Goal: Task Accomplishment & Management: Manage account settings

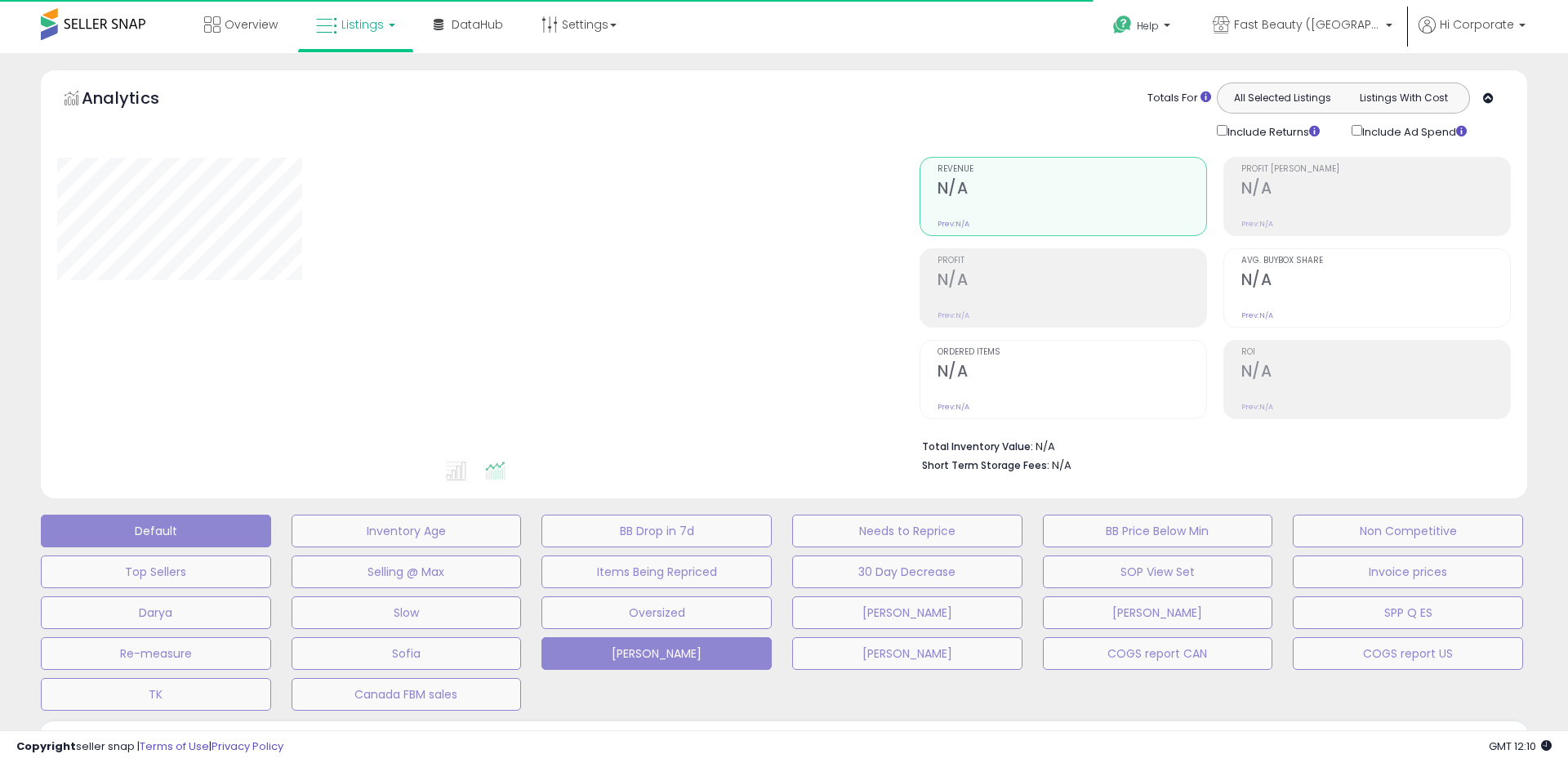
type input "**********"
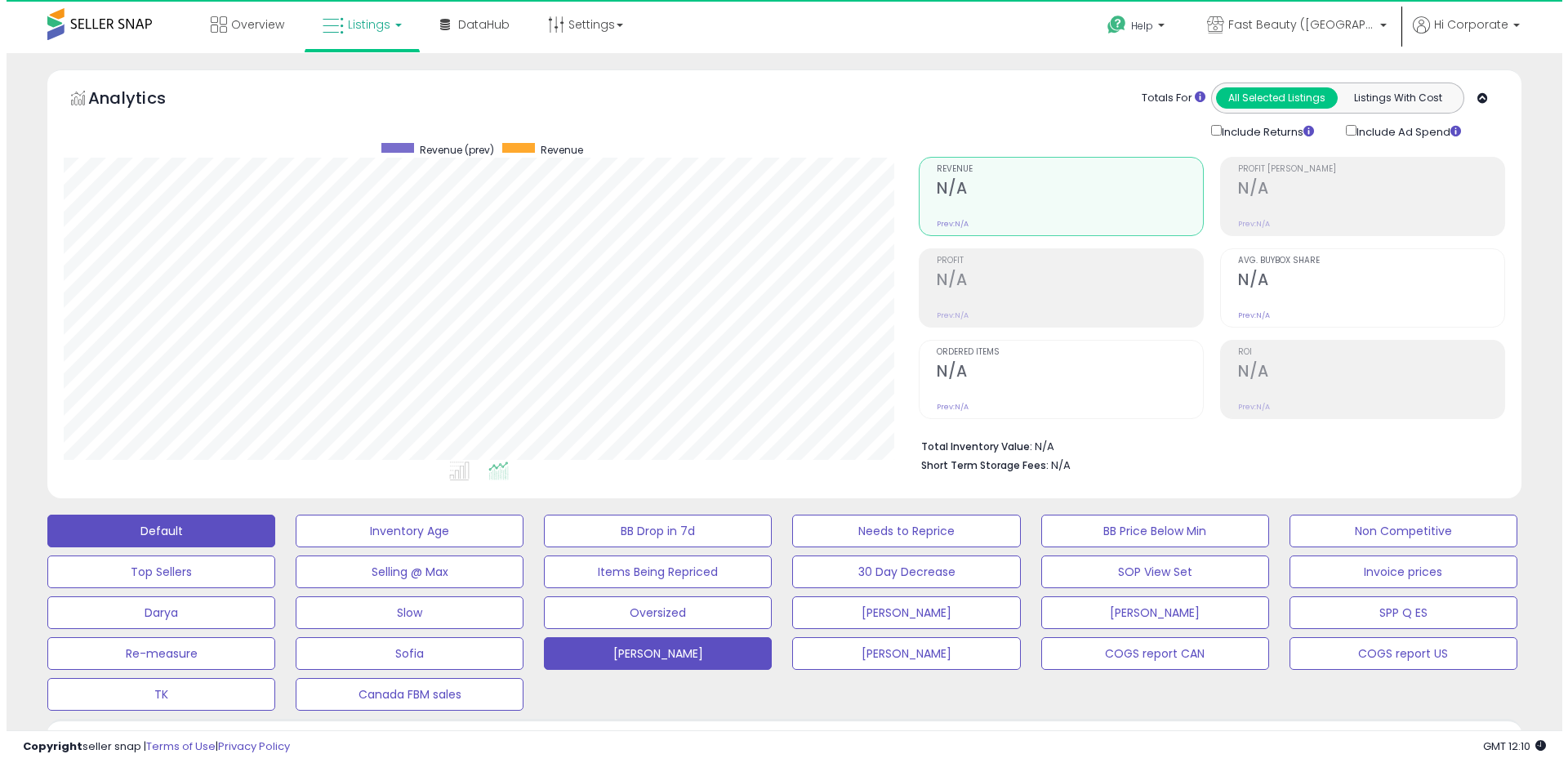
scroll to position [334, 855]
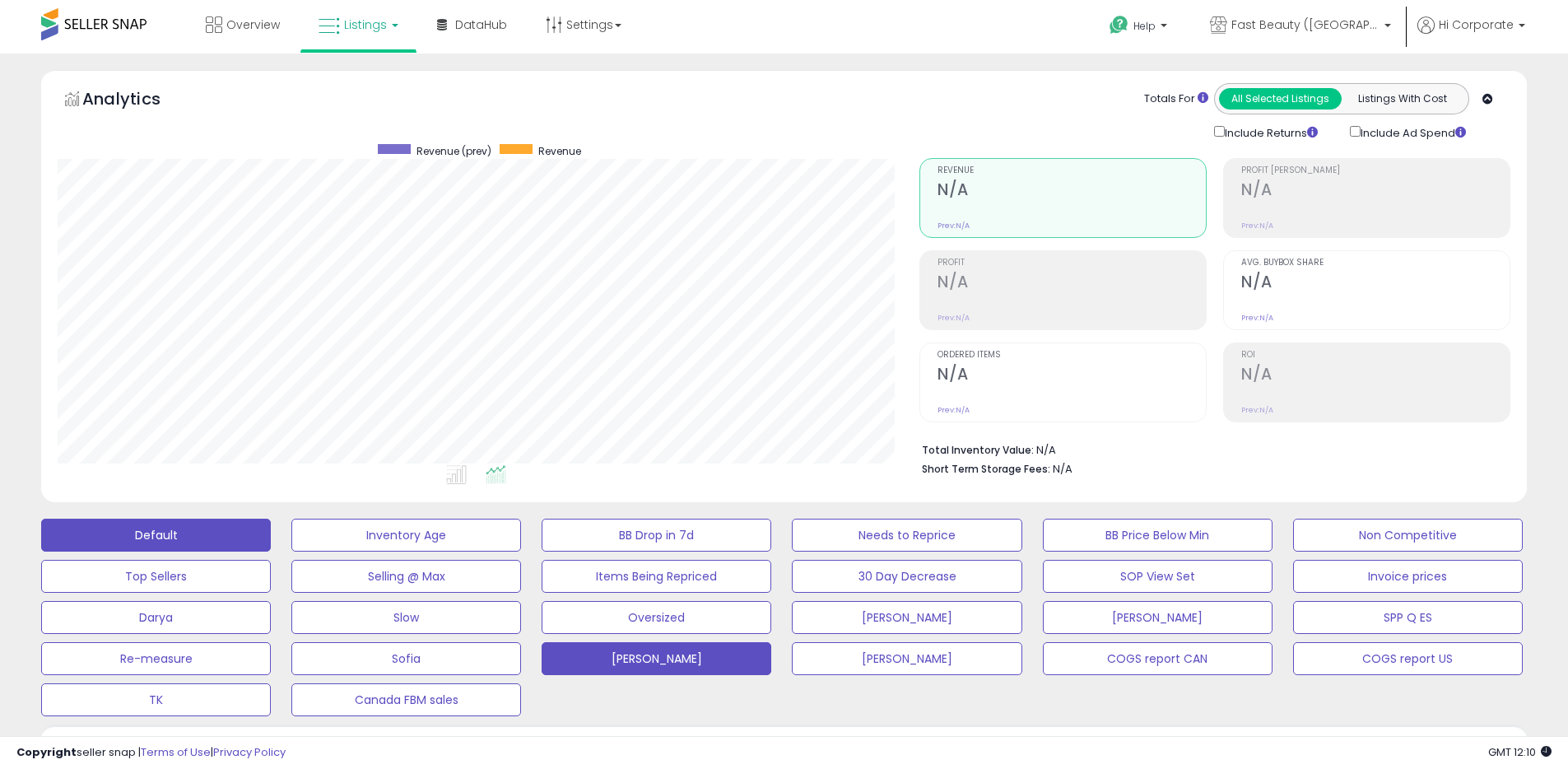
click at [239, 532] on button "Default" at bounding box center [156, 535] width 230 height 33
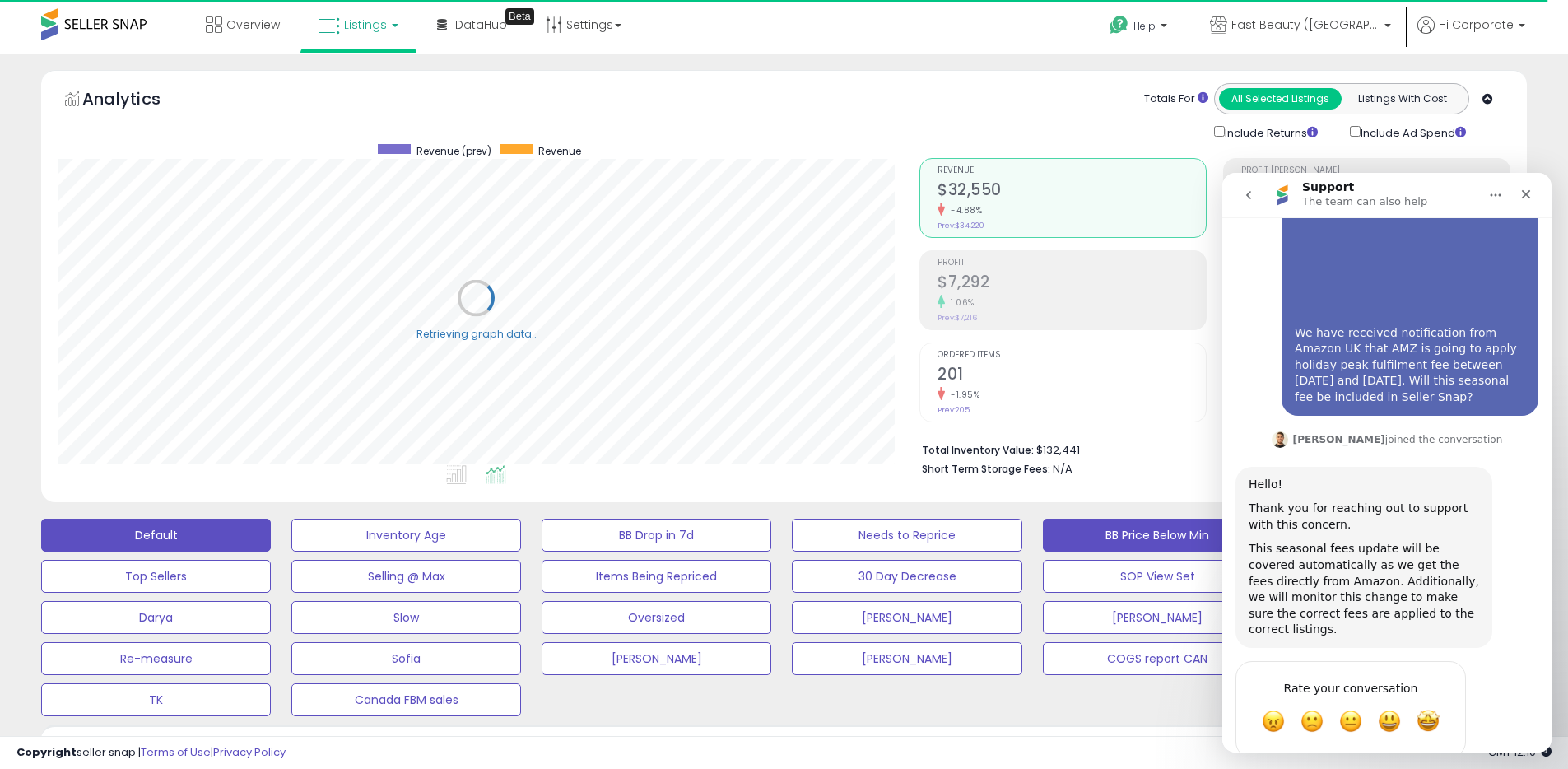
scroll to position [386, 0]
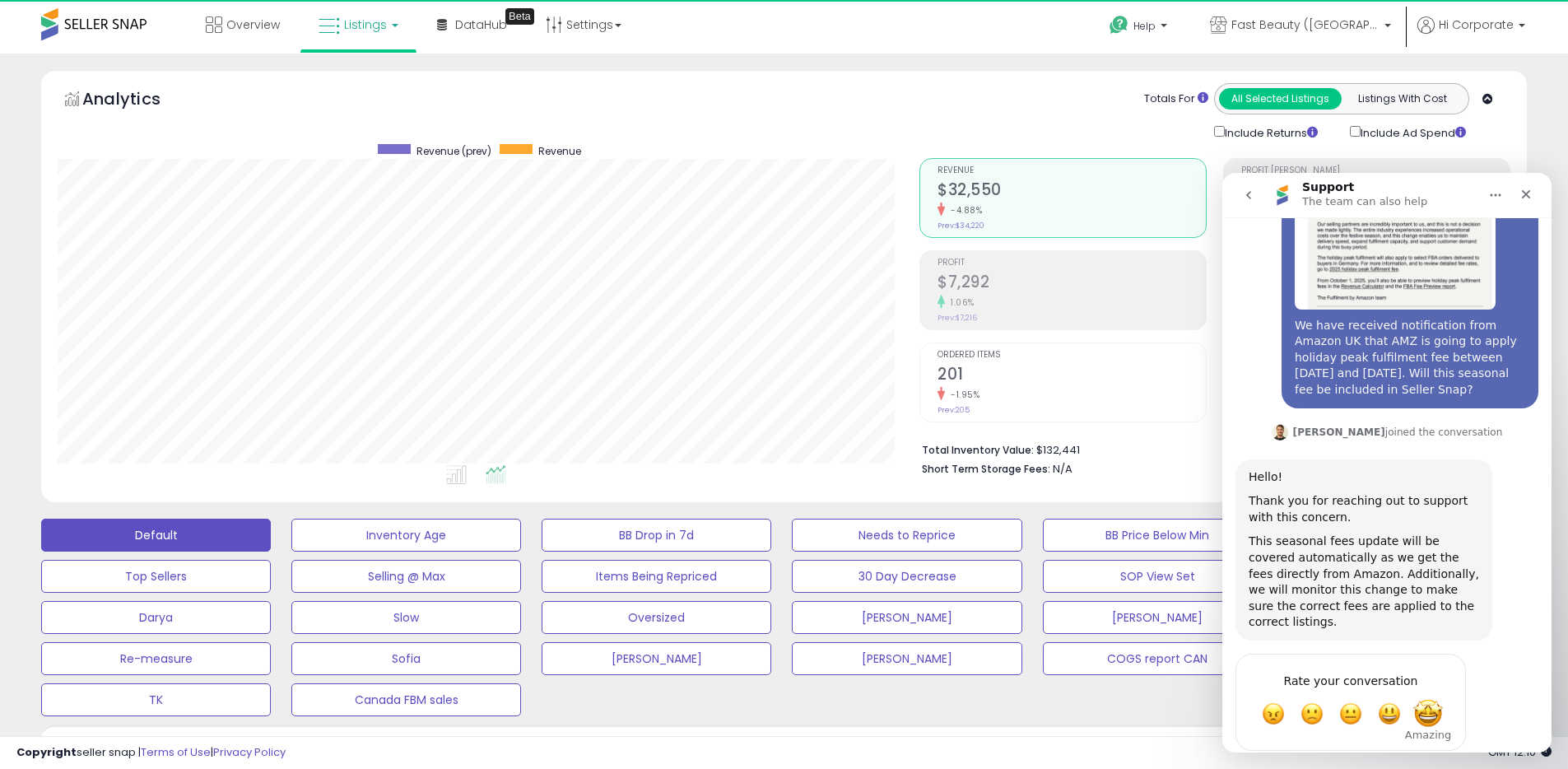
click at [1427, 698] on span "Amazing" at bounding box center [1428, 713] width 30 height 30
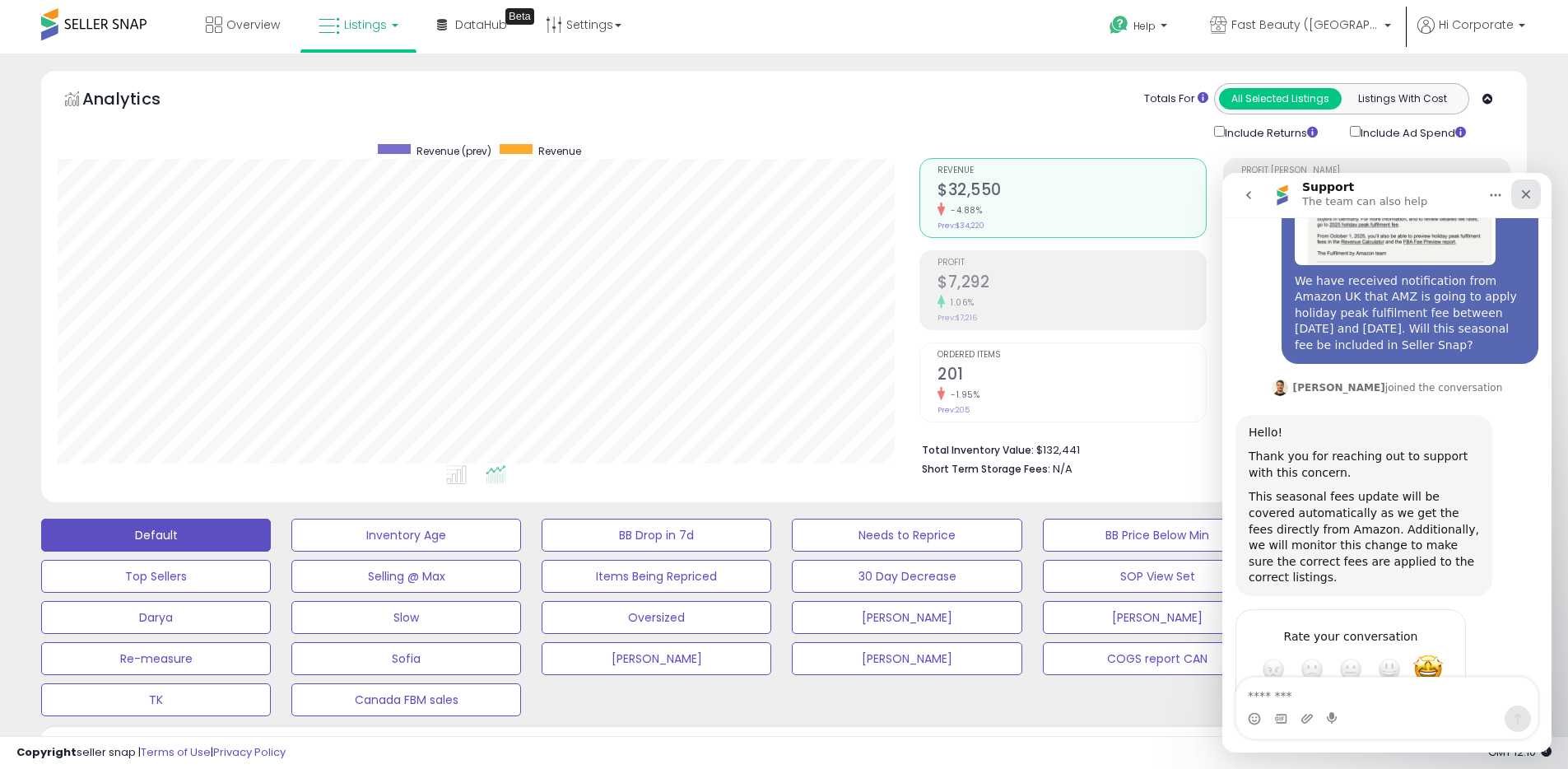
click at [1529, 193] on icon "Close" at bounding box center [1526, 194] width 13 height 13
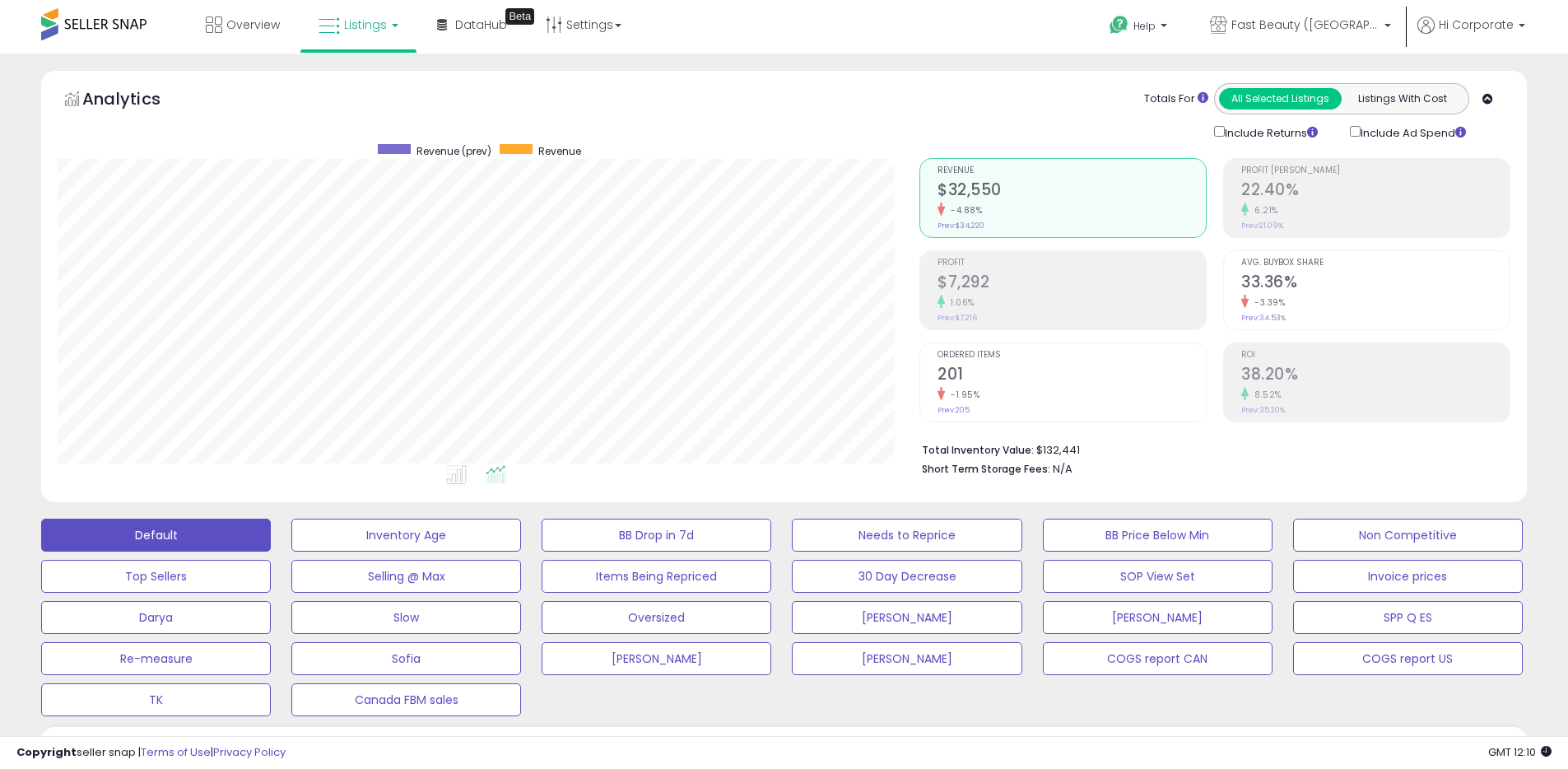
scroll to position [474, 0]
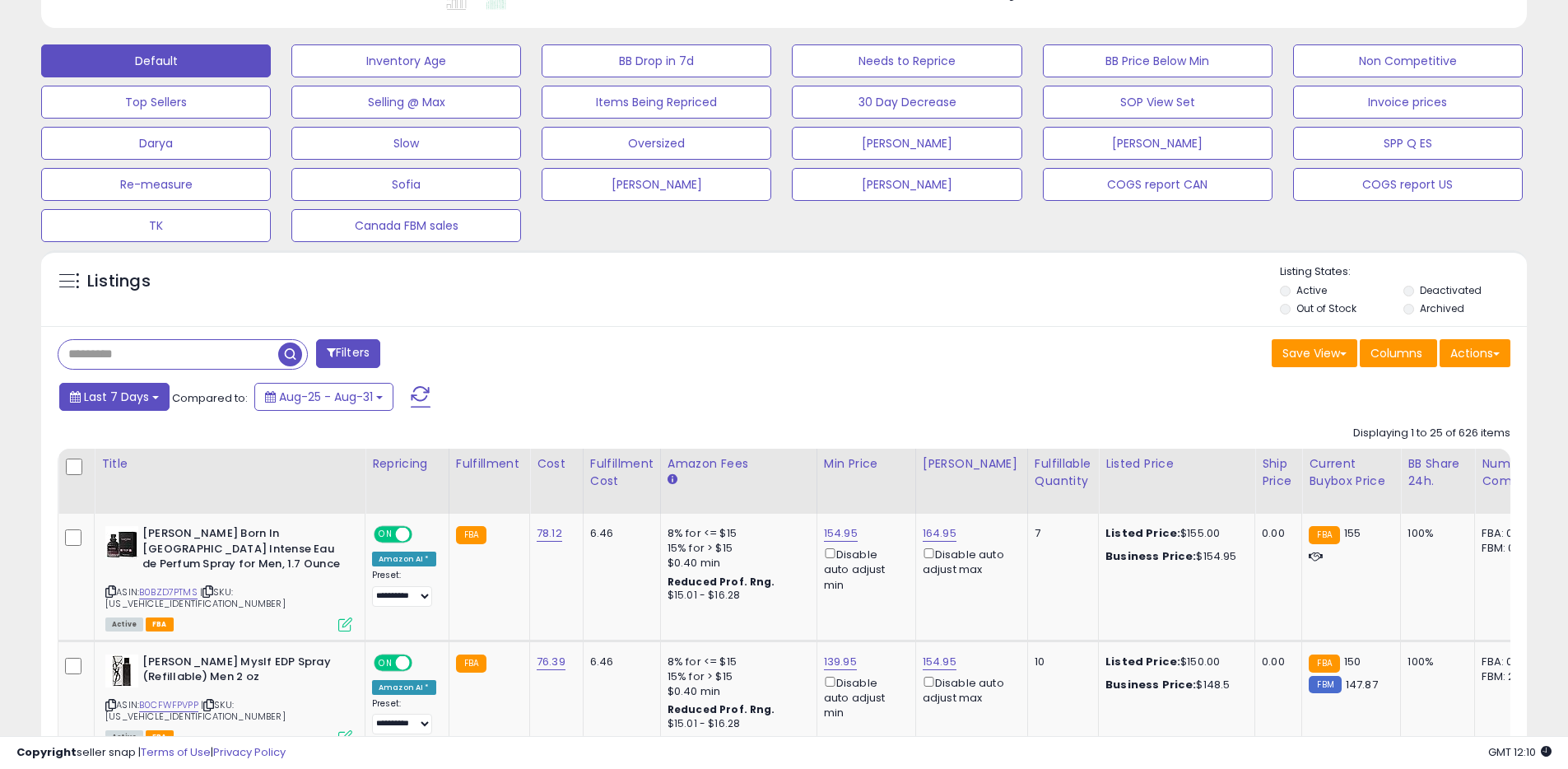
click at [122, 405] on button "Last 7 Days" at bounding box center [114, 397] width 110 height 28
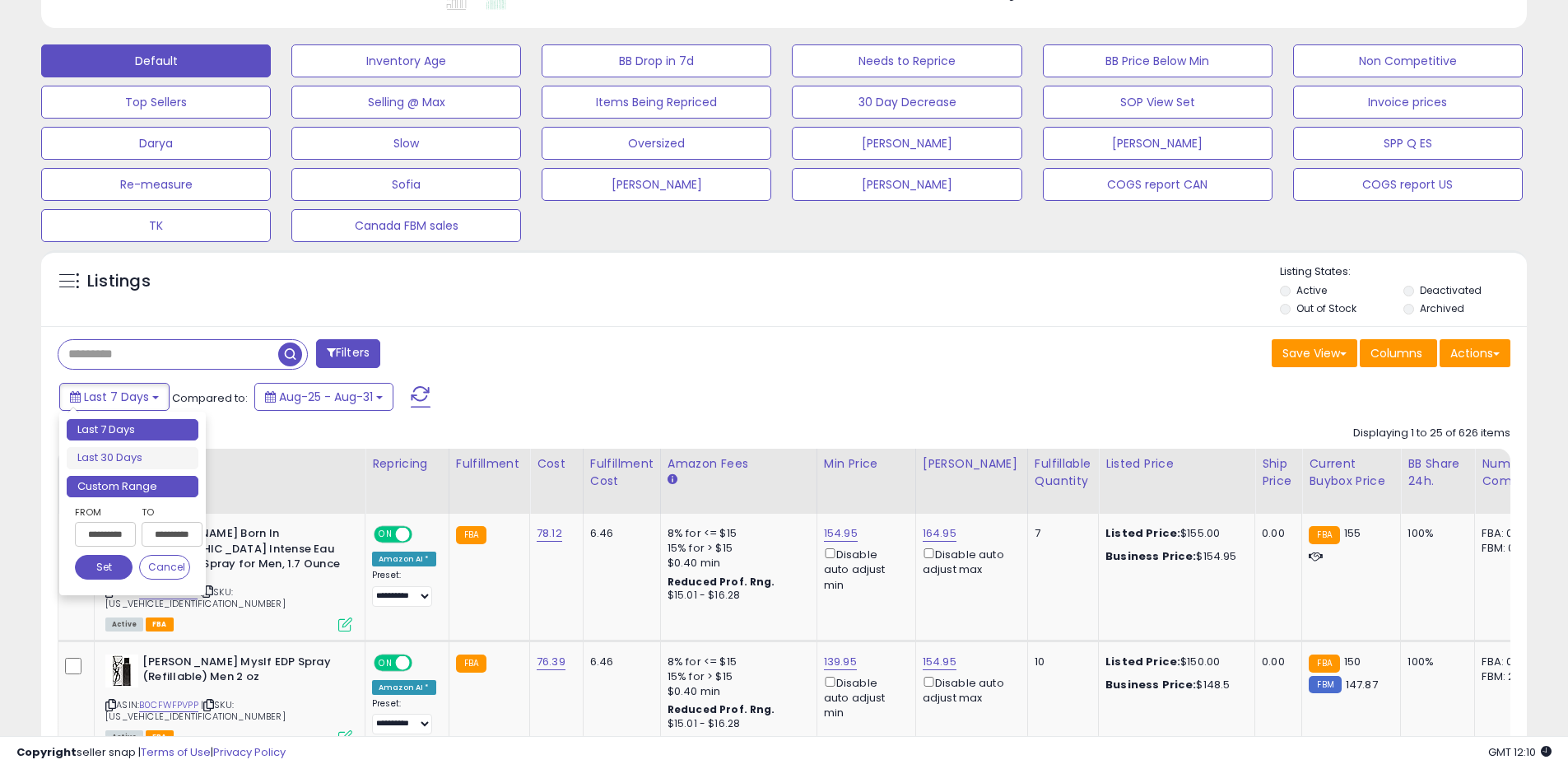
click at [130, 481] on li "Custom Range" at bounding box center [132, 487] width 131 height 22
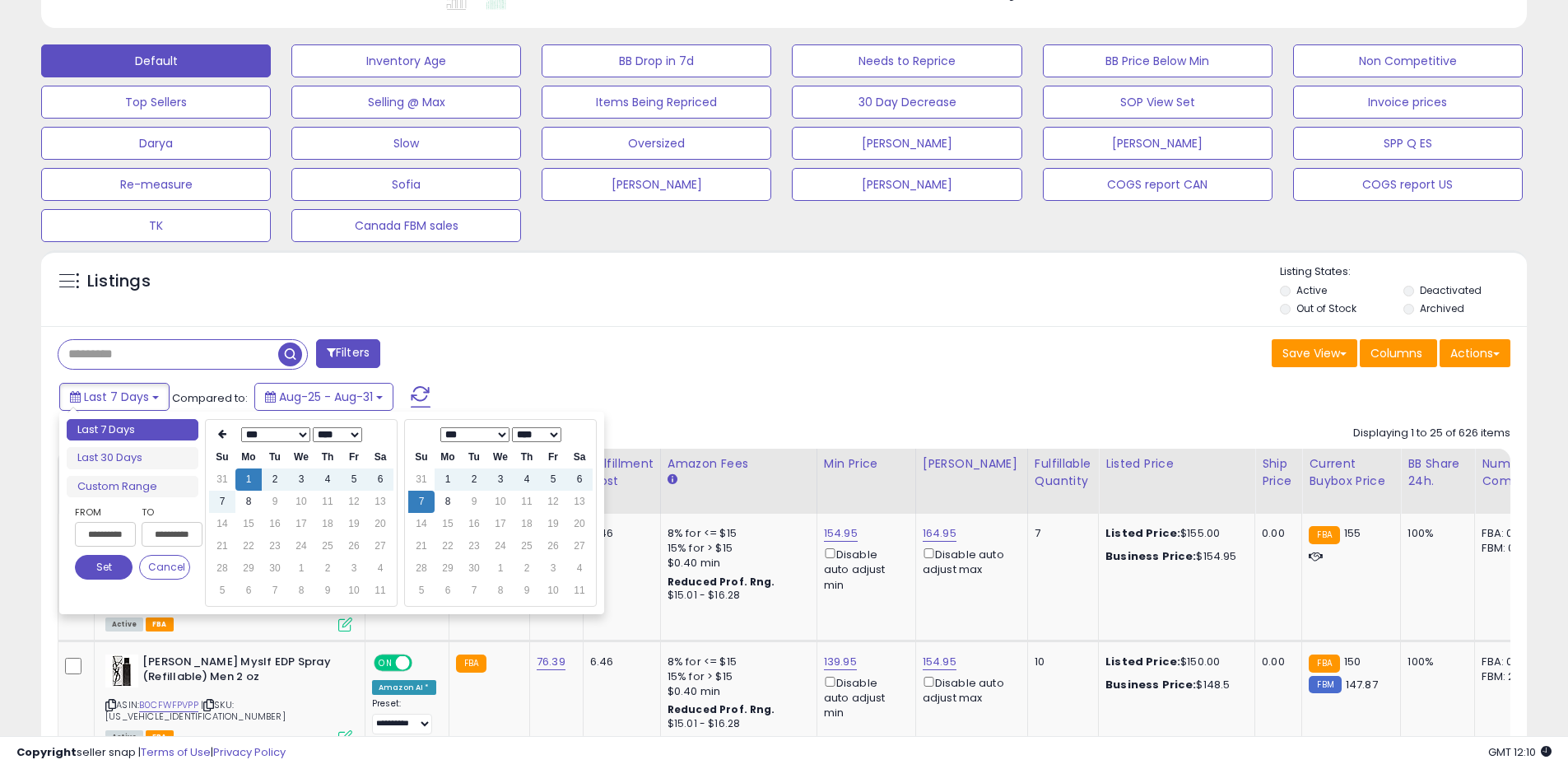
click at [350, 434] on select "**** **** **** **** **** **** **** **** **** **** **** **** **** **** **** ****…" at bounding box center [337, 434] width 49 height 15
click at [379, 500] on td "7" at bounding box center [380, 501] width 27 height 22
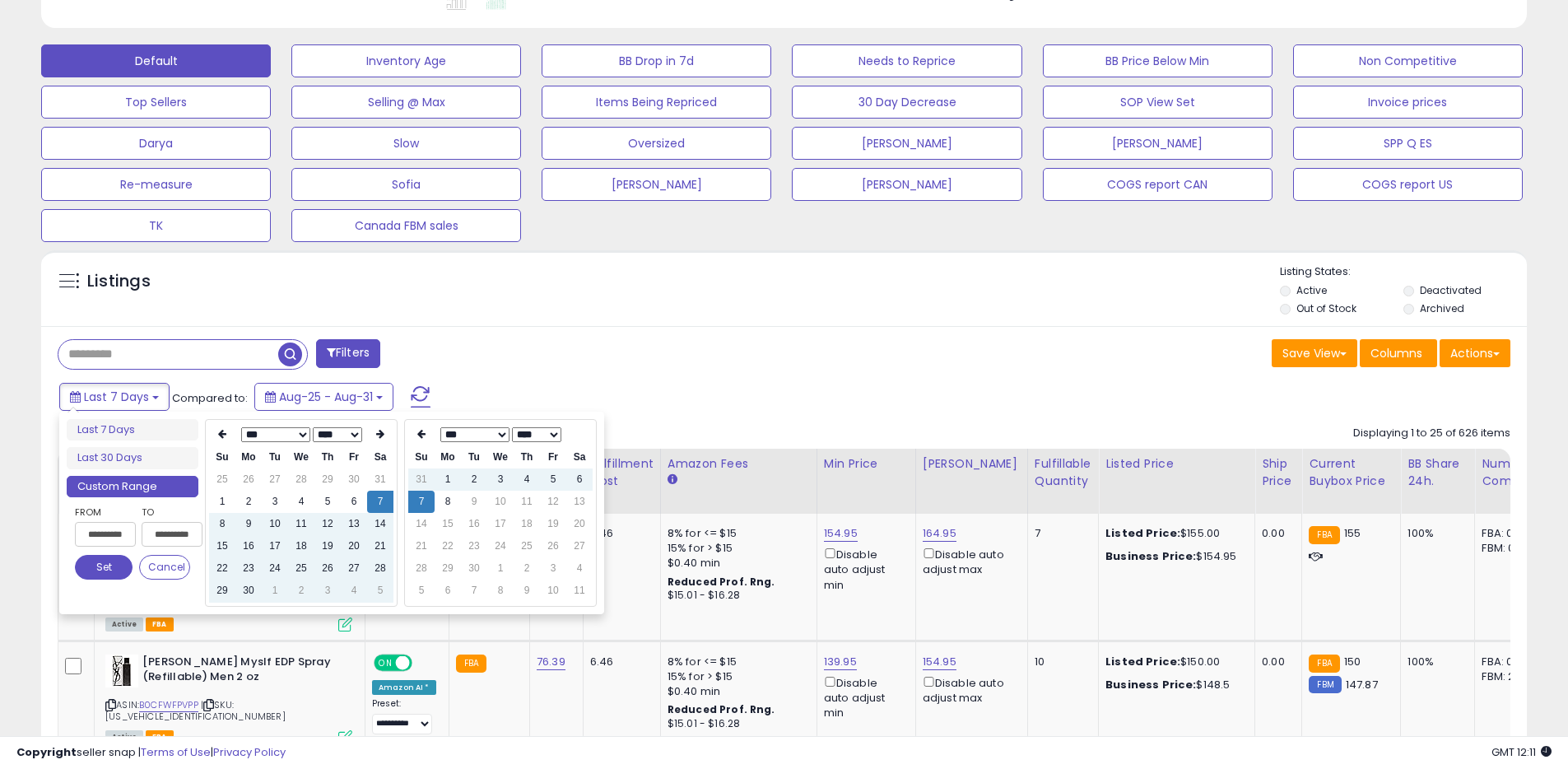
type input "**********"
click at [97, 560] on button "Set" at bounding box center [103, 567] width 57 height 25
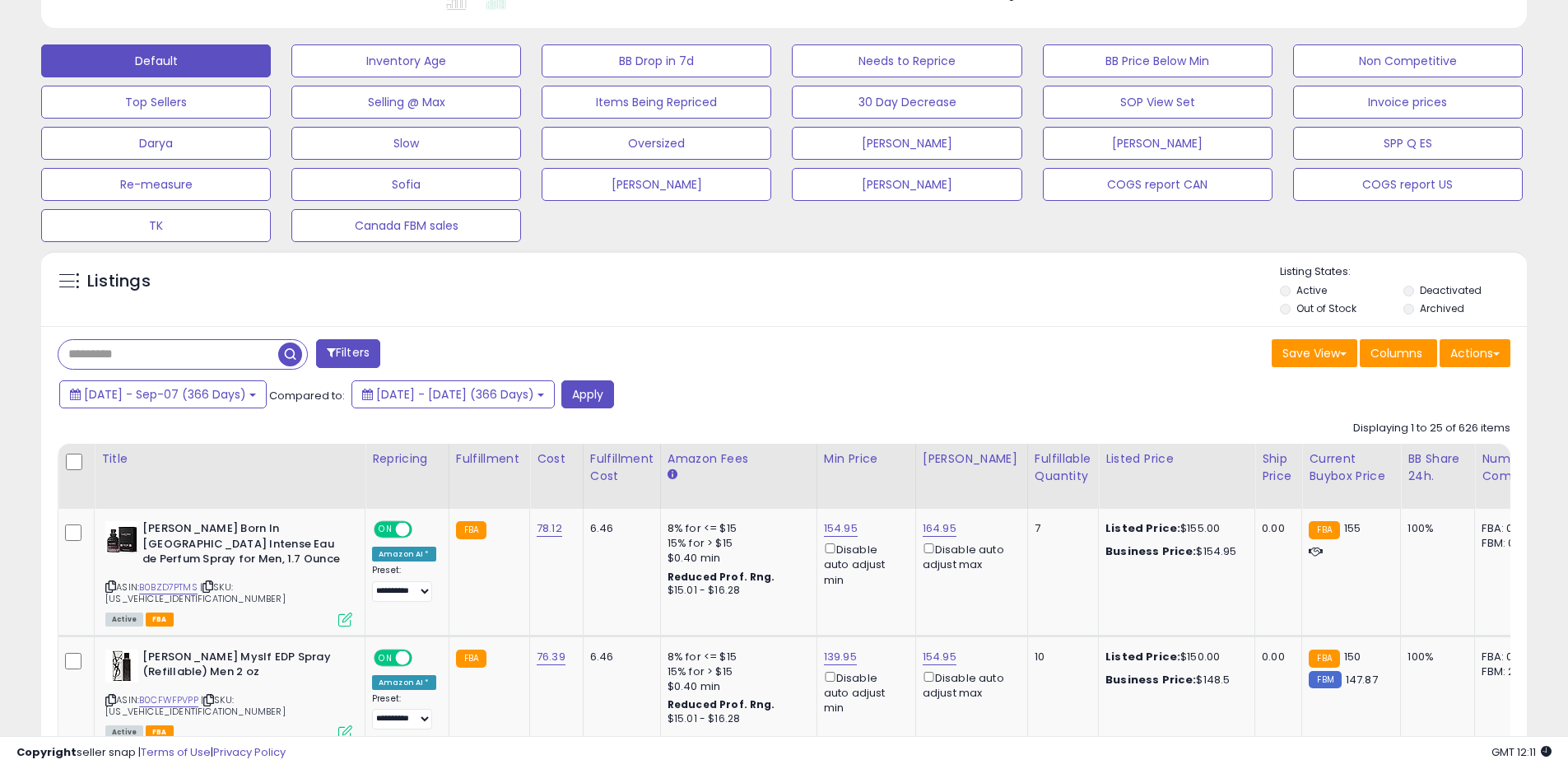
click at [728, 389] on div "2024-Sep-07 - Sep-07 (366 Days) Compared to: 2023-Sep-07 - 2024-Sep-06 (366 Day…" at bounding box center [599, 396] width 1089 height 32
click at [614, 393] on button "Apply" at bounding box center [587, 394] width 52 height 28
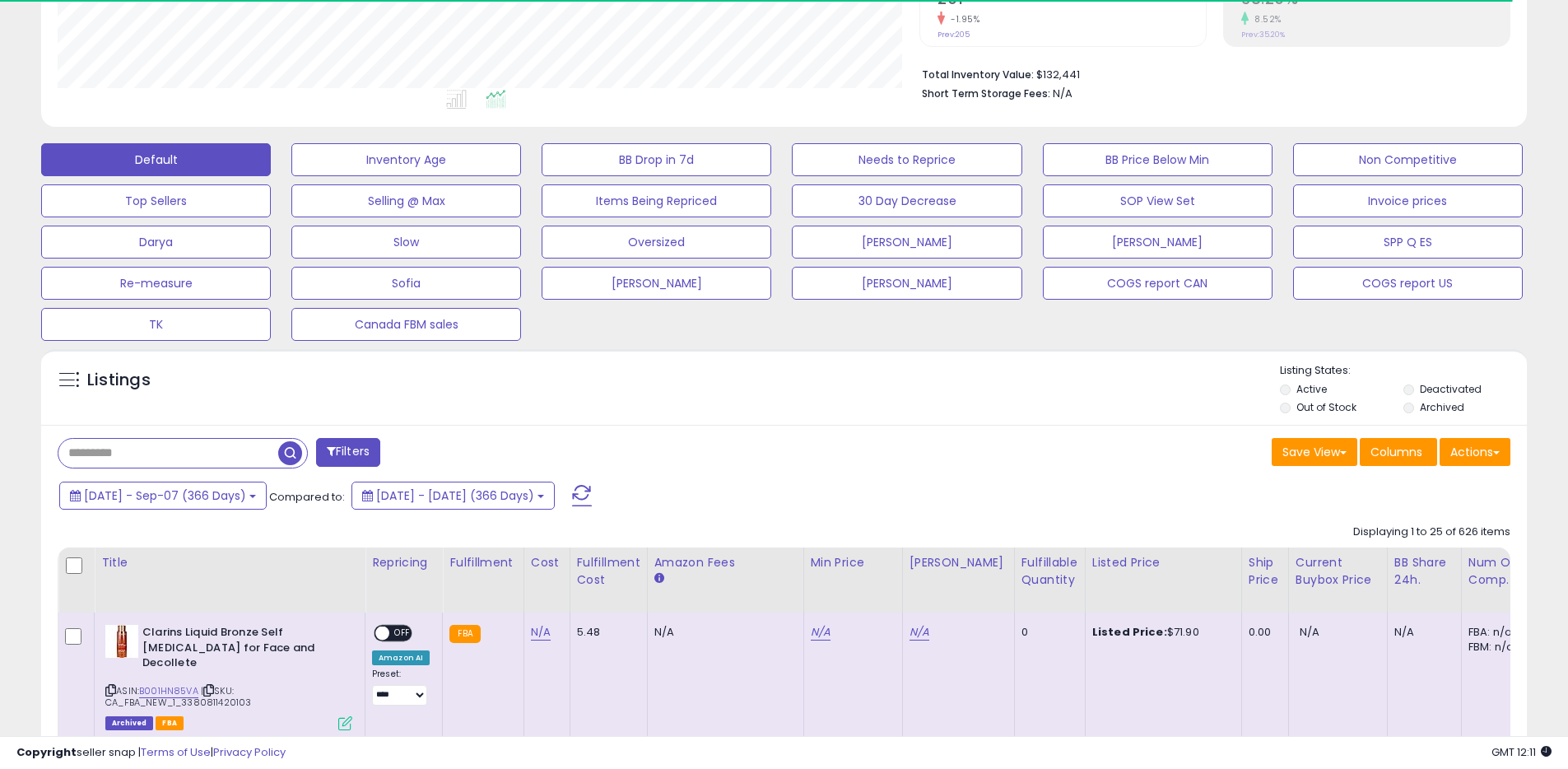
scroll to position [822589, 822086]
click at [1466, 453] on button "Actions" at bounding box center [1474, 452] width 71 height 28
click at [1377, 553] on link "Export All Columns" at bounding box center [1407, 557] width 181 height 26
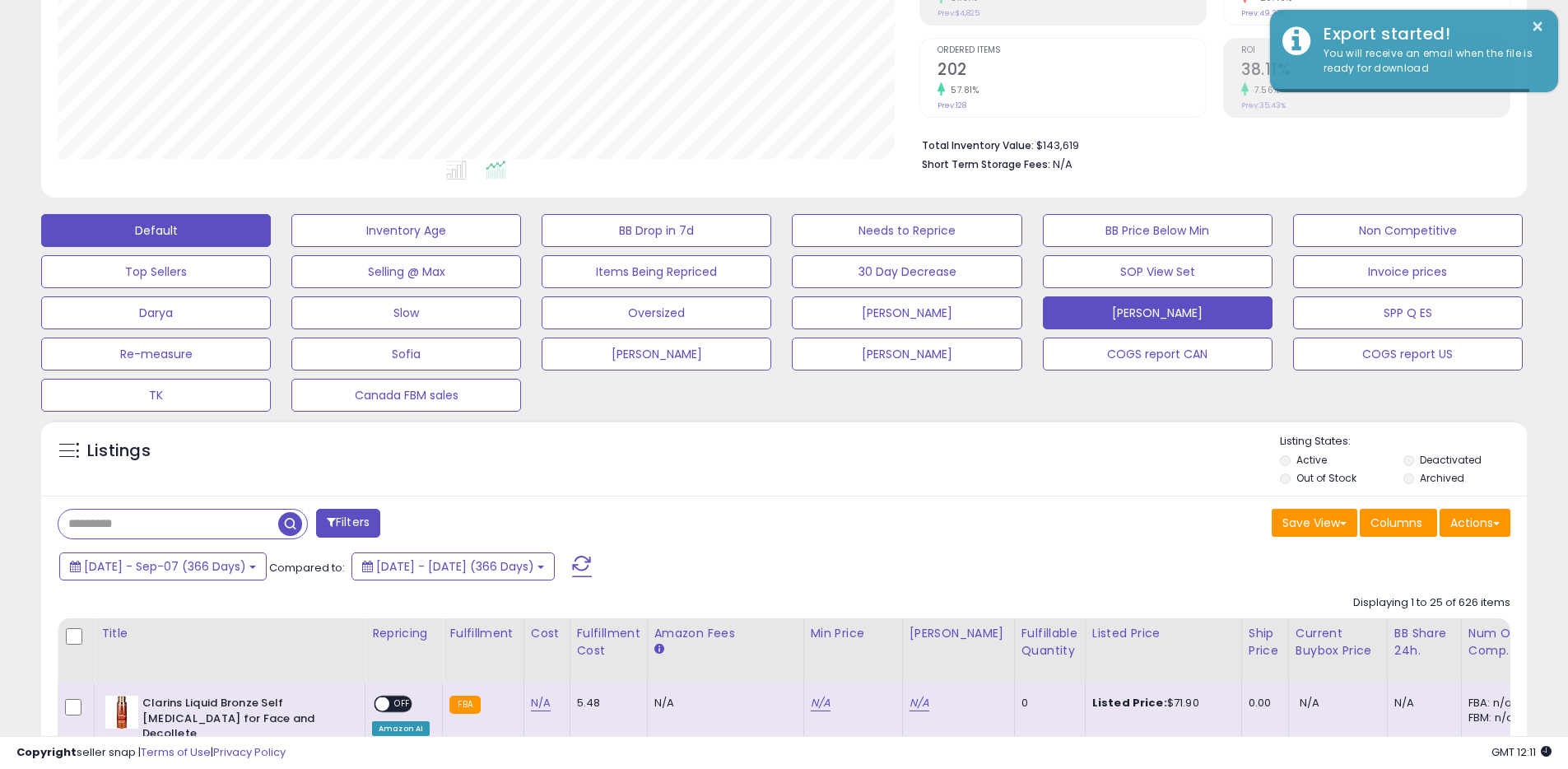
scroll to position [0, 0]
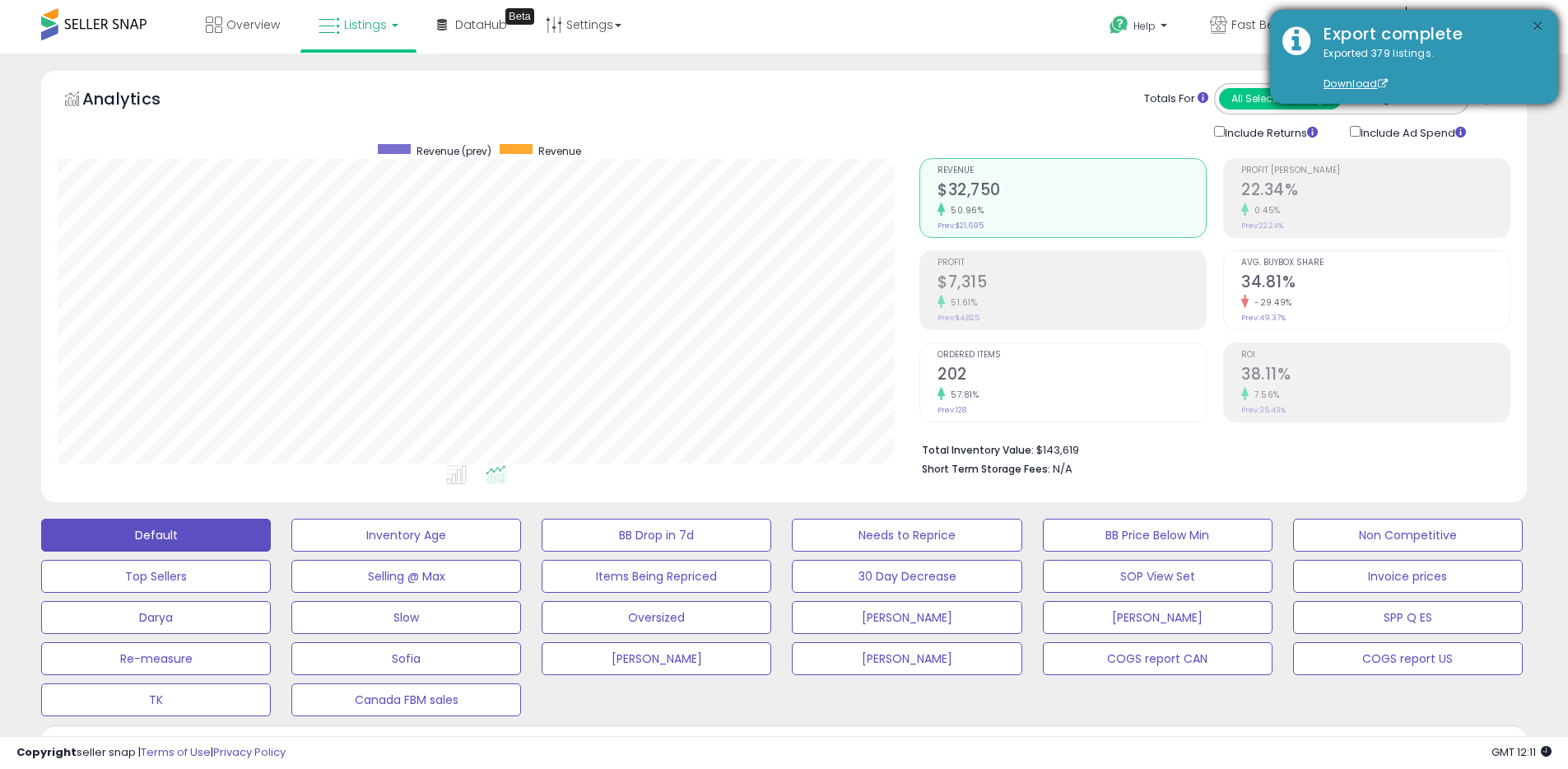
click at [1535, 23] on button "×" at bounding box center [1537, 27] width 13 height 21
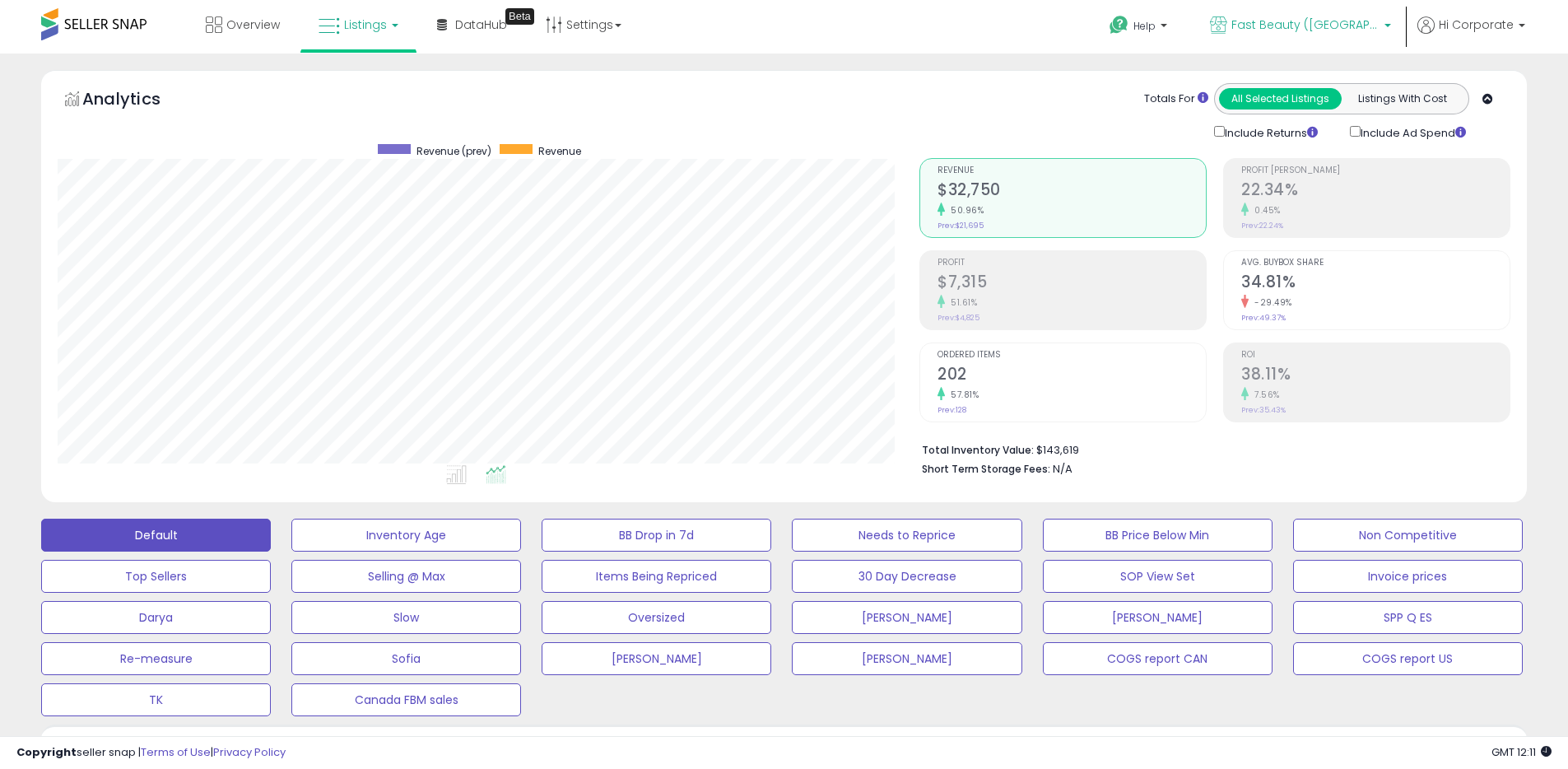
click at [1272, 29] on span "Fast Beauty ([GEOGRAPHIC_DATA])" at bounding box center [1305, 25] width 148 height 17
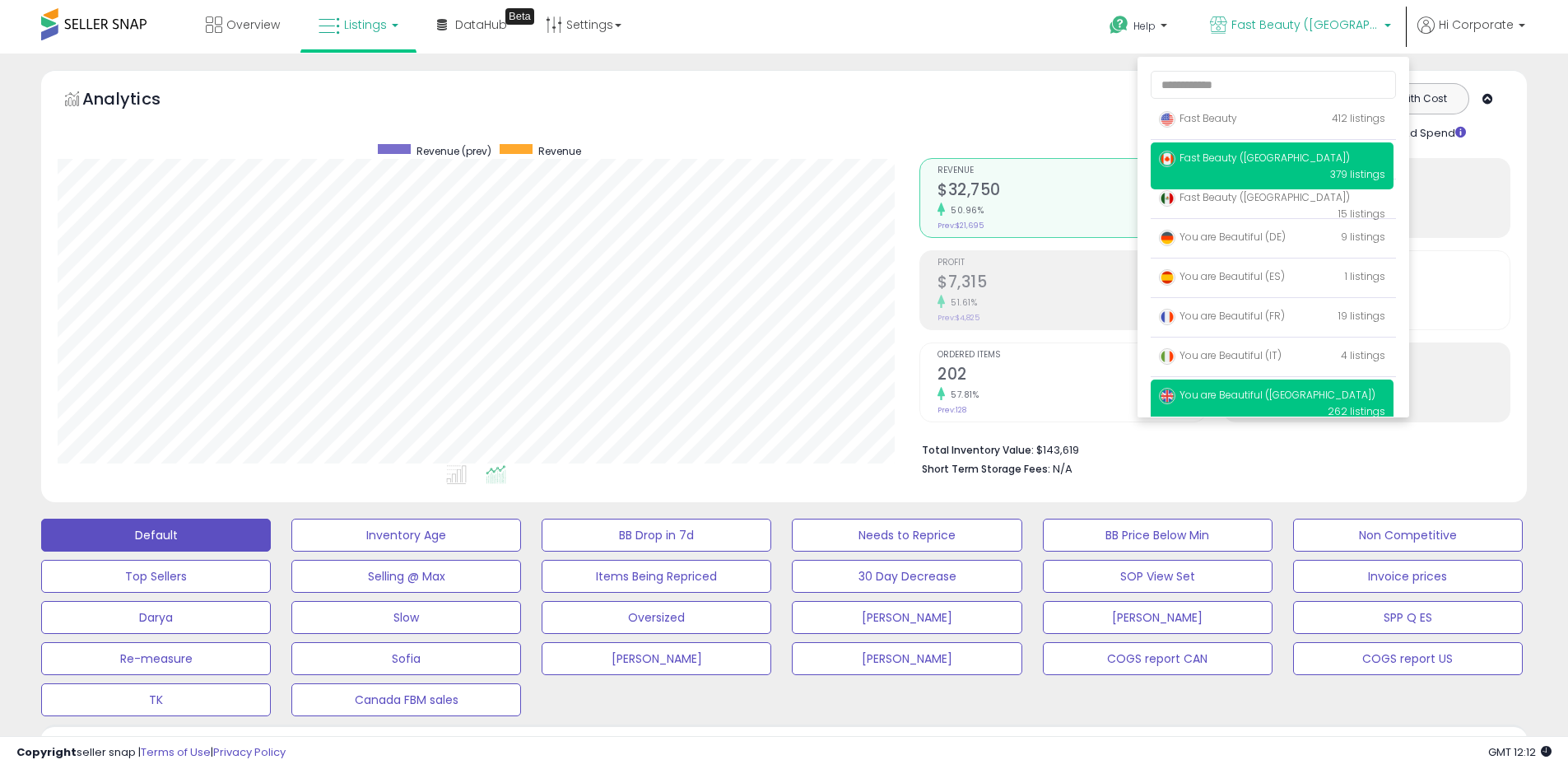
click at [1233, 390] on span "You are Beautiful ([GEOGRAPHIC_DATA])" at bounding box center [1267, 394] width 216 height 14
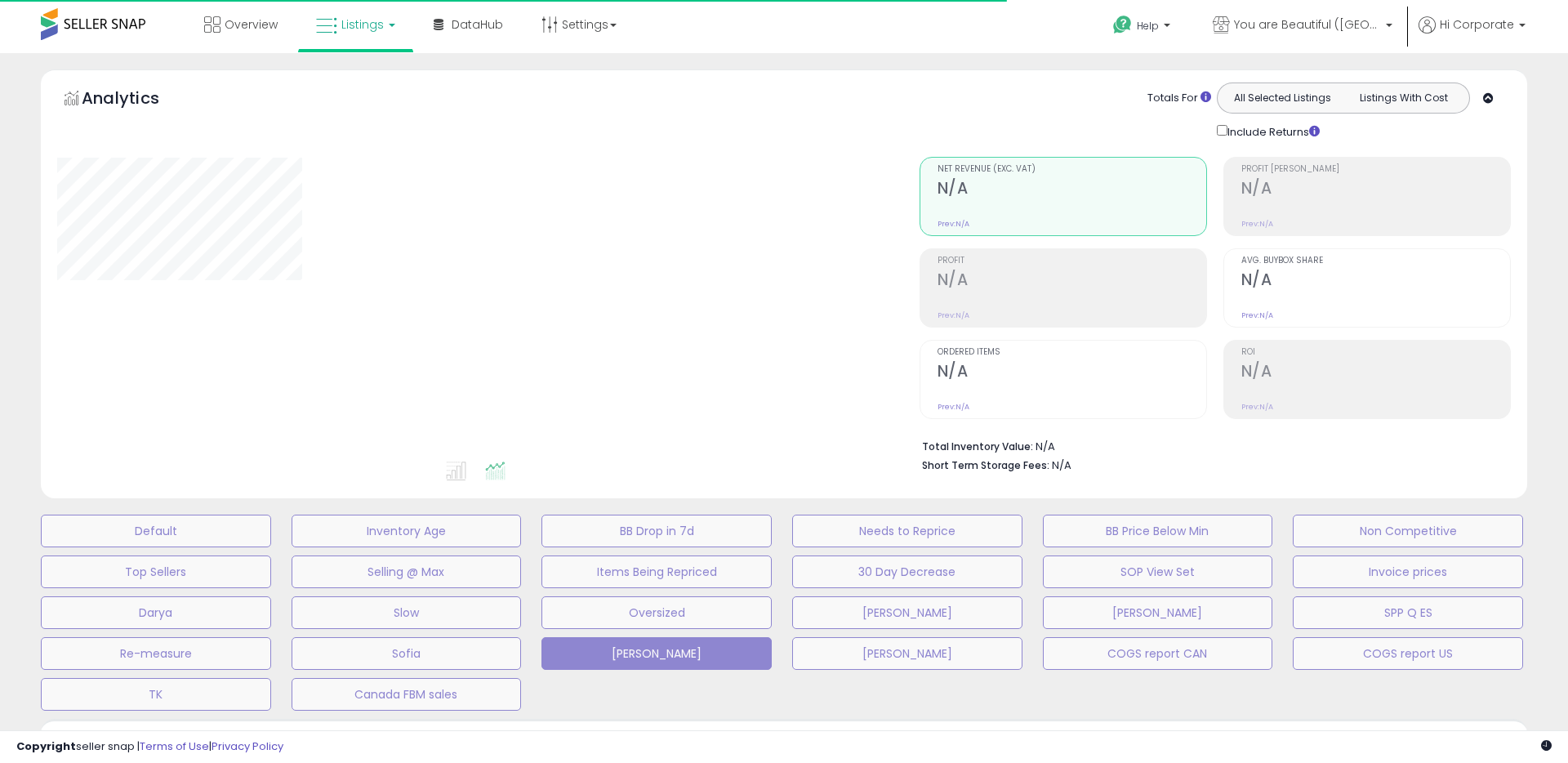
type input "**********"
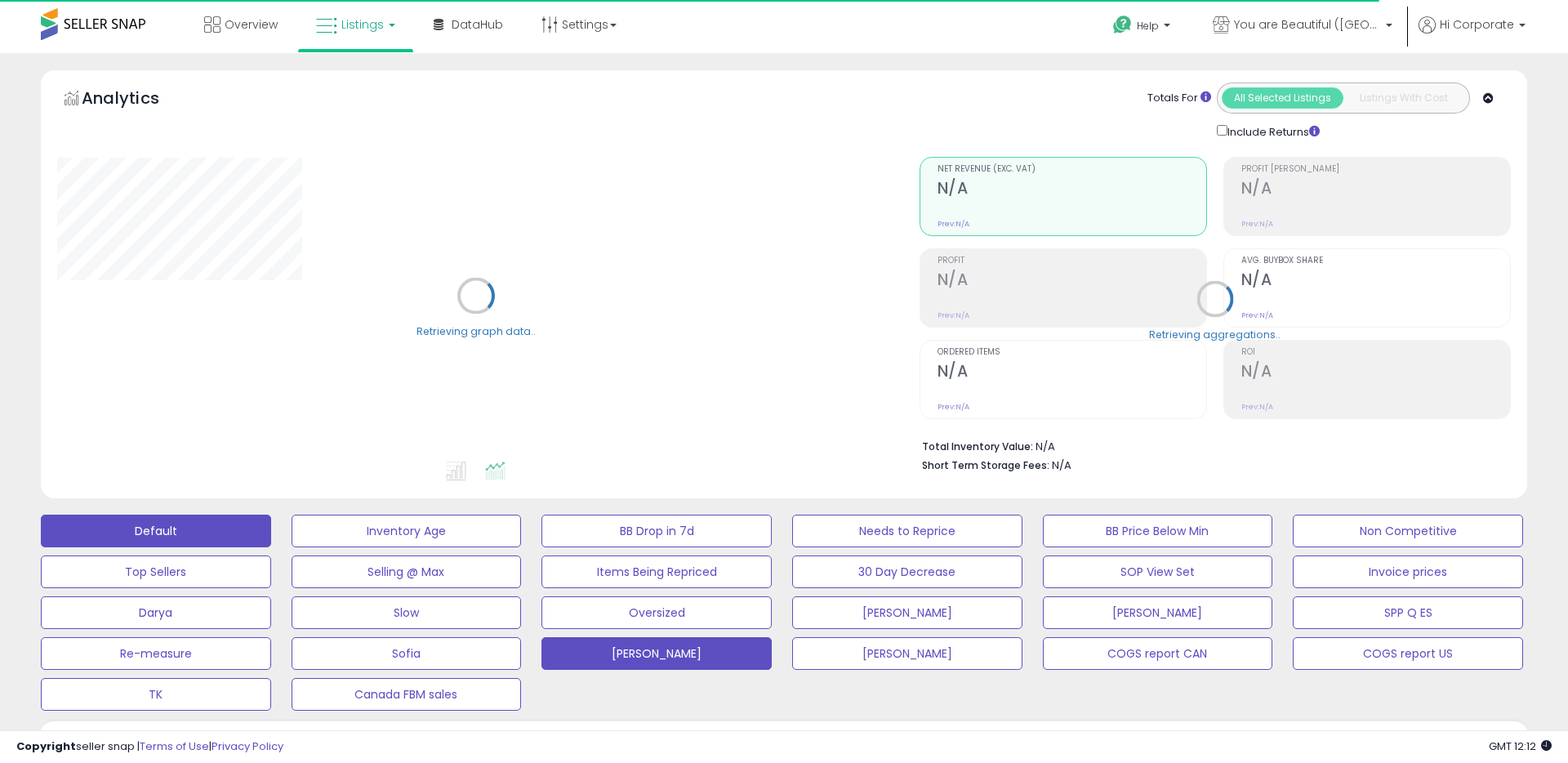
click at [154, 533] on button "Default" at bounding box center [155, 531] width 230 height 33
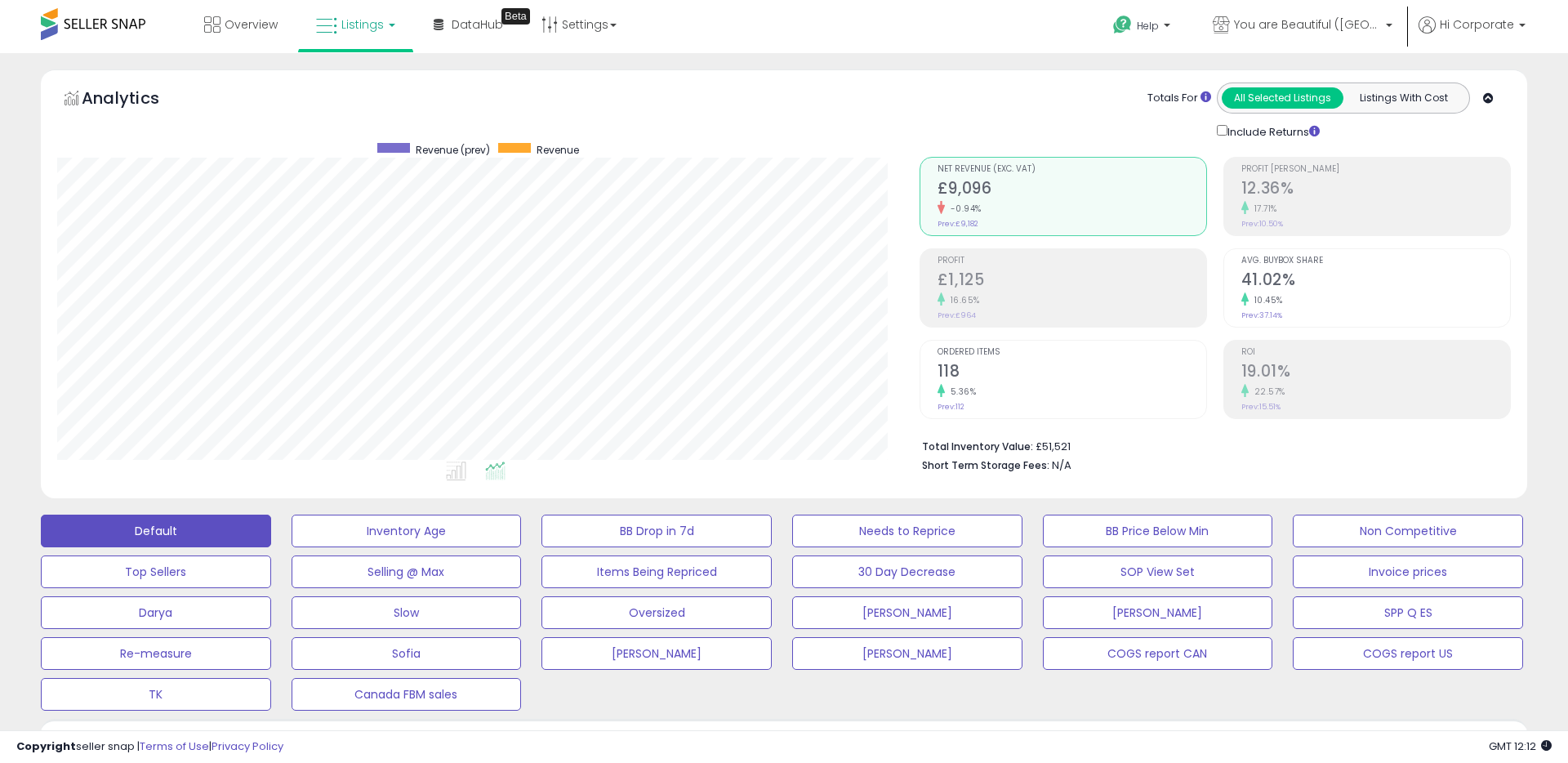
click at [1421, 751] on label "Deactivated" at bounding box center [1452, 758] width 61 height 14
click at [1414, 732] on div "Listing States: Active Deactivated Out of Stock Archived Apply" at bounding box center [1403, 770] width 247 height 75
click at [1416, 762] on li "Archived" at bounding box center [1465, 778] width 121 height 18
click at [1407, 762] on li "Archived" at bounding box center [1465, 778] width 121 height 18
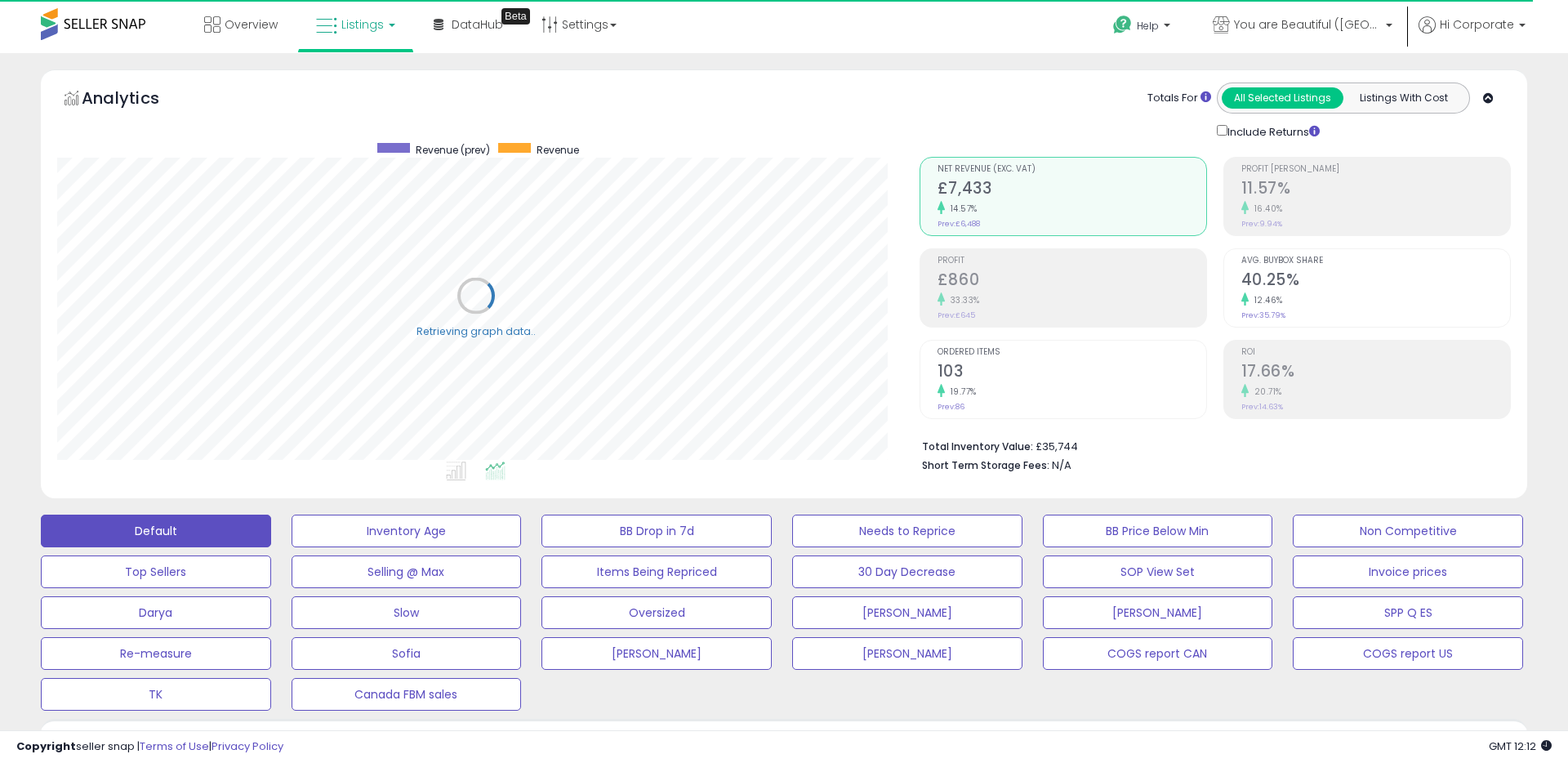
type input "**********"
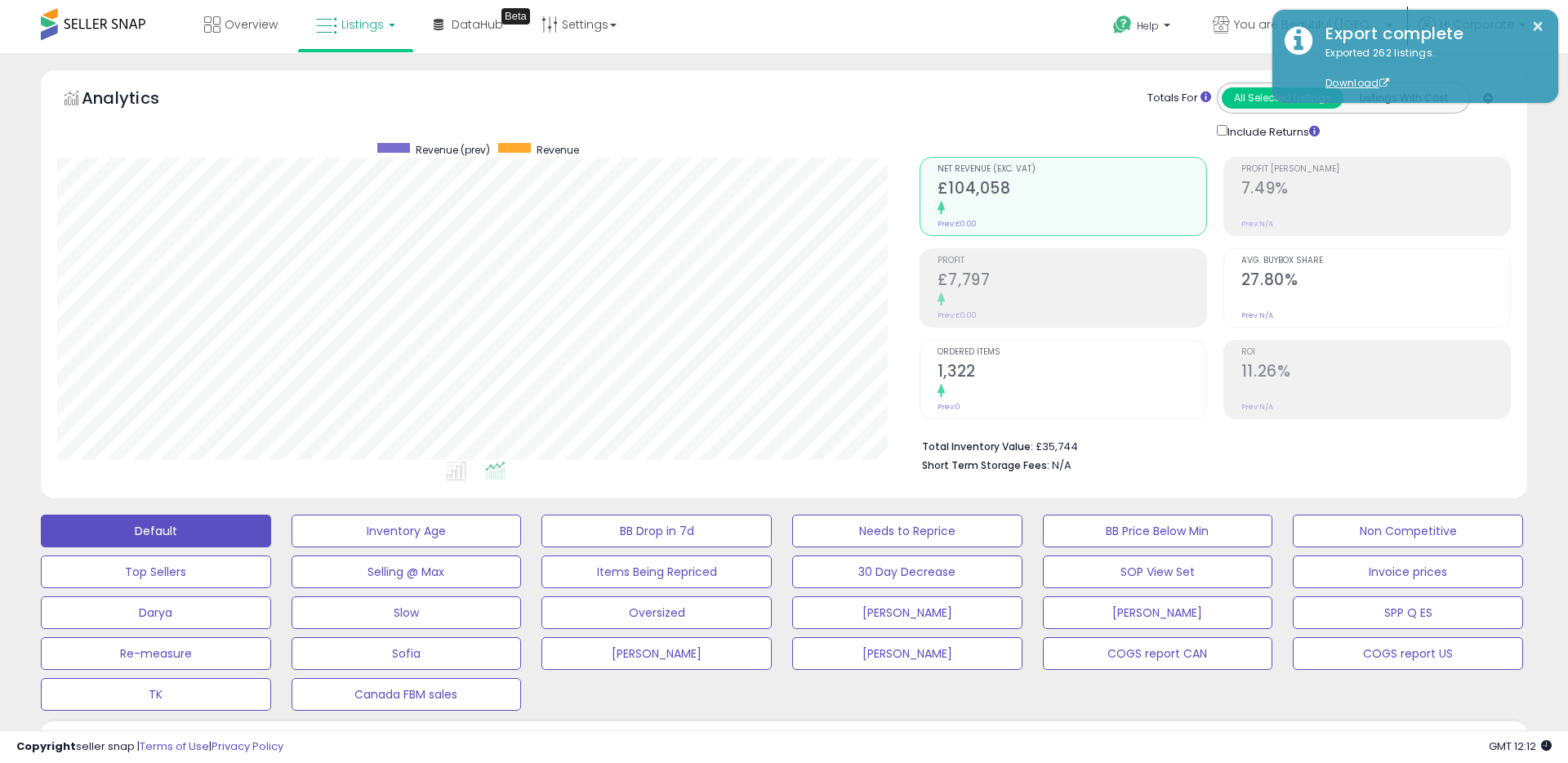
click at [1150, 419] on div "Total Inventory Value: £35,744 Short Term Storage Fees: N/A" at bounding box center [1215, 450] width 592 height 63
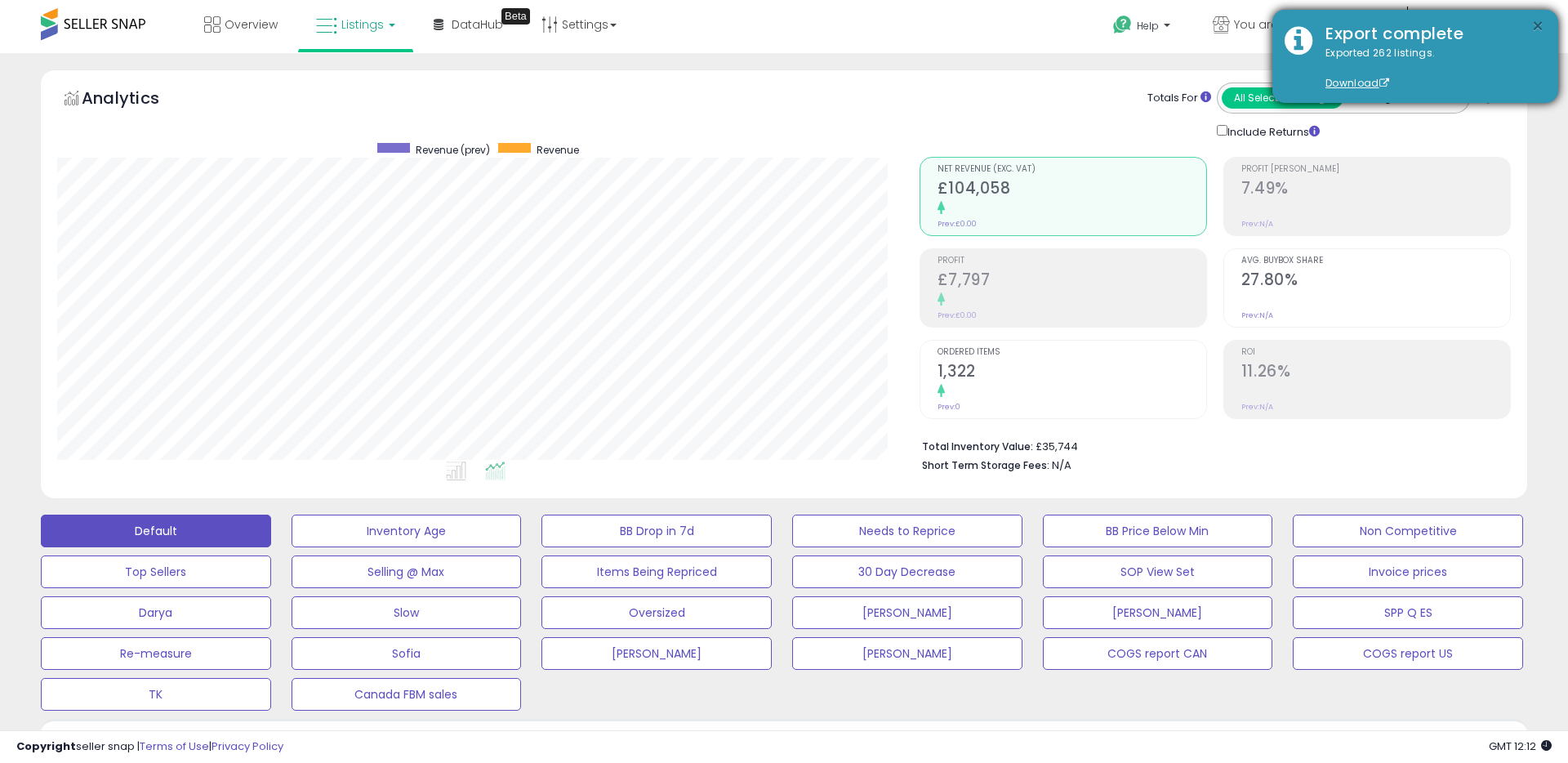
click at [1532, 23] on button "×" at bounding box center [1538, 26] width 13 height 21
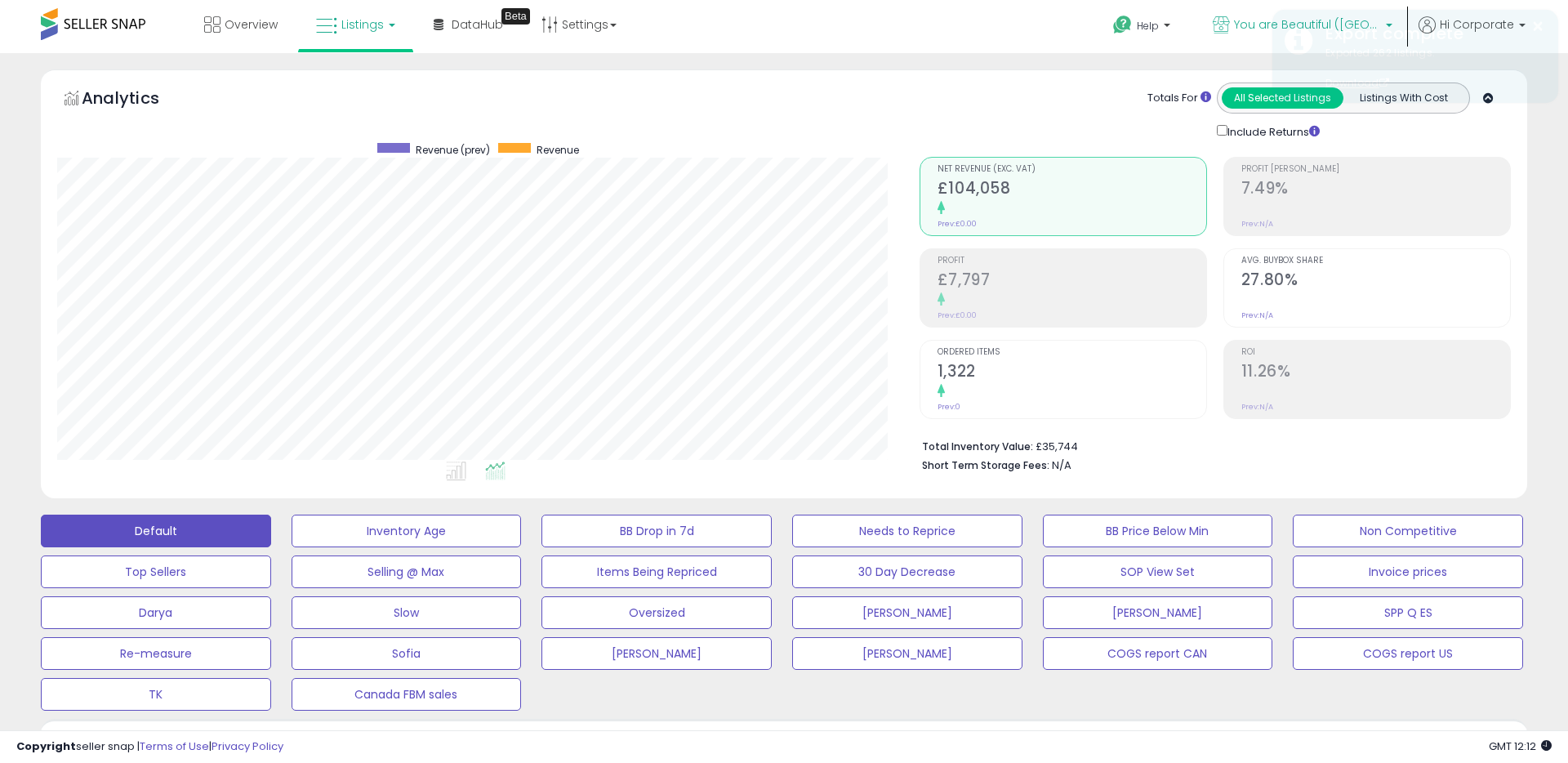
click at [1225, 20] on link "You are Beautiful ([GEOGRAPHIC_DATA])" at bounding box center [1303, 26] width 204 height 53
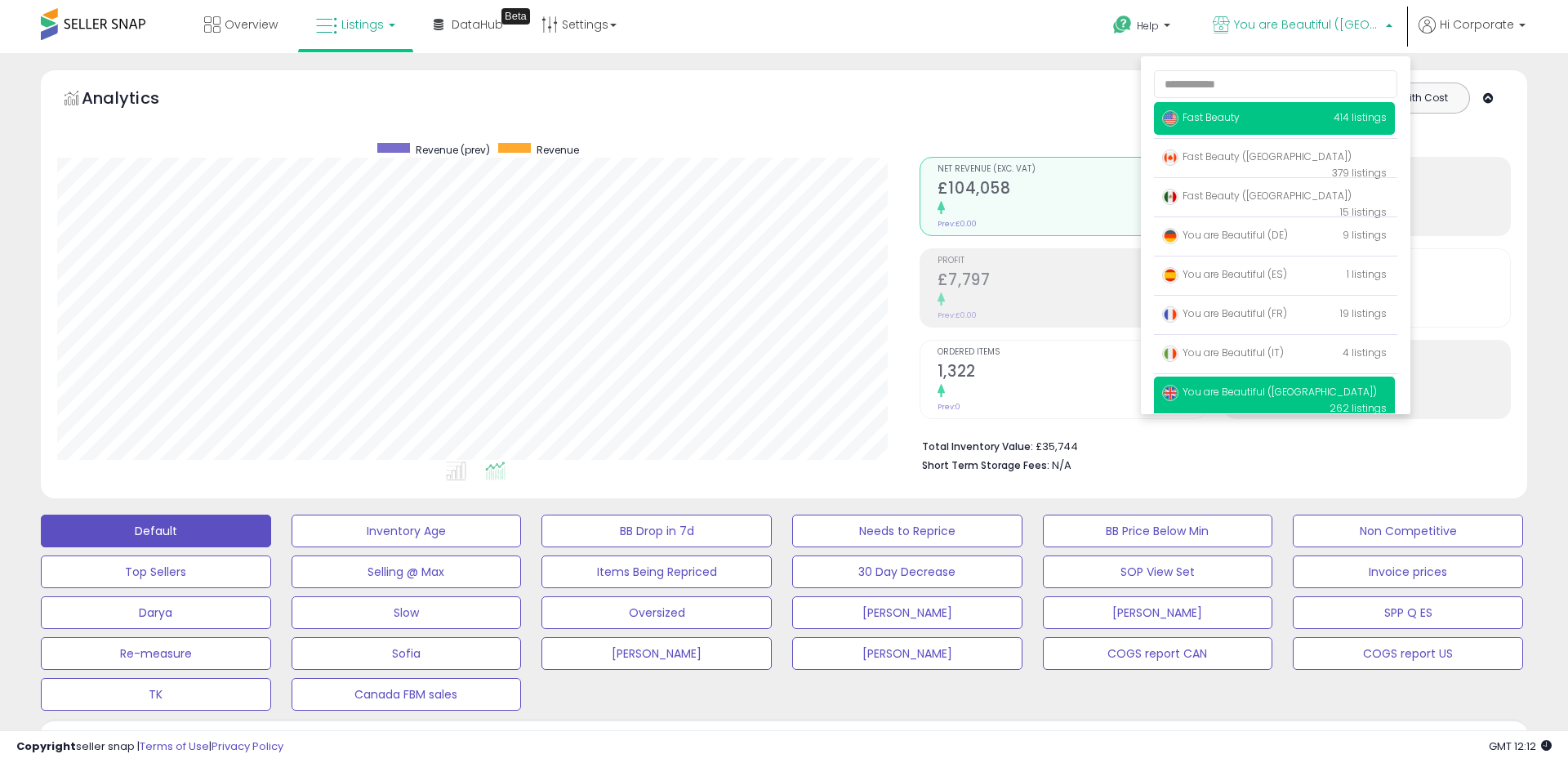
click at [1196, 114] on span "Fast Beauty" at bounding box center [1201, 116] width 78 height 14
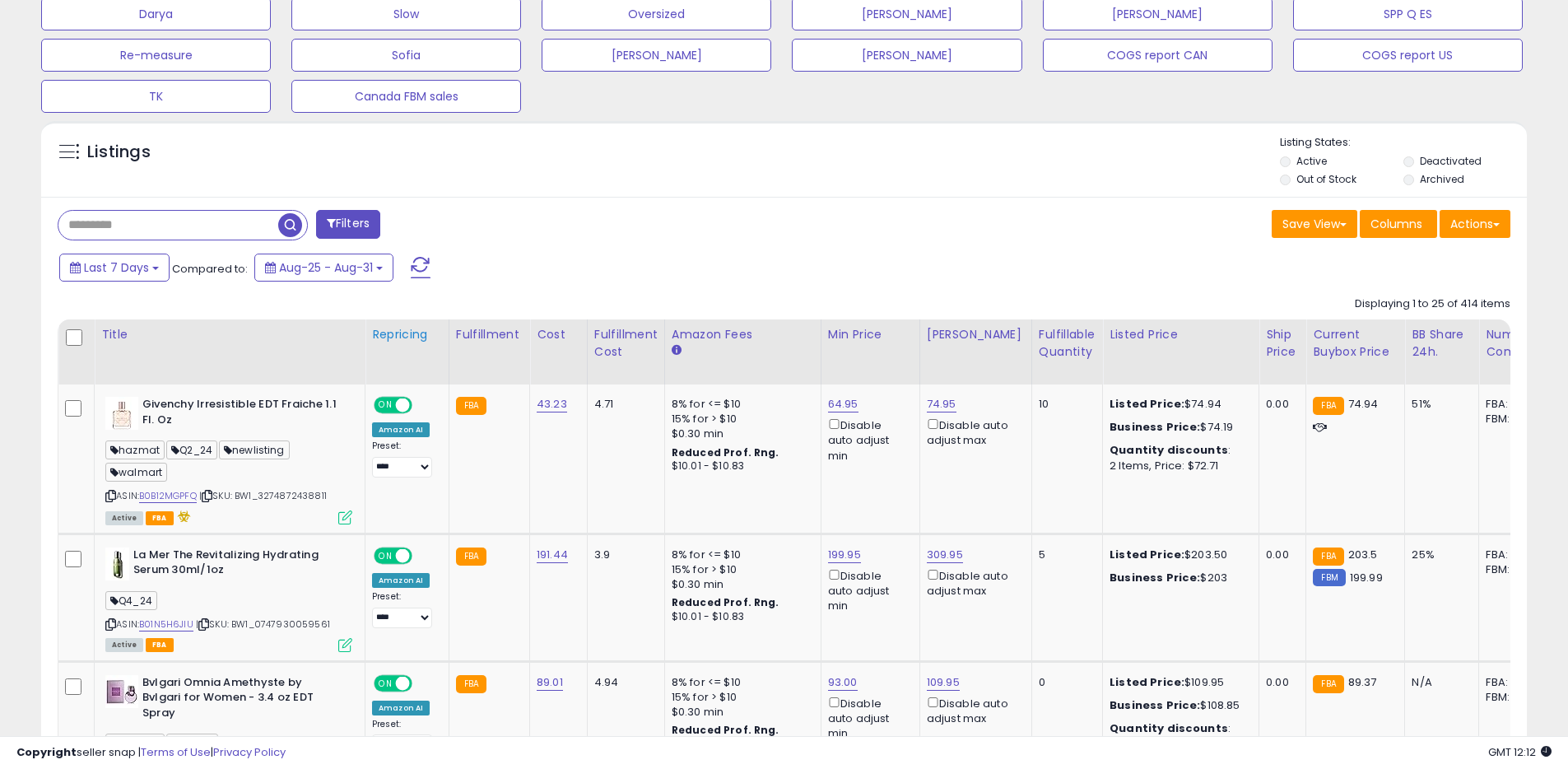
scroll to position [617, 0]
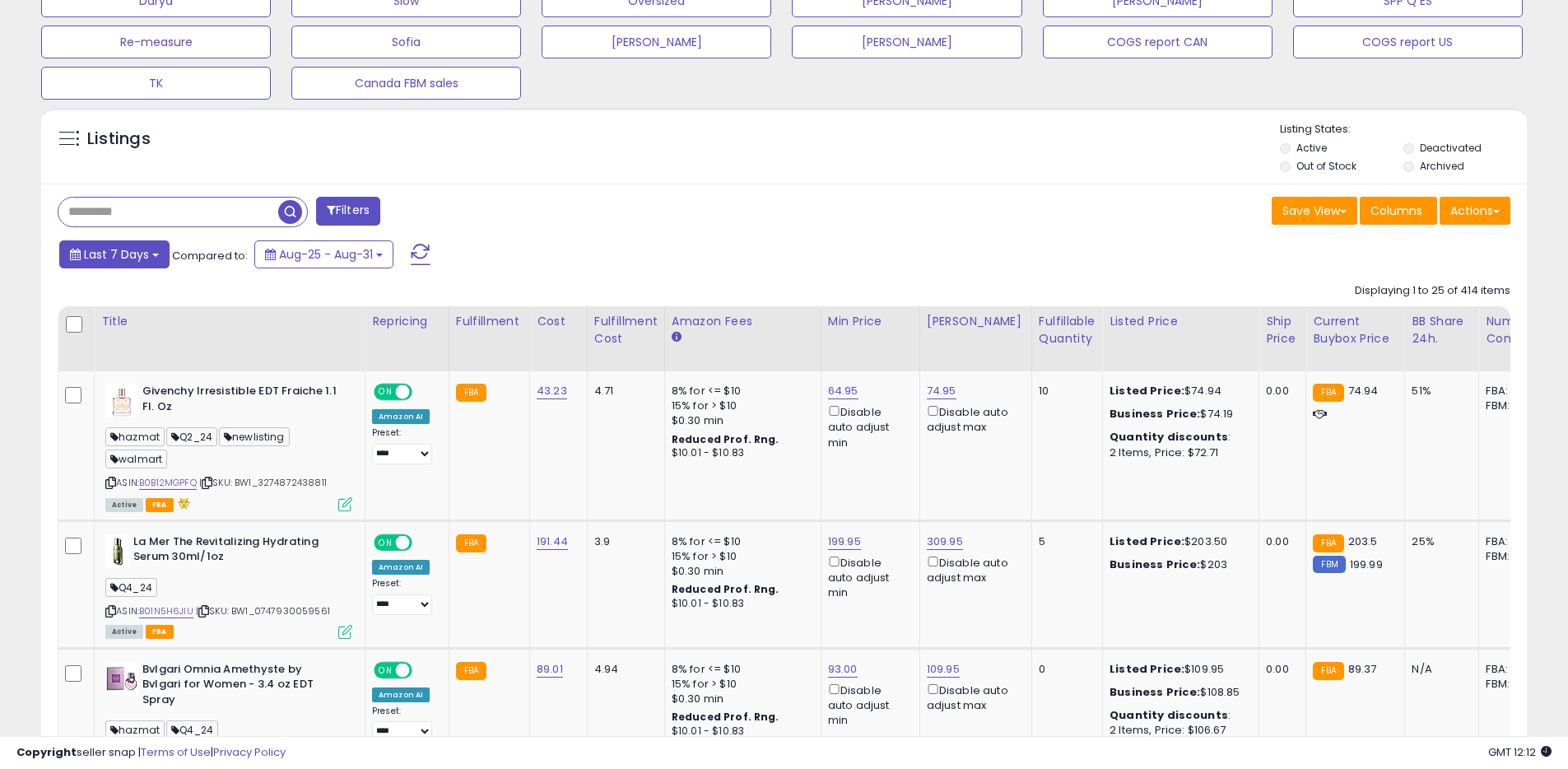
click at [138, 257] on span "Last 7 Days" at bounding box center [117, 255] width 65 height 17
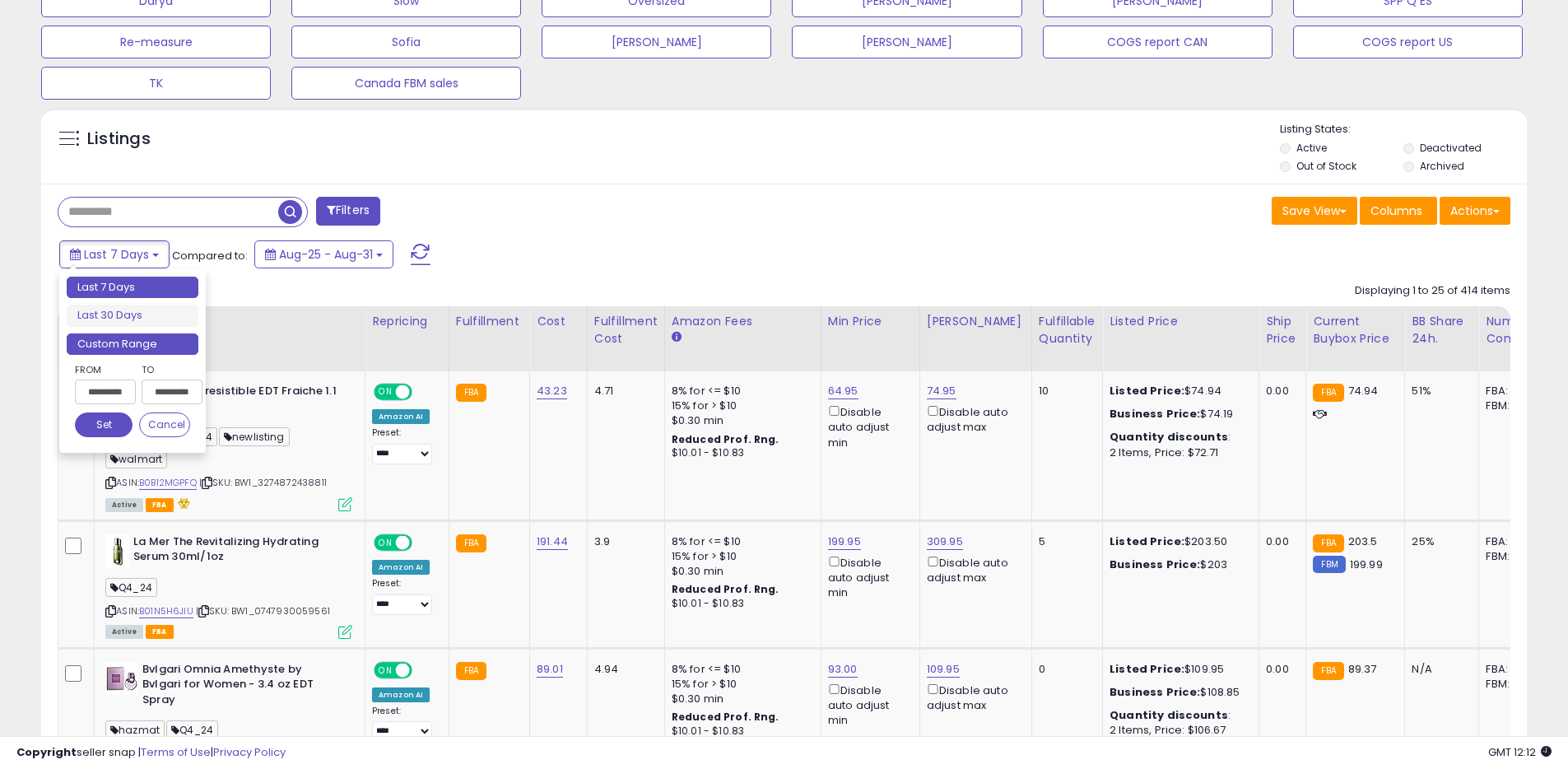
click at [139, 343] on li "Custom Range" at bounding box center [132, 344] width 131 height 22
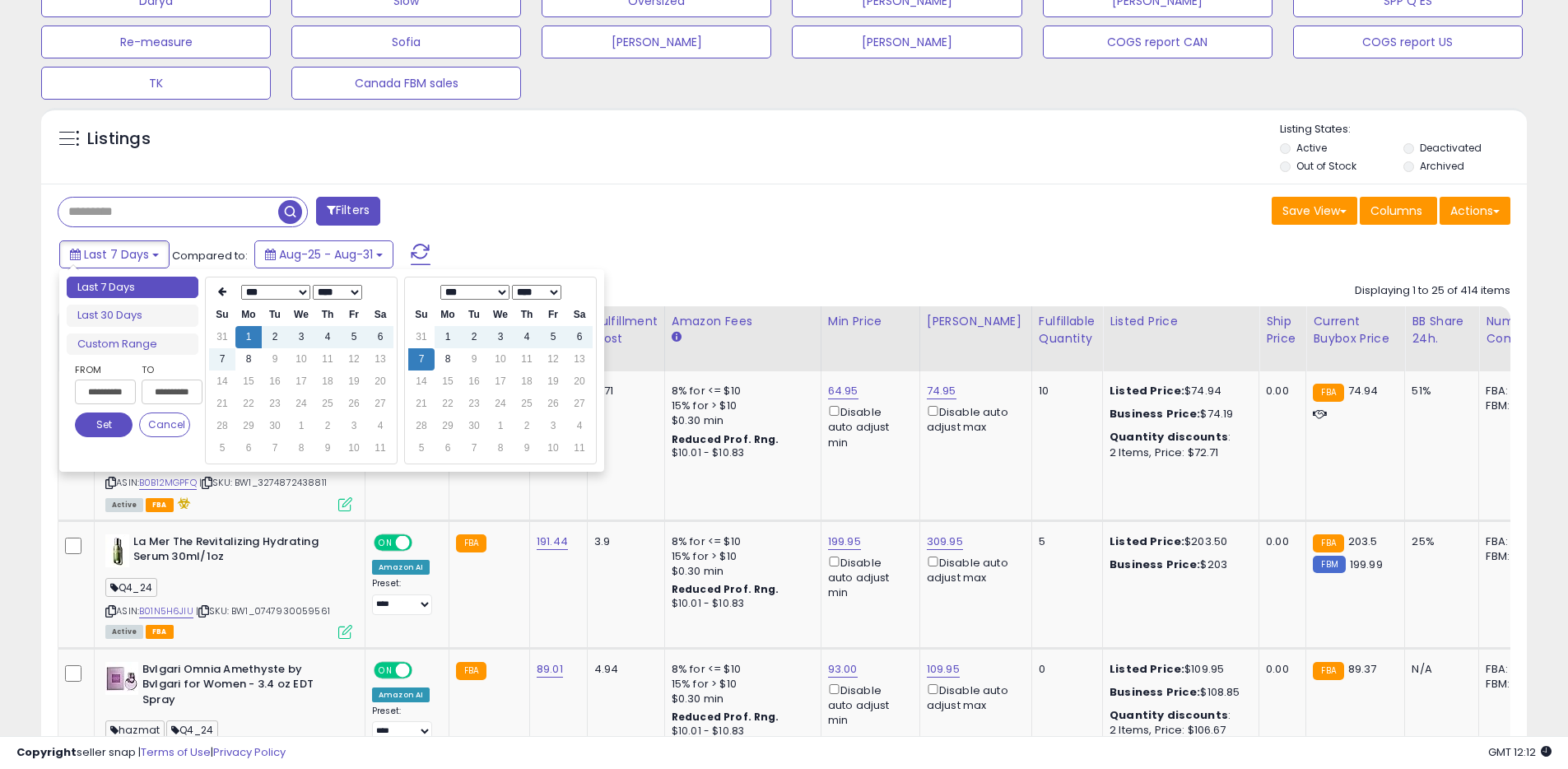
click at [342, 293] on select "**** **** **** **** **** **** **** **** **** **** **** **** **** **** **** ****…" at bounding box center [337, 292] width 49 height 15
click at [376, 353] on td "7" at bounding box center [380, 359] width 27 height 22
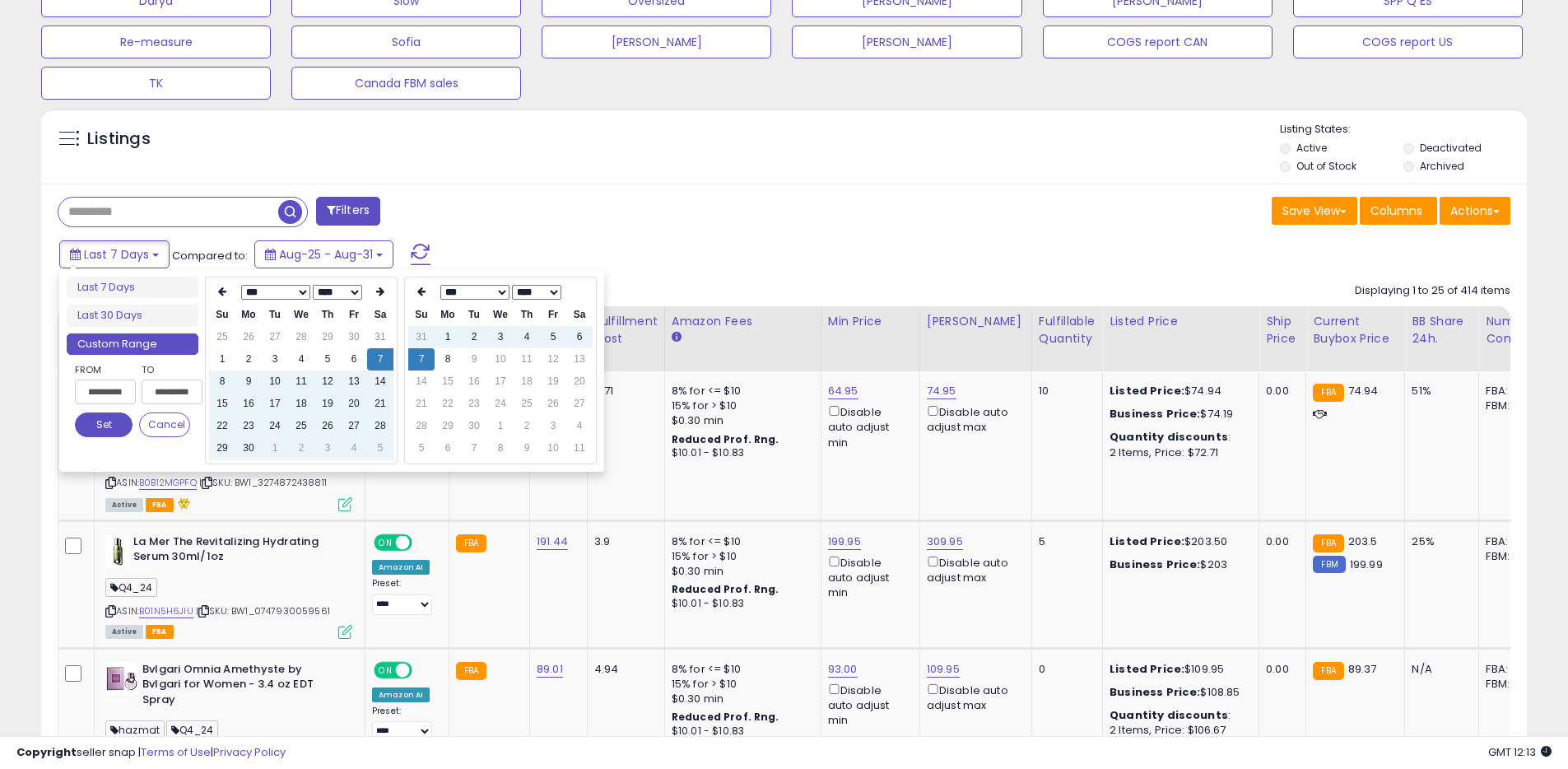
type input "**********"
click at [98, 429] on button "Set" at bounding box center [103, 424] width 57 height 25
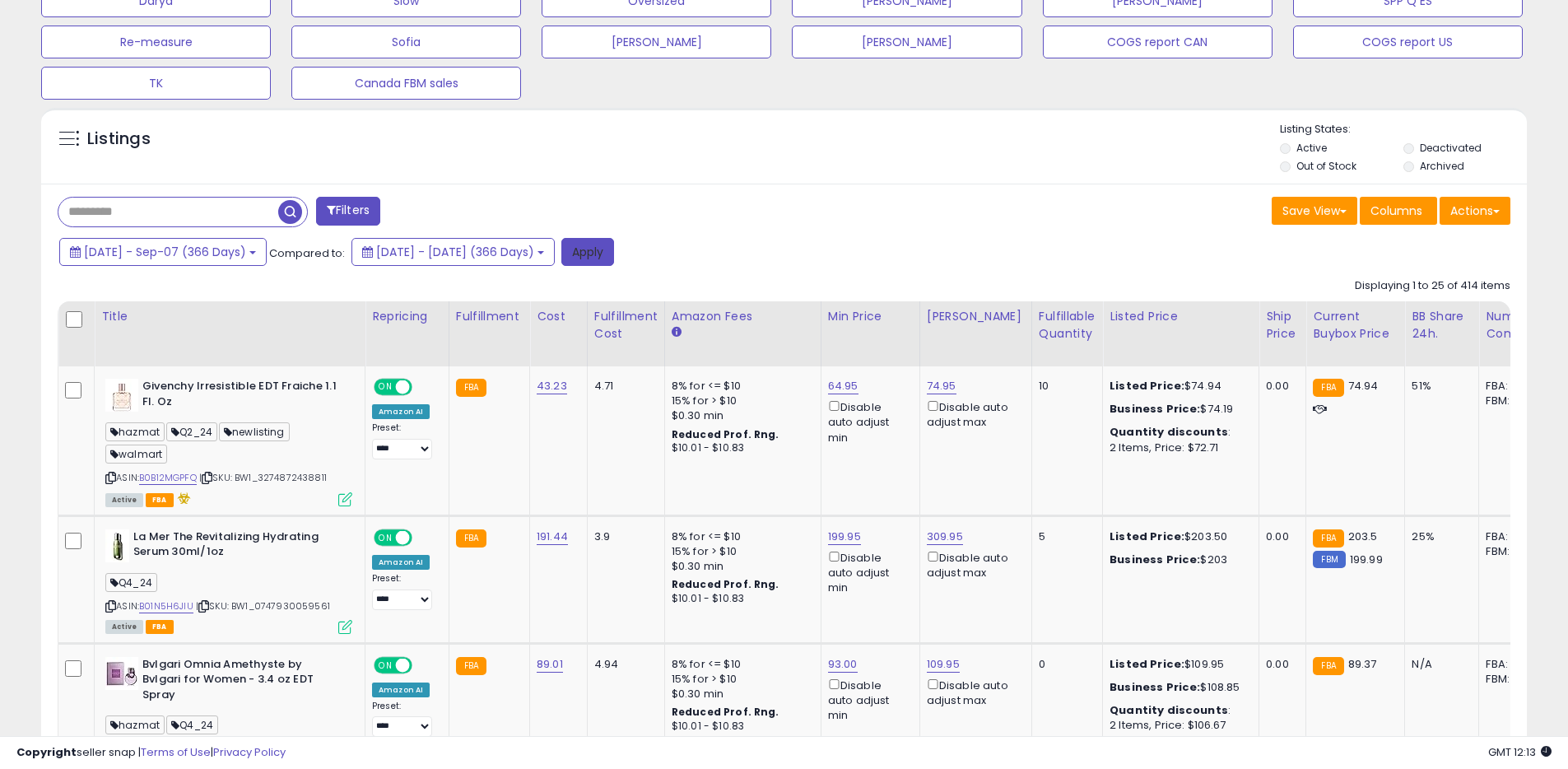
click at [614, 254] on button "Apply" at bounding box center [587, 252] width 52 height 28
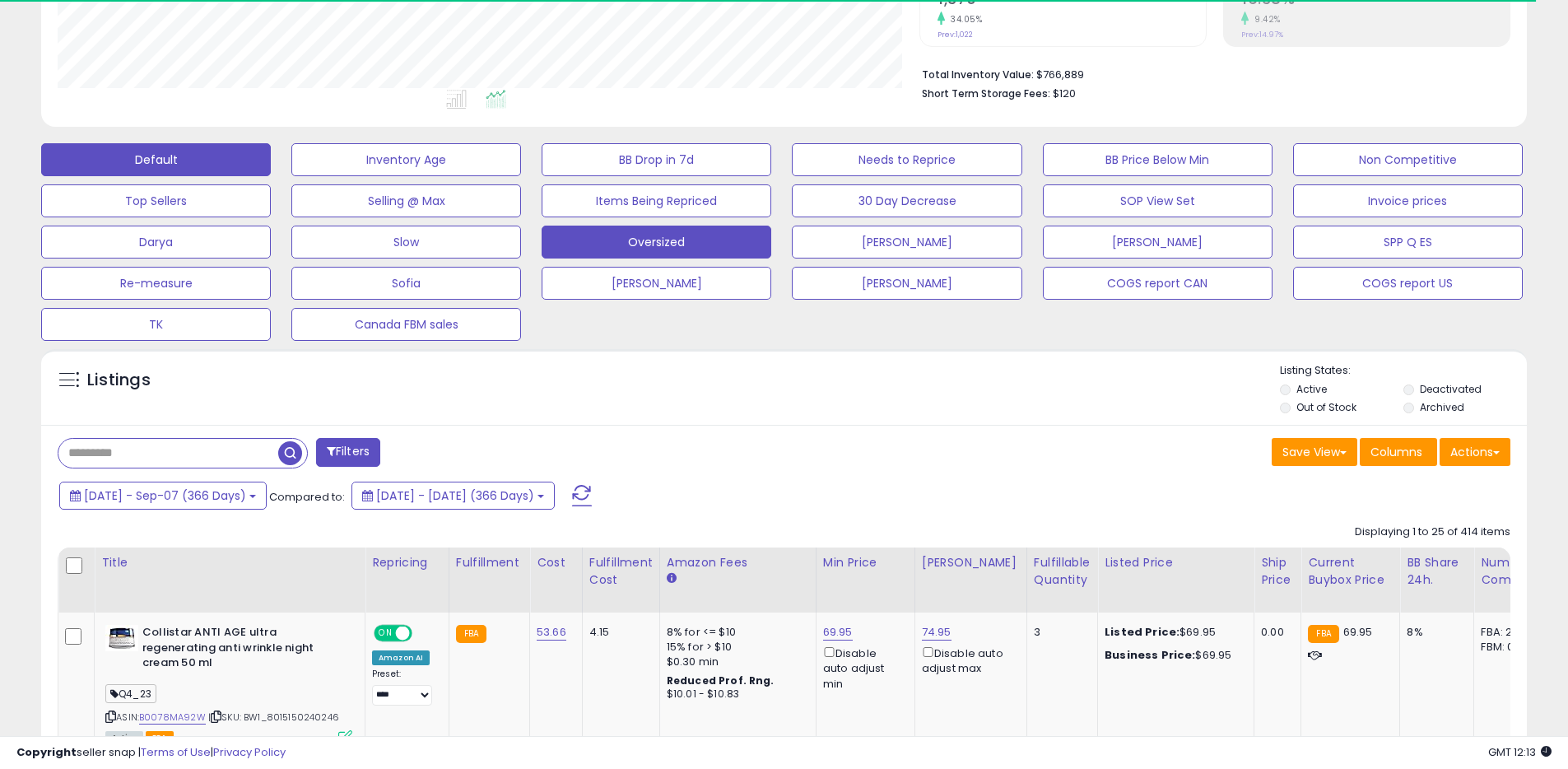
scroll to position [822589, 822086]
click at [1456, 451] on button "Actions" at bounding box center [1474, 452] width 71 height 28
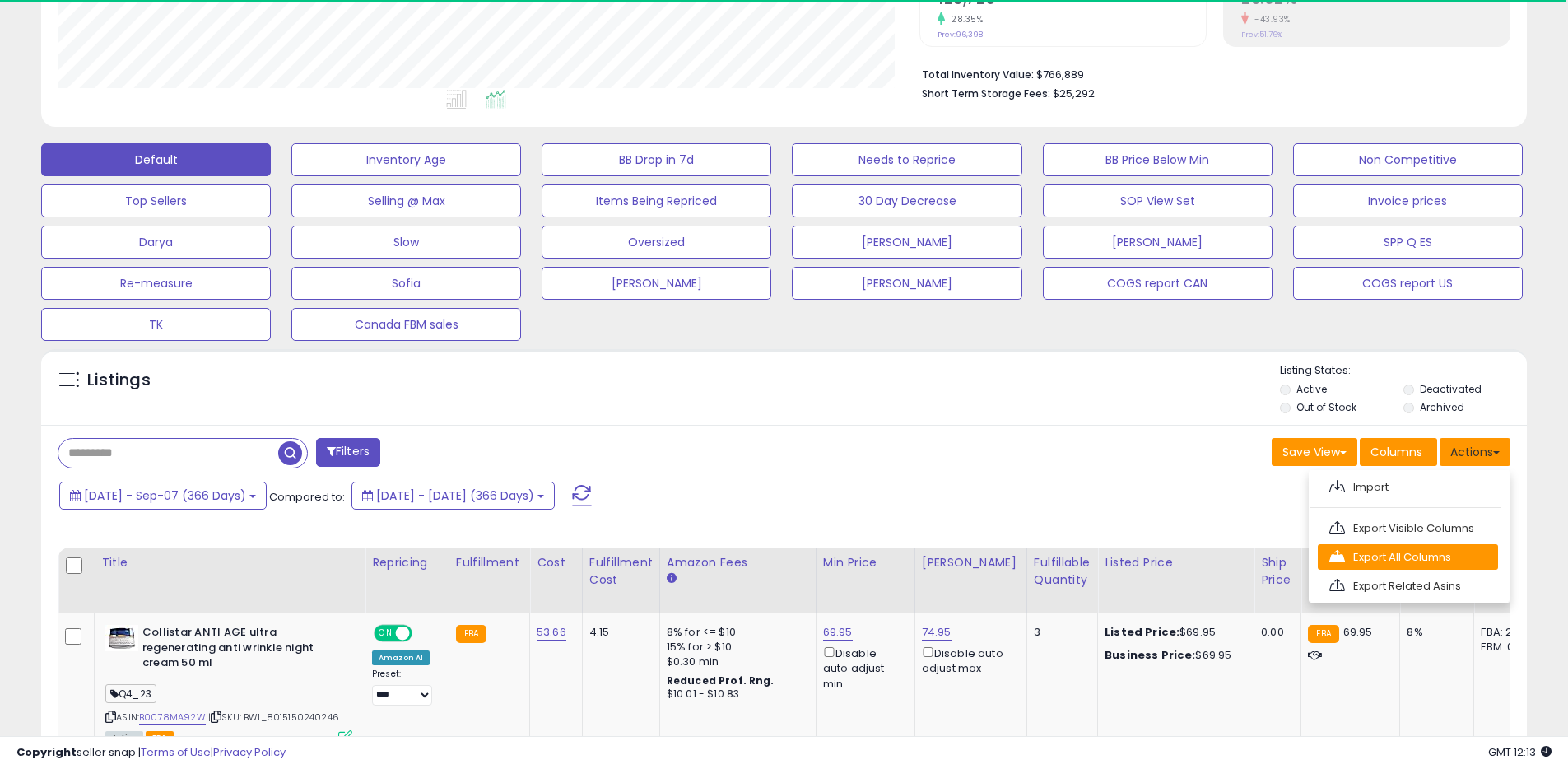
scroll to position [337, 861]
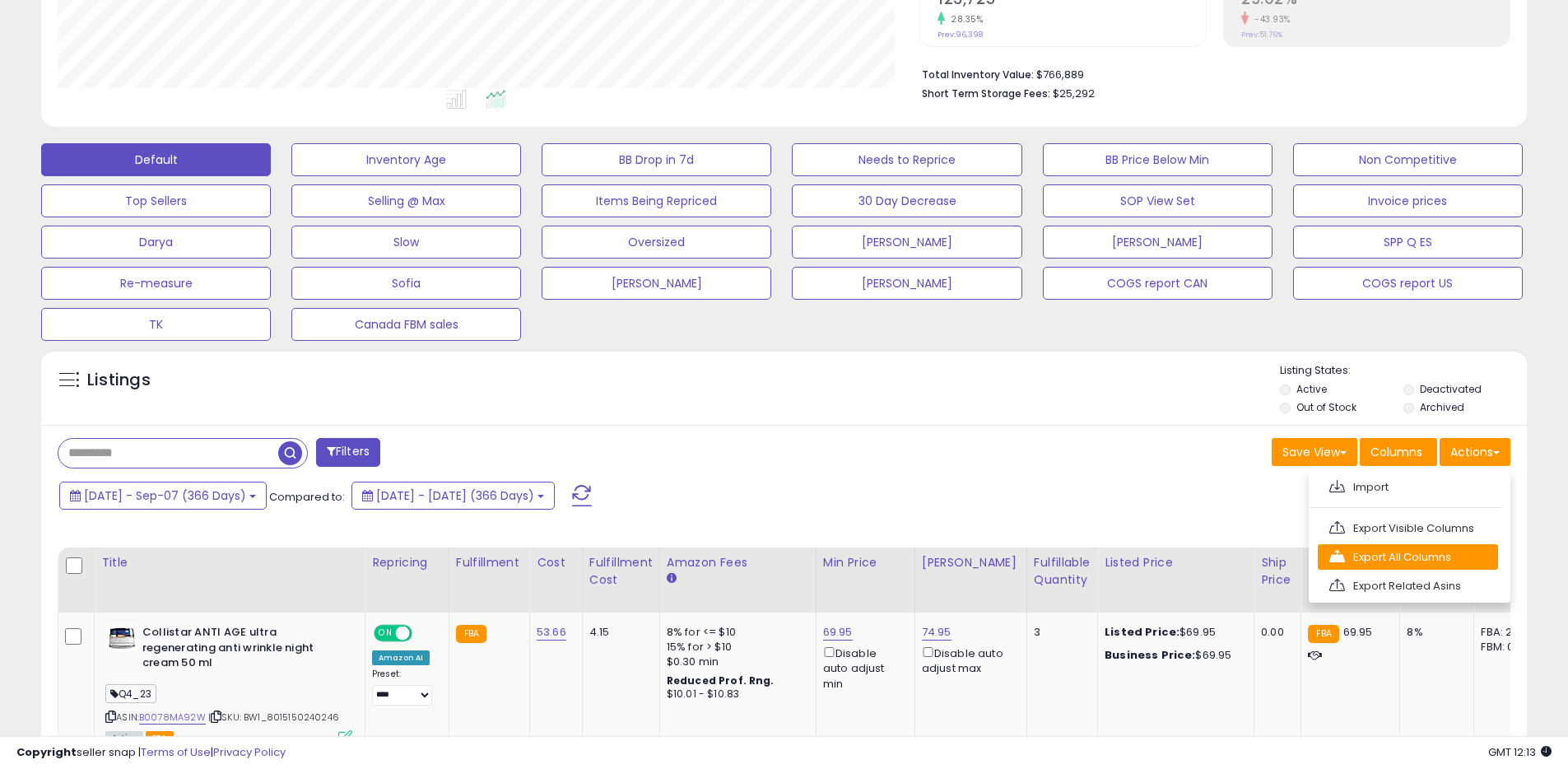
click at [1395, 549] on link "Export All Columns" at bounding box center [1407, 557] width 181 height 26
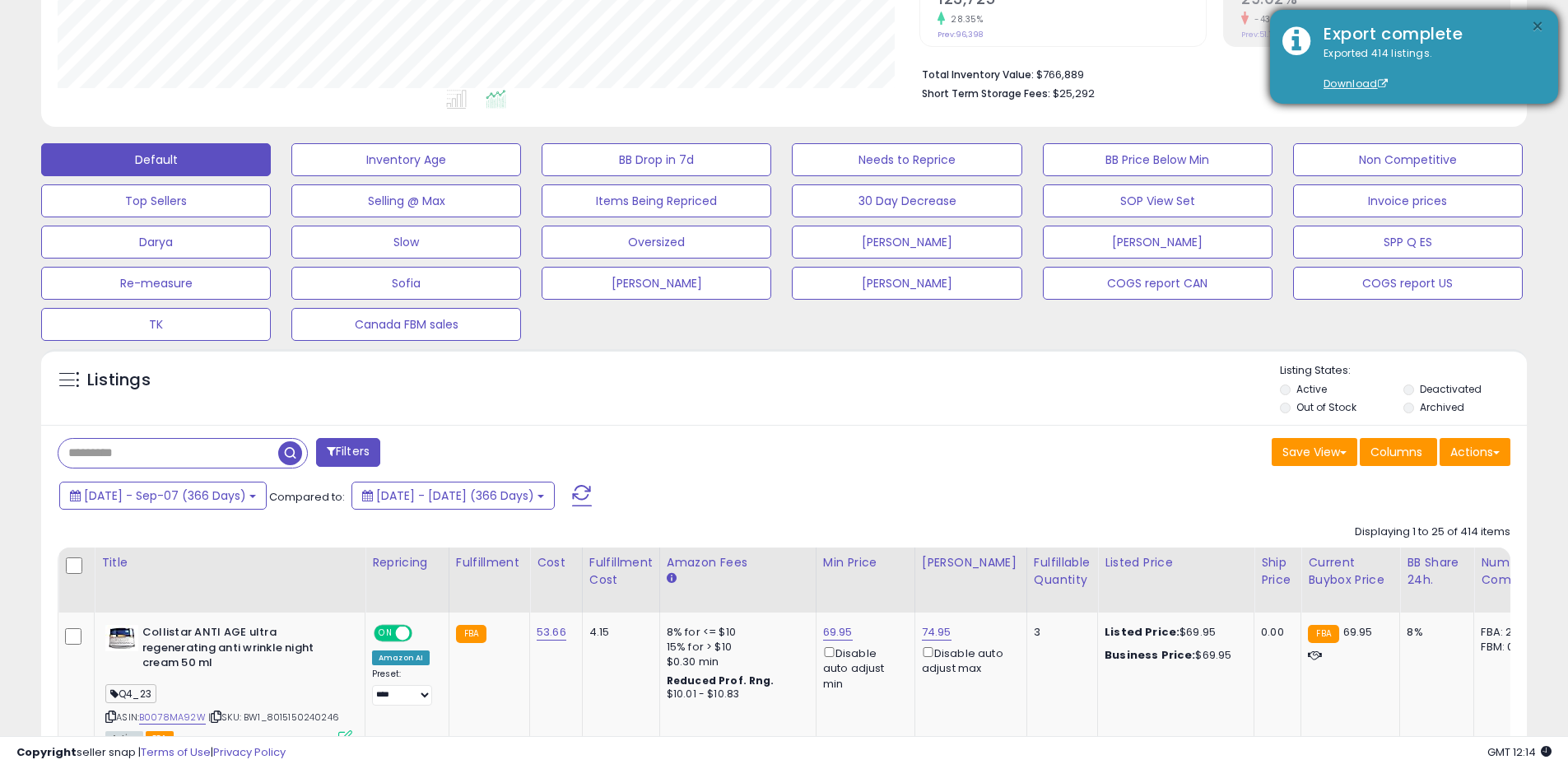
click at [1536, 18] on button "×" at bounding box center [1537, 27] width 13 height 21
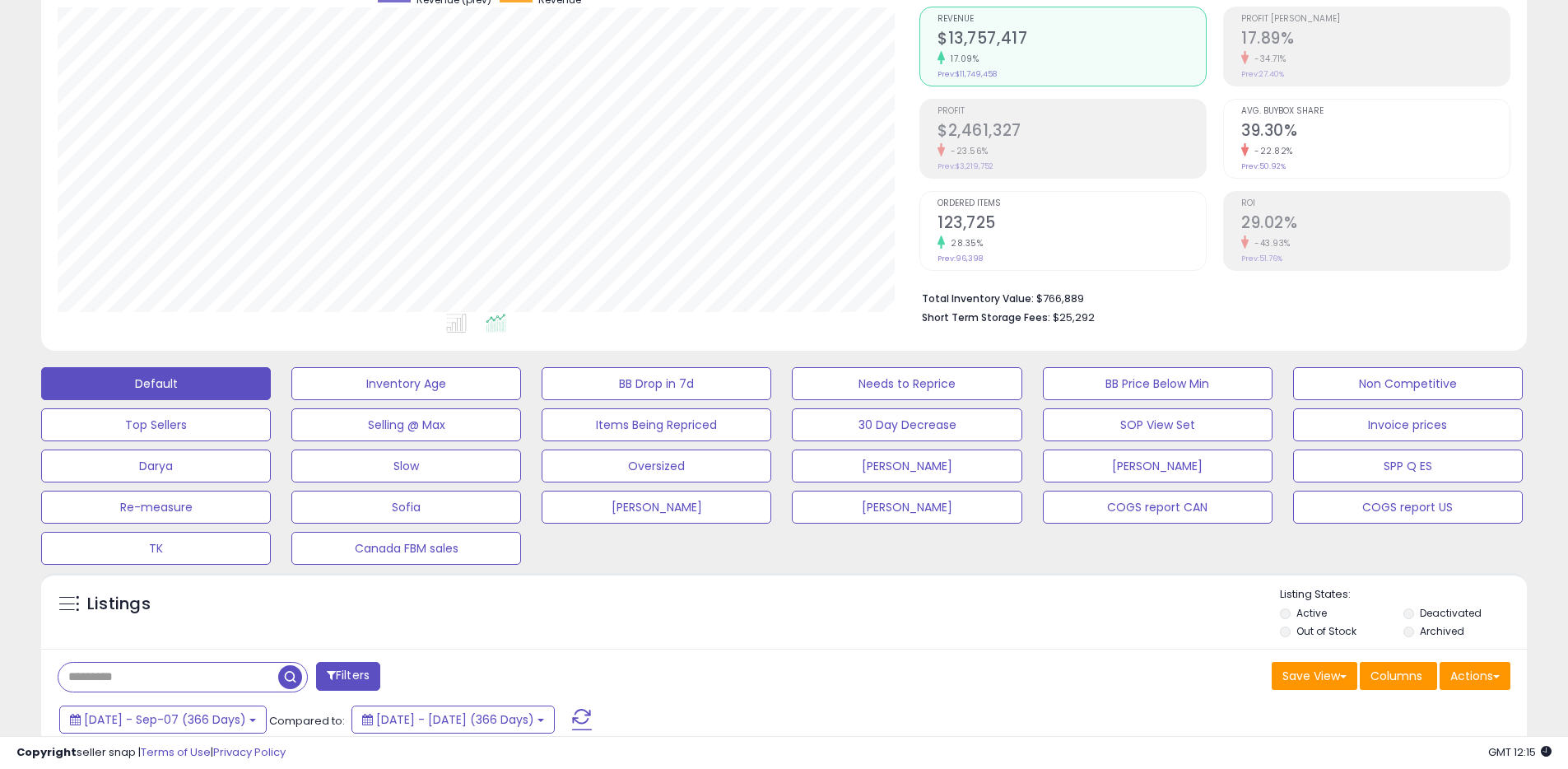
scroll to position [0, 0]
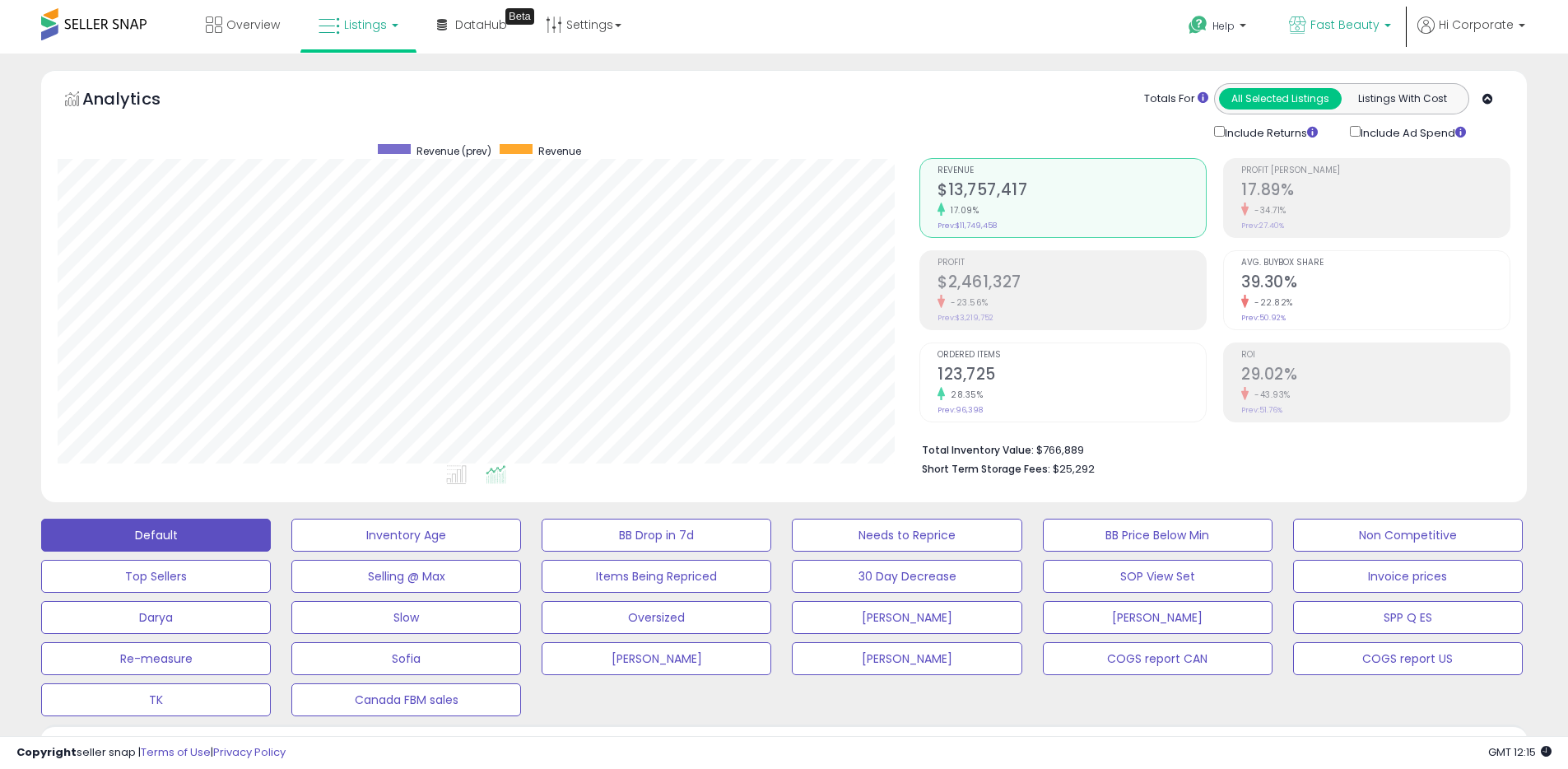
click at [1329, 26] on span "Fast Beauty" at bounding box center [1344, 25] width 69 height 17
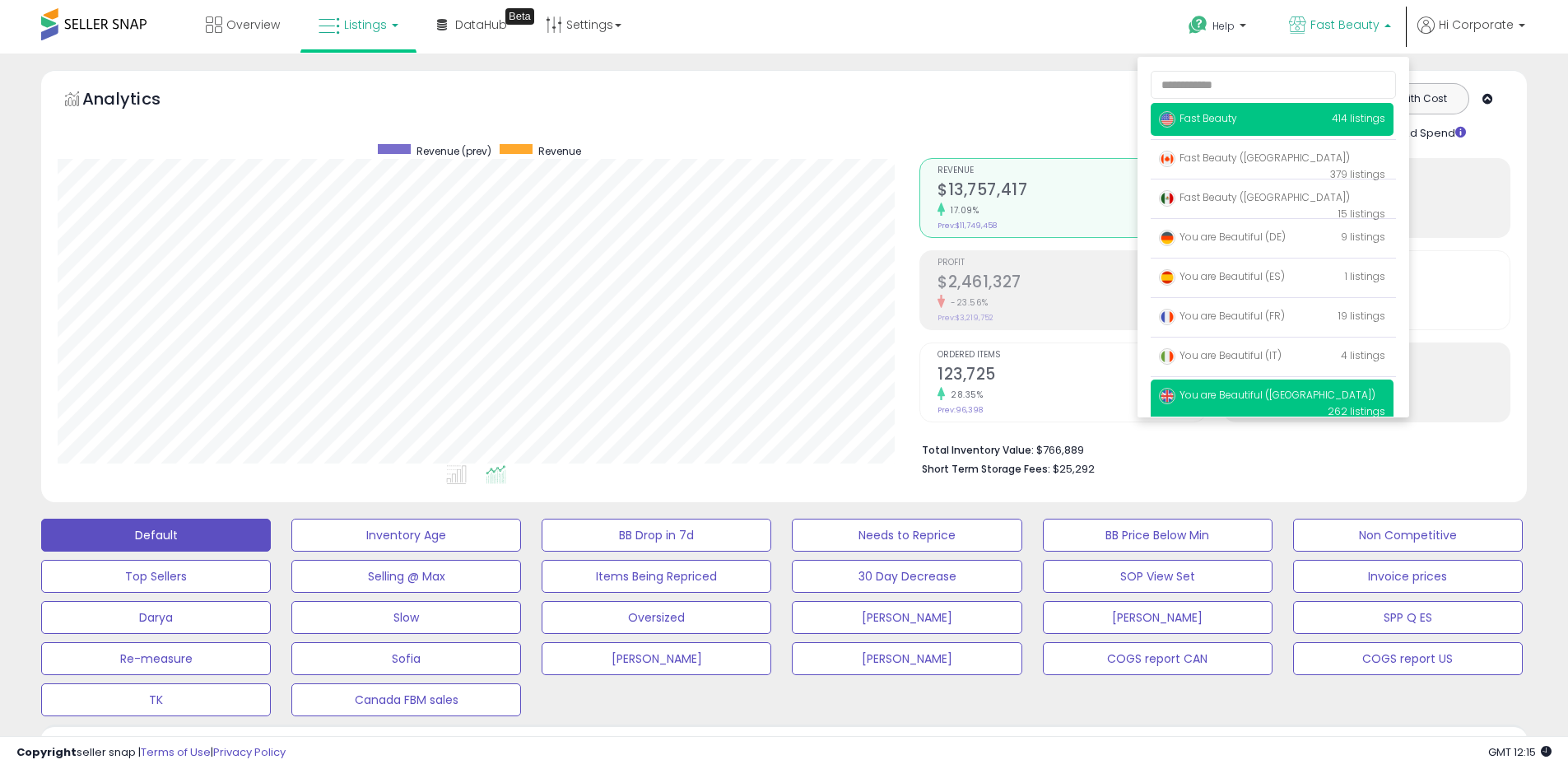
click at [1205, 394] on span "You are Beautiful ([GEOGRAPHIC_DATA])" at bounding box center [1267, 394] width 216 height 14
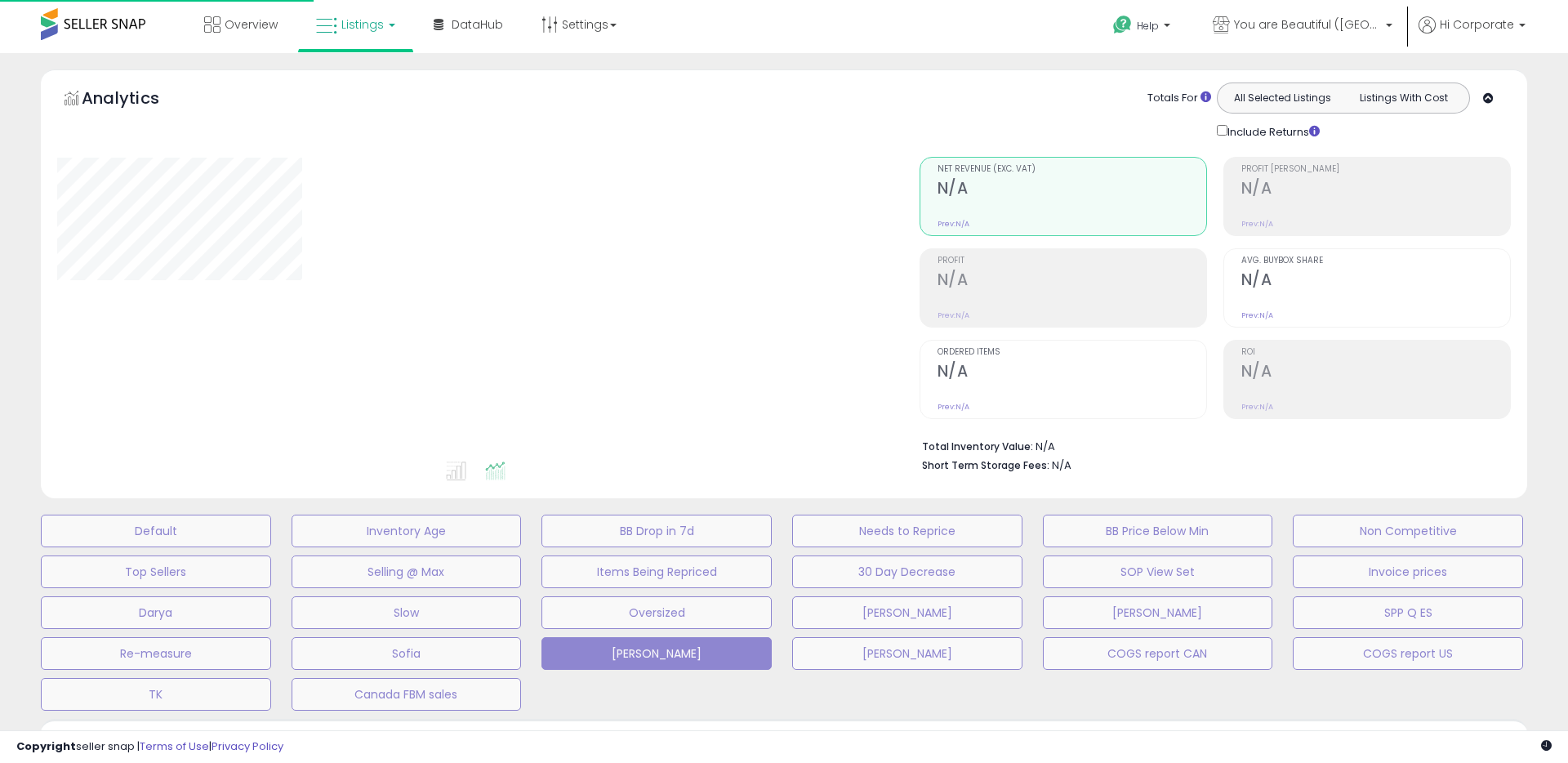
type input "**********"
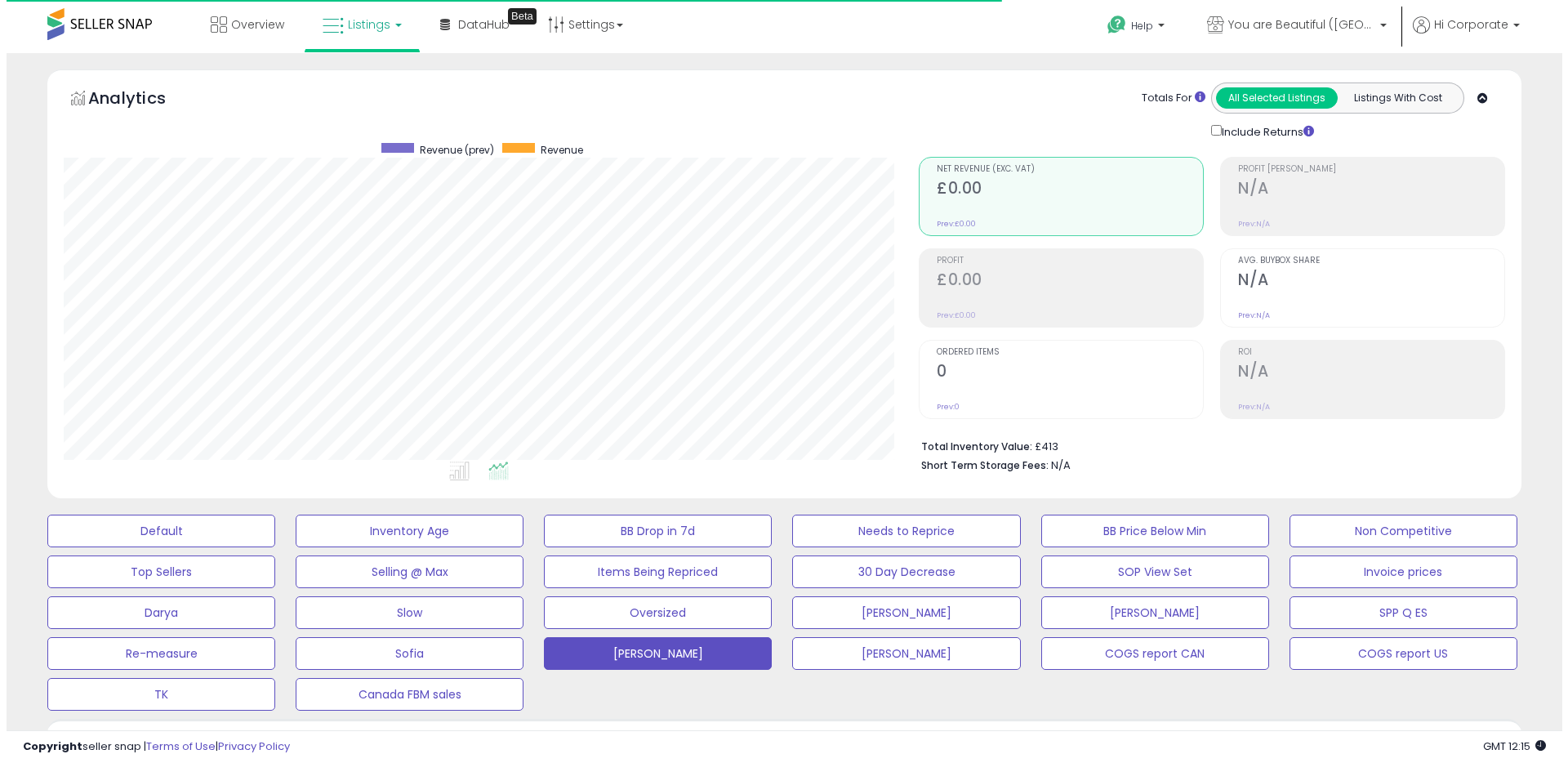
scroll to position [334, 855]
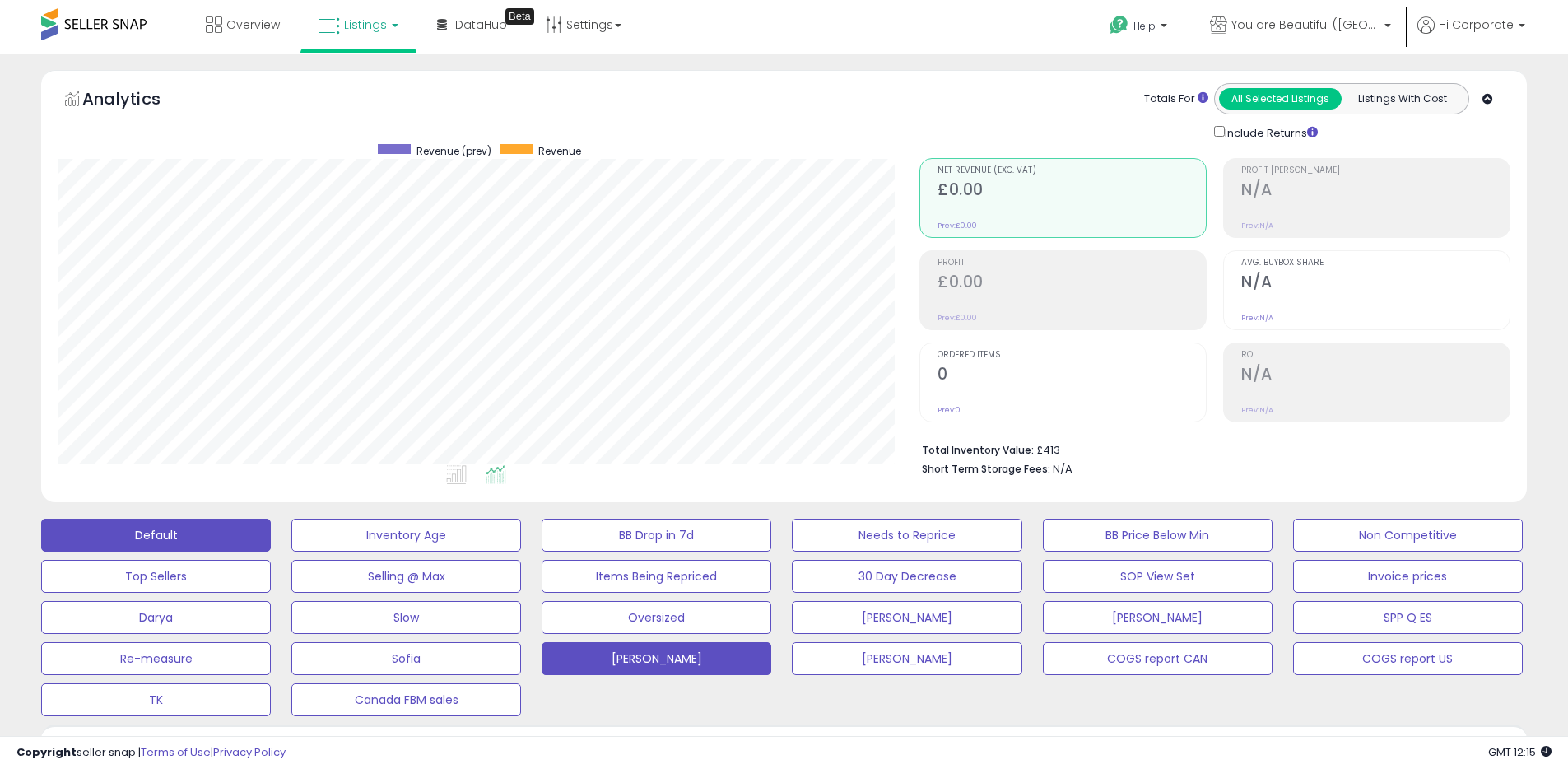
click at [234, 526] on button "Default" at bounding box center [156, 535] width 230 height 33
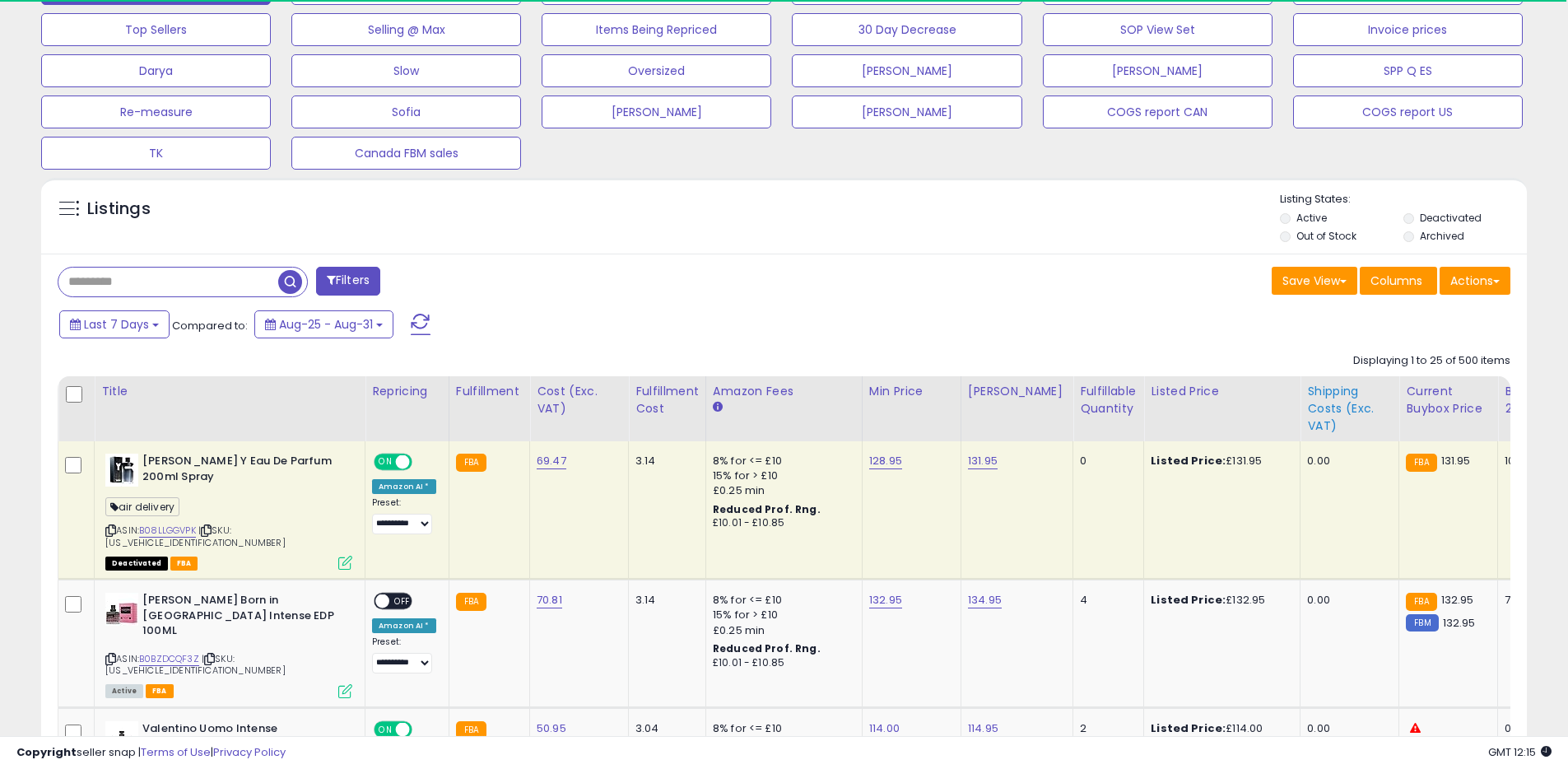
scroll to position [579, 0]
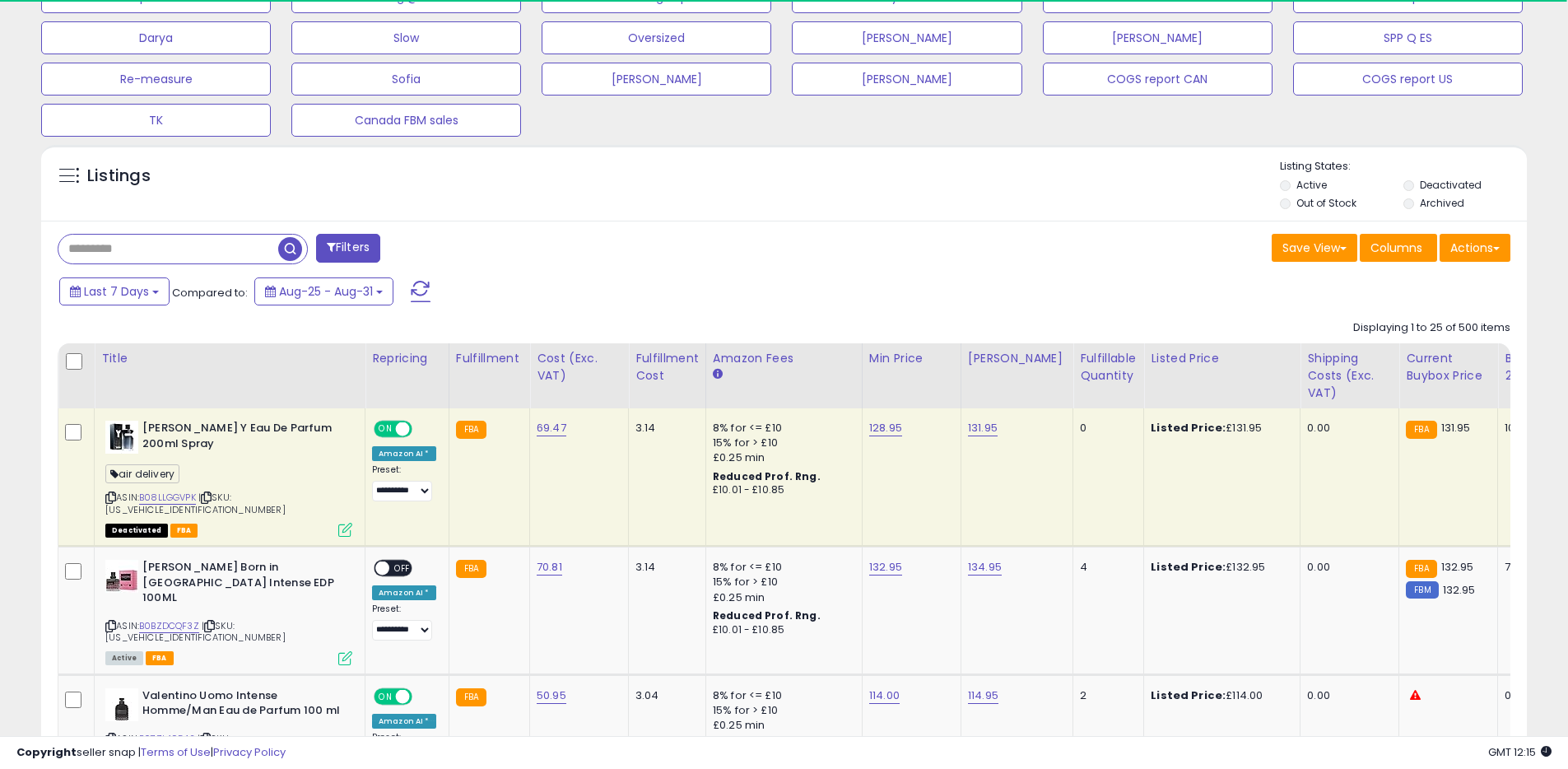
click at [1450, 197] on label "Archived" at bounding box center [1441, 202] width 44 height 14
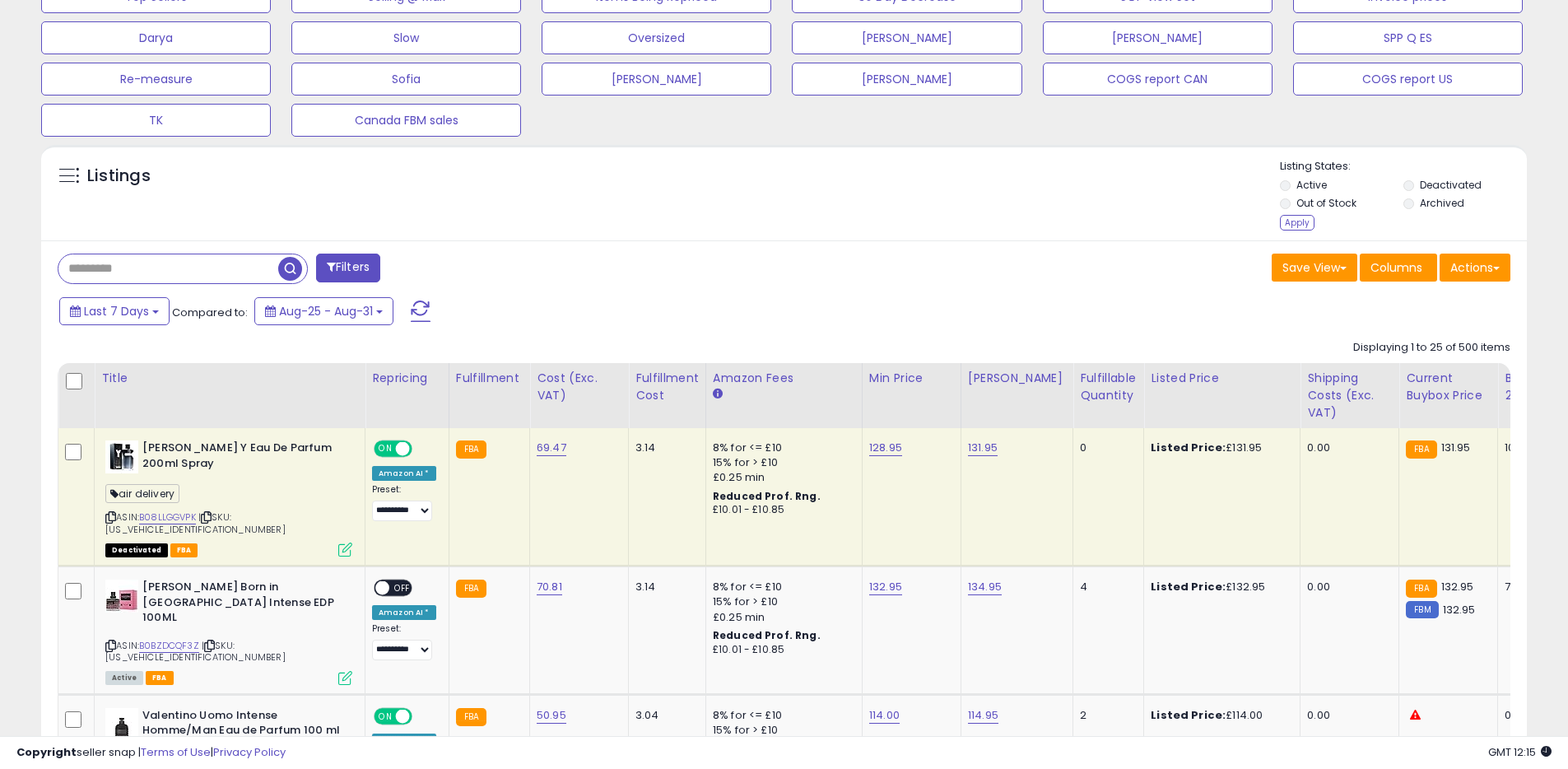
scroll to position [337, 861]
click at [1303, 230] on div "Listing States: Active Deactivated Out of Stock Archived Apply" at bounding box center [1403, 196] width 247 height 76
click at [1300, 224] on div "Apply" at bounding box center [1298, 222] width 35 height 16
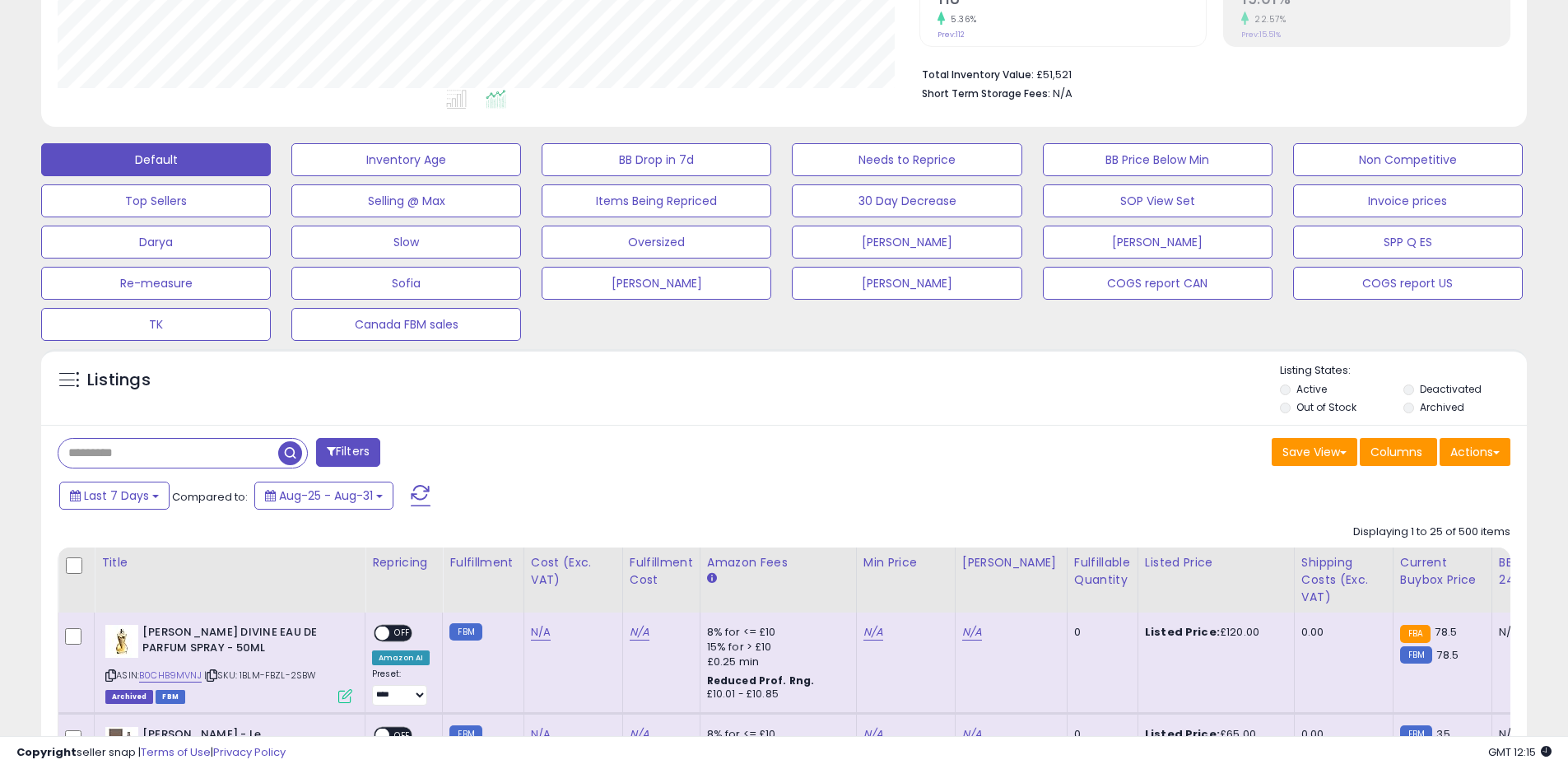
click at [1437, 398] on li "Deactivated" at bounding box center [1463, 391] width 121 height 18
click at [1436, 405] on label "Archived" at bounding box center [1441, 407] width 44 height 14
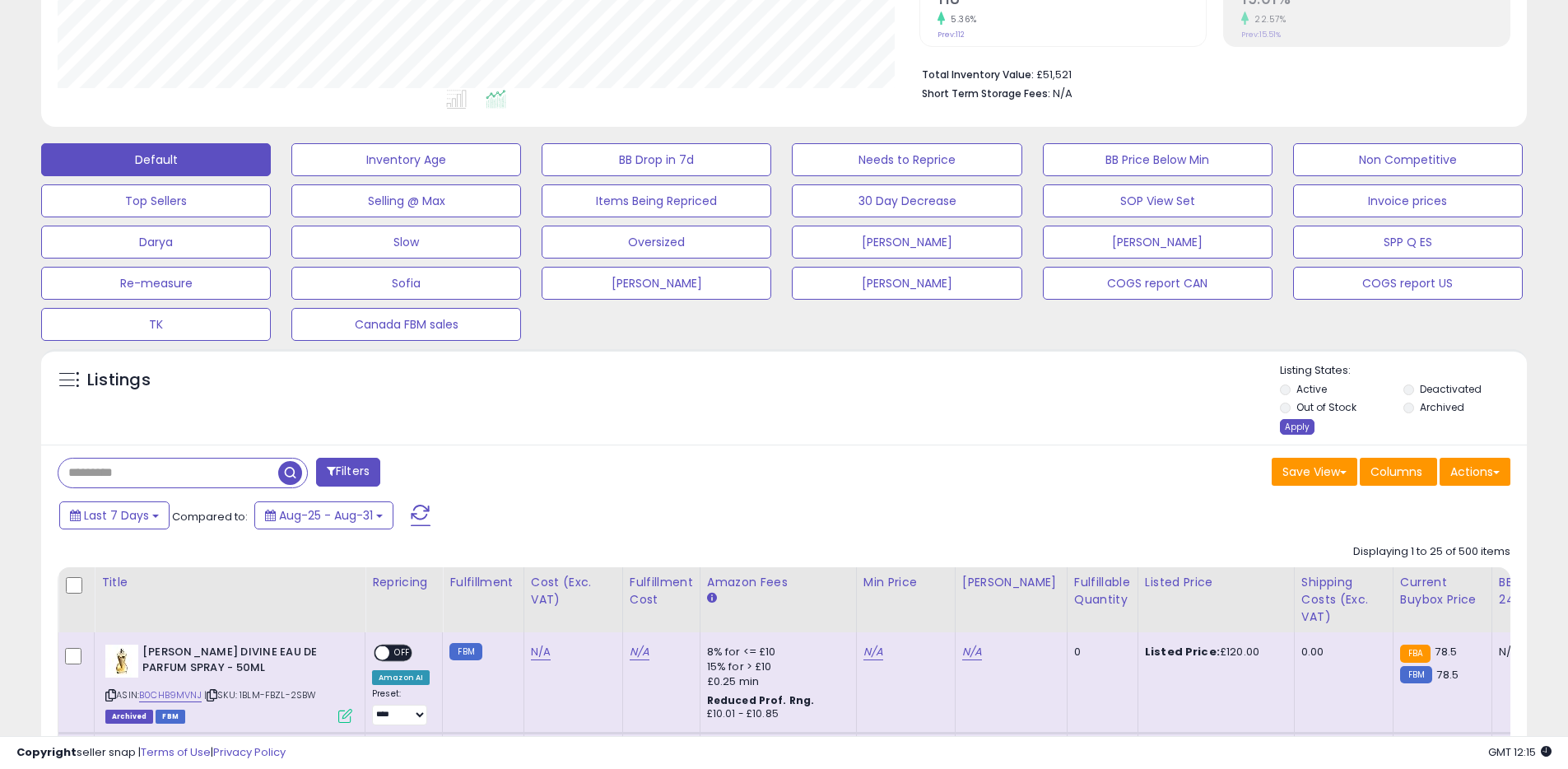
click at [1305, 420] on div "Apply" at bounding box center [1298, 426] width 35 height 16
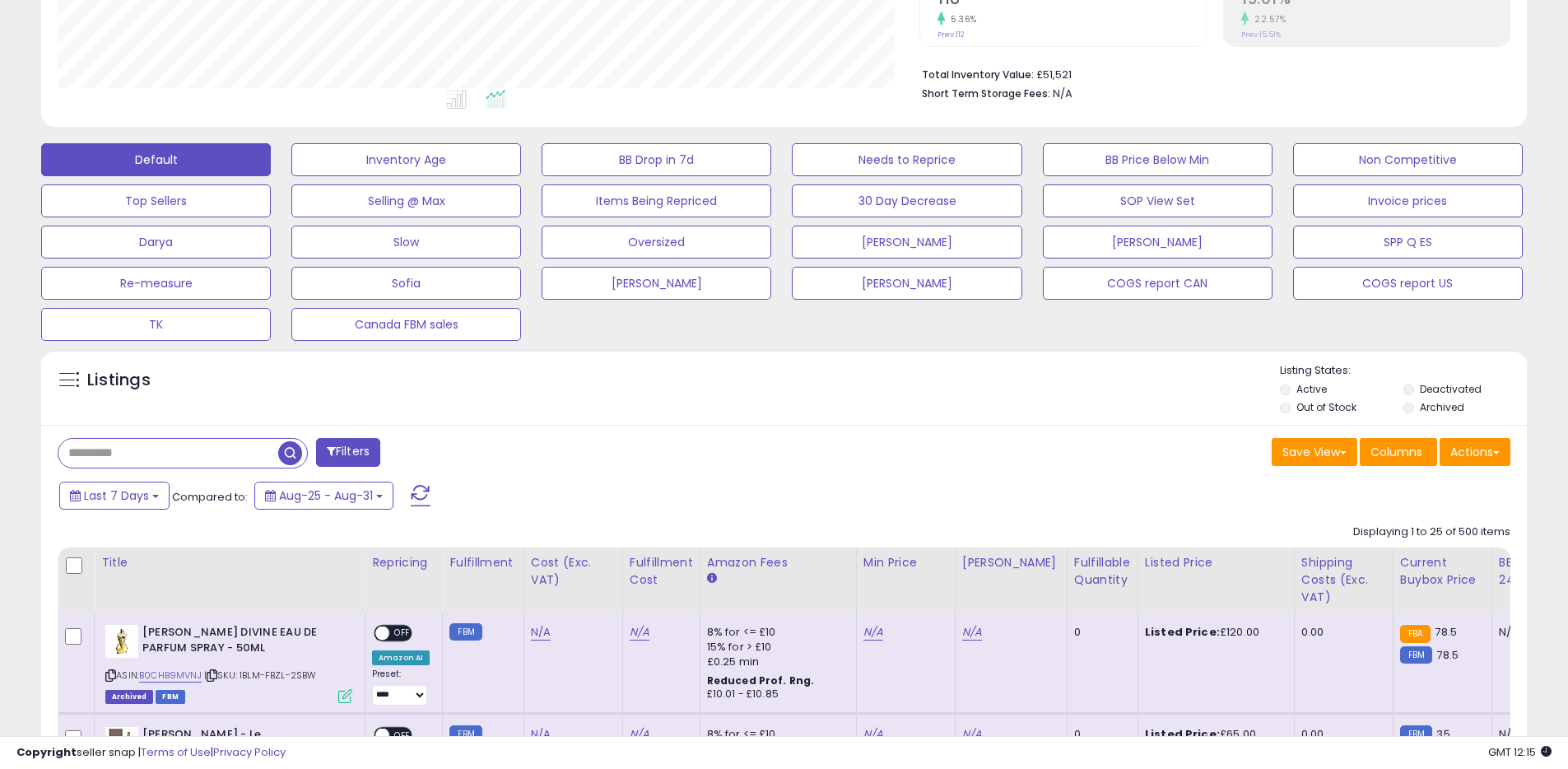
click at [285, 453] on span "button" at bounding box center [290, 453] width 24 height 24
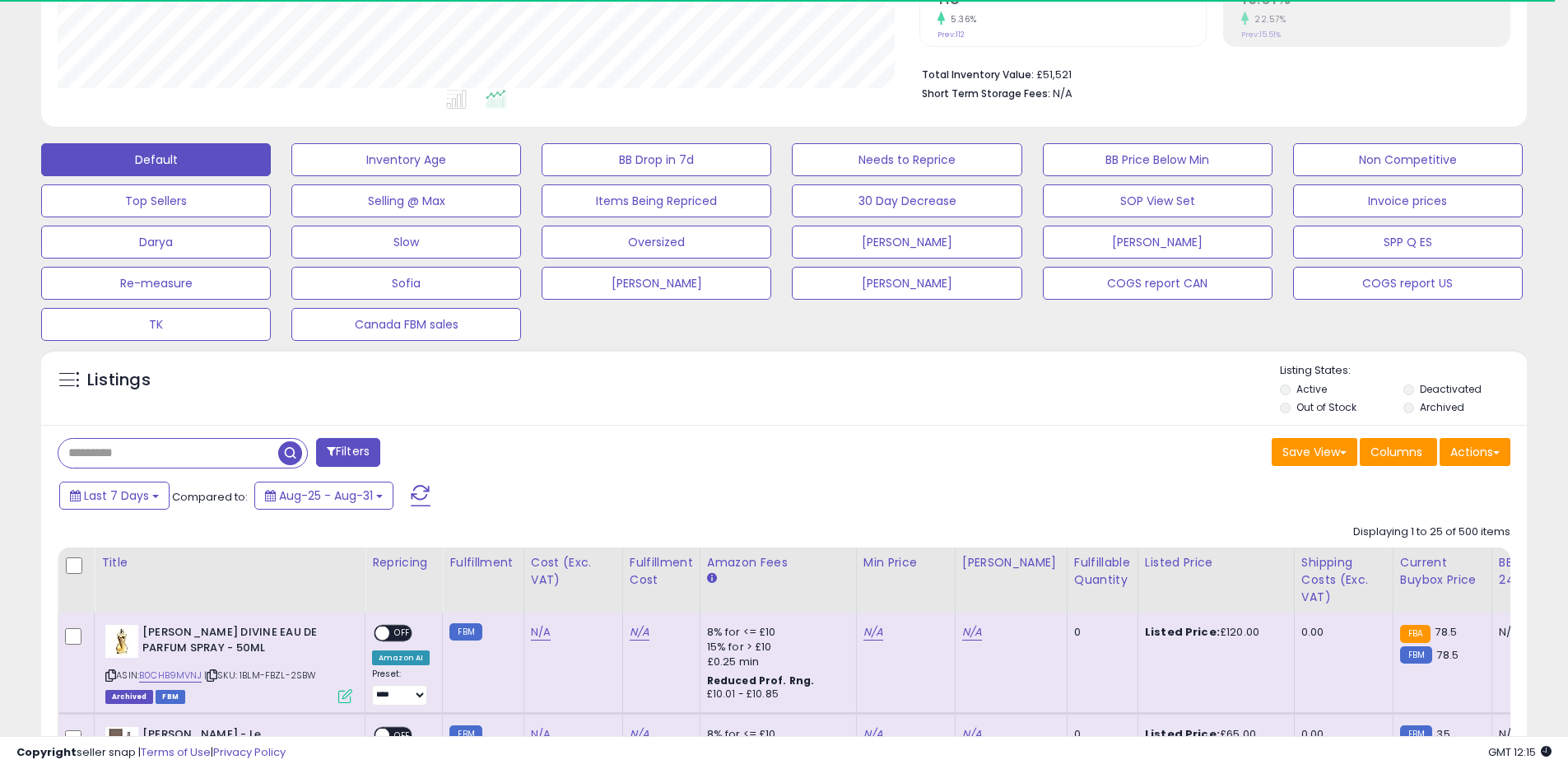
scroll to position [822589, 822086]
click at [1429, 409] on label "Archived" at bounding box center [1441, 407] width 44 height 14
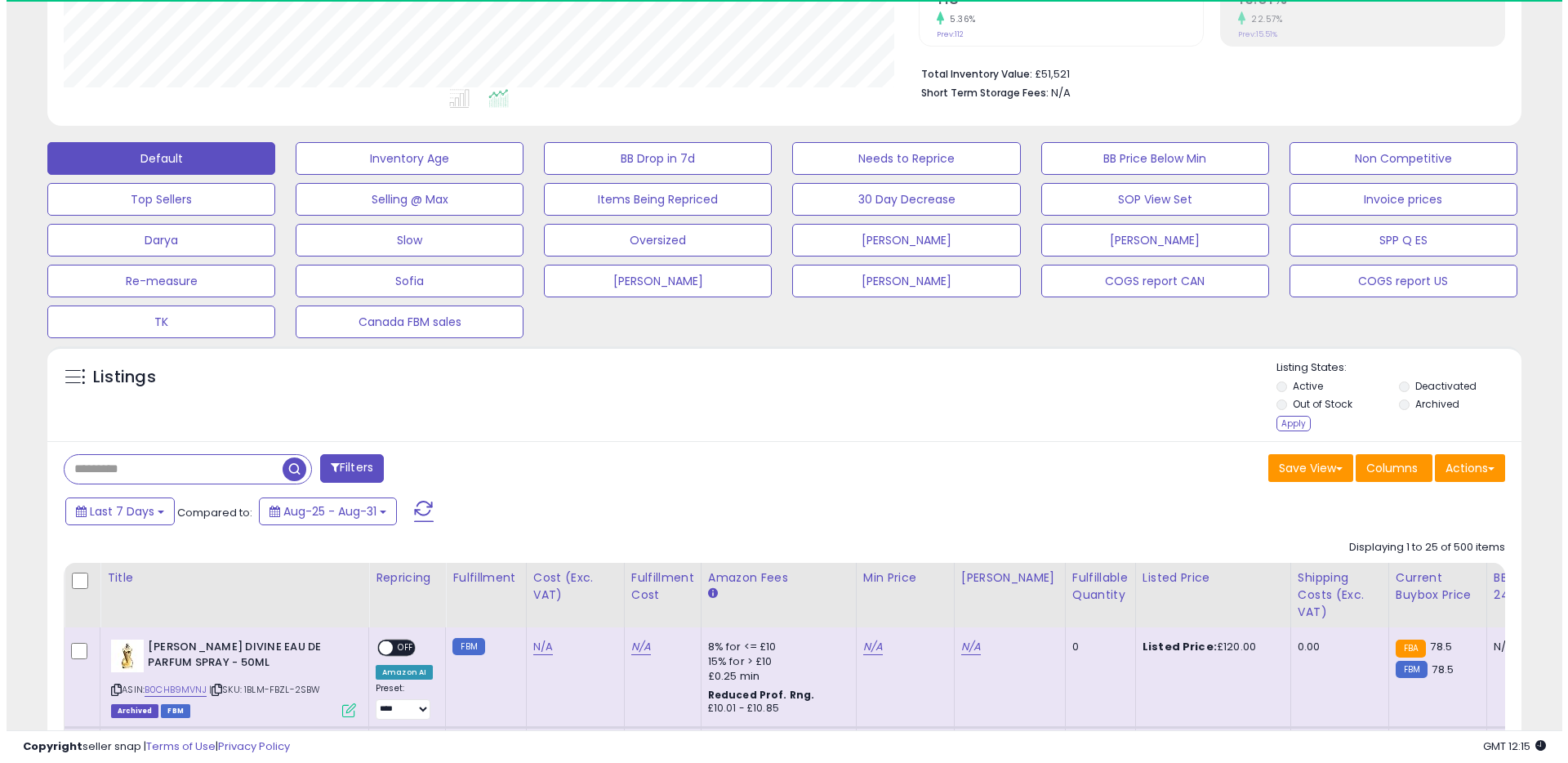
scroll to position [334, 855]
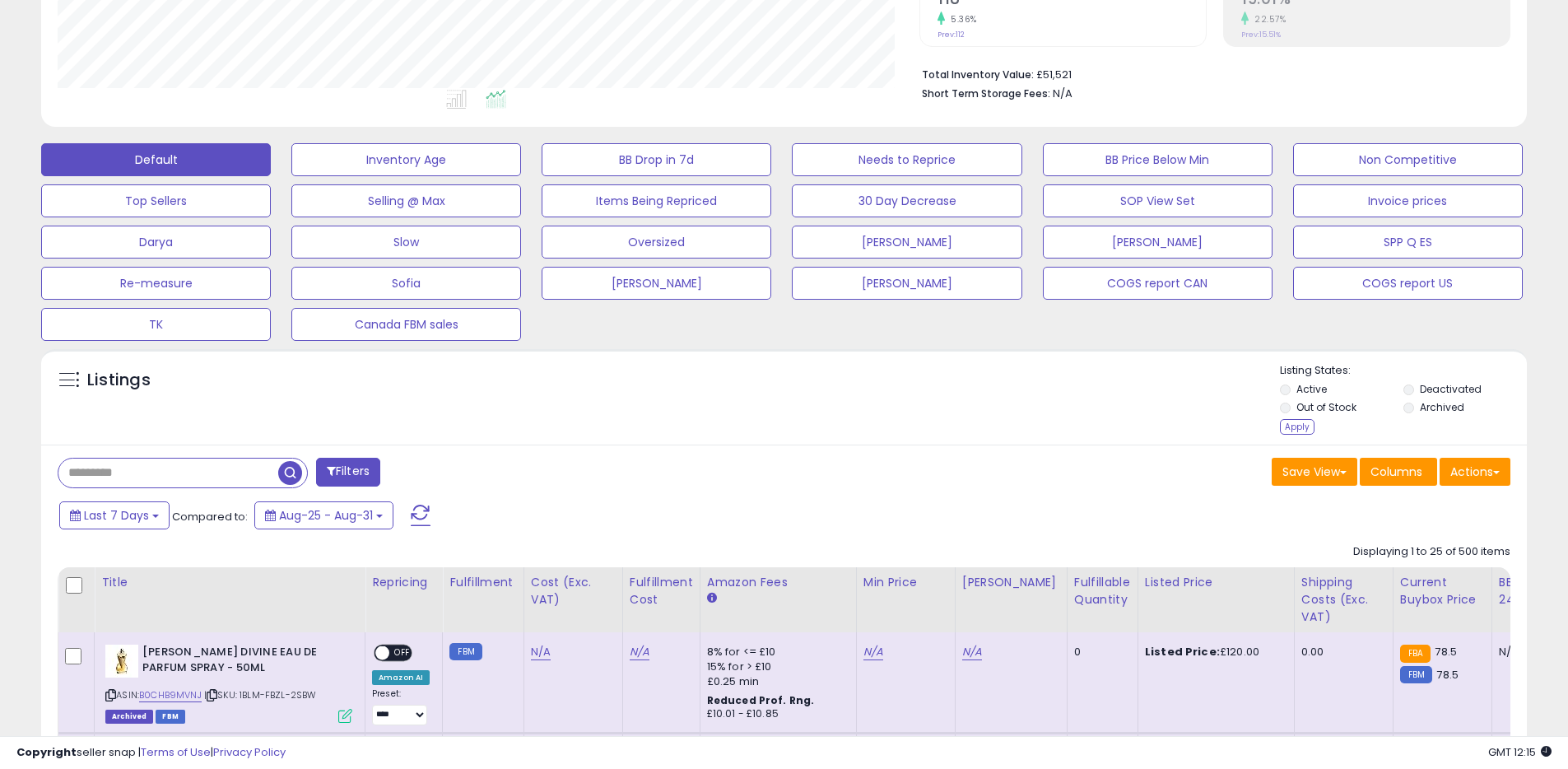
click at [290, 476] on span "button" at bounding box center [290, 473] width 24 height 24
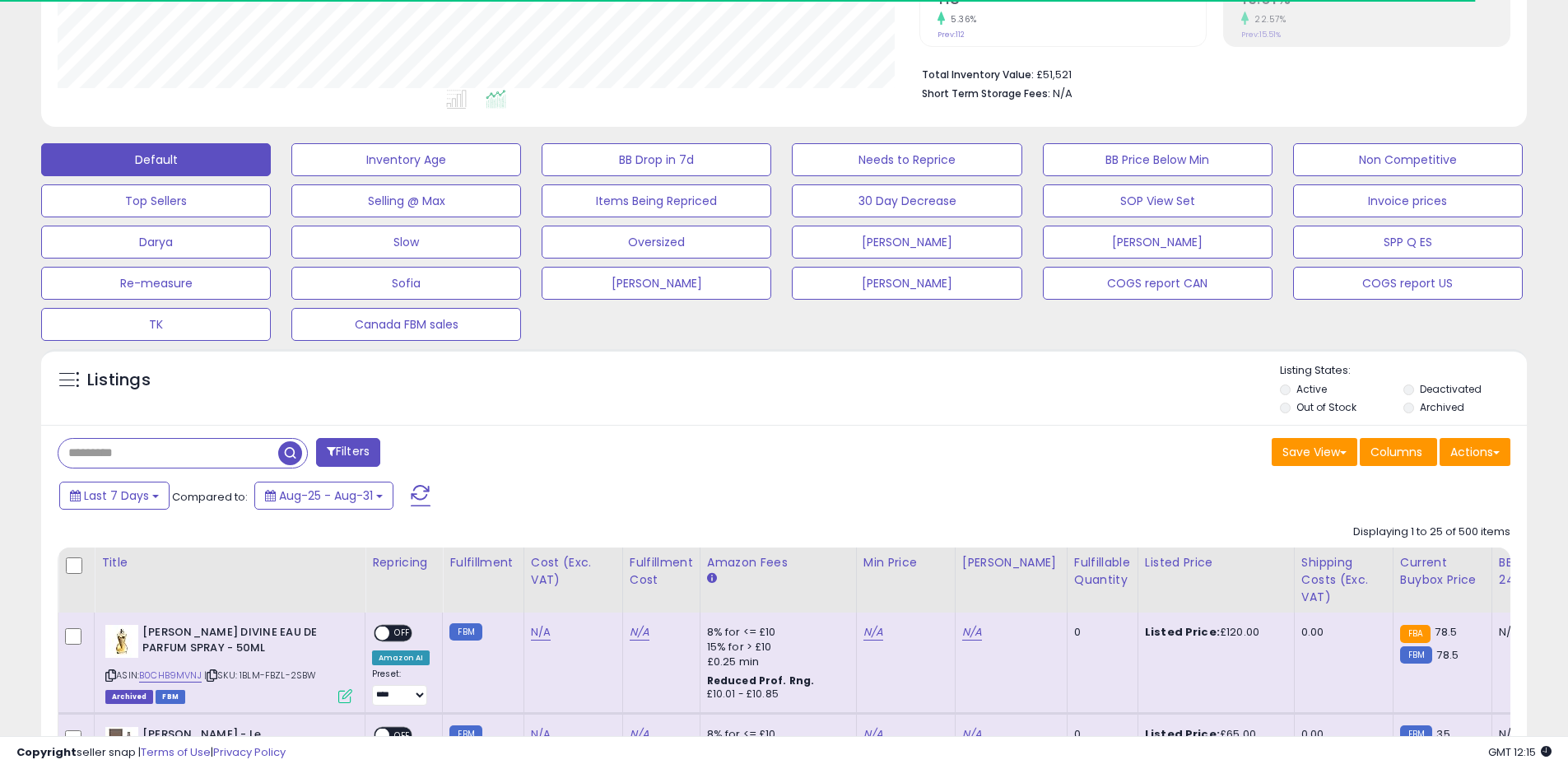
scroll to position [822589, 822086]
click at [1415, 404] on li "Archived" at bounding box center [1463, 409] width 121 height 18
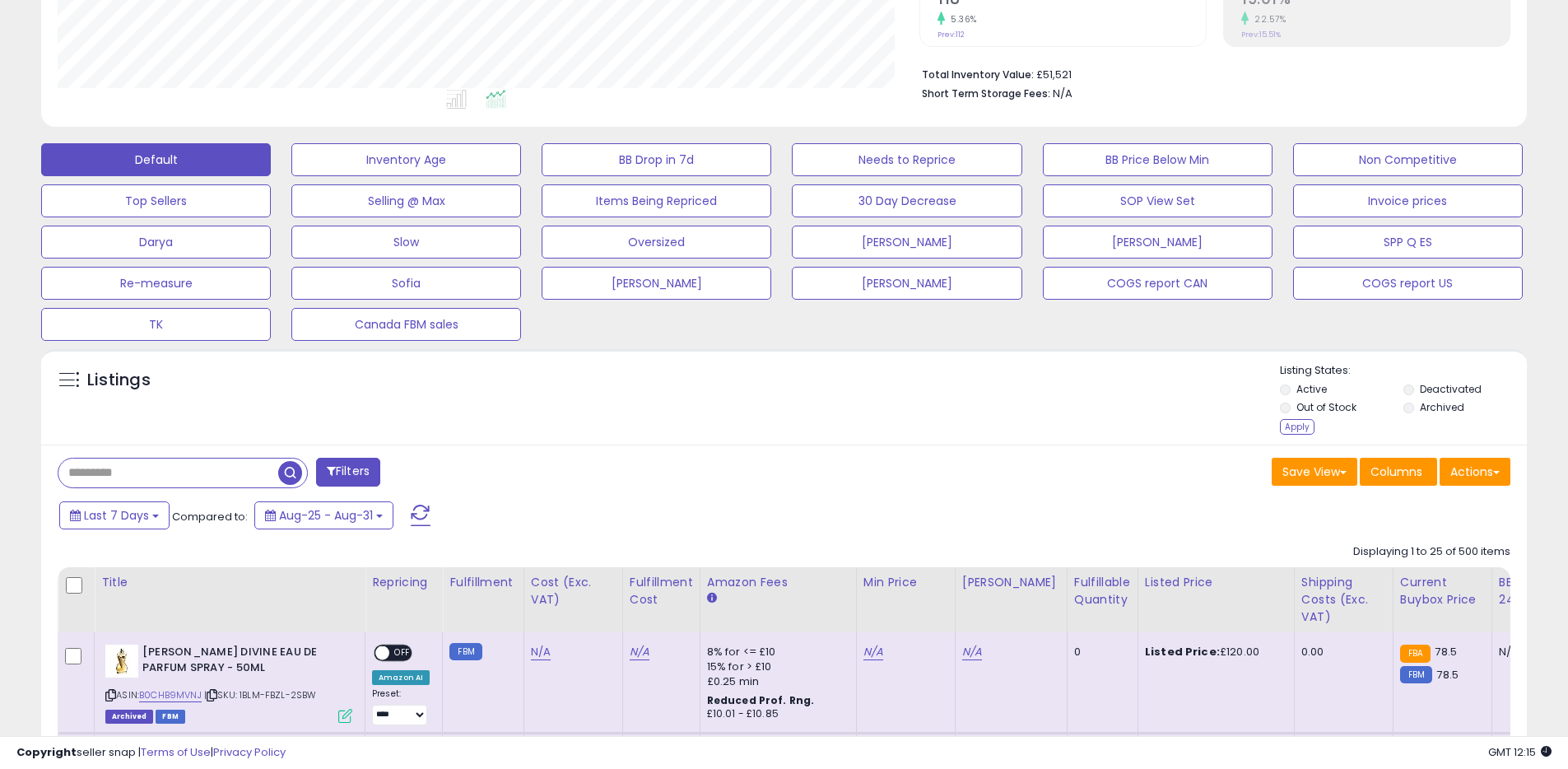
click at [283, 469] on span "button" at bounding box center [290, 473] width 24 height 24
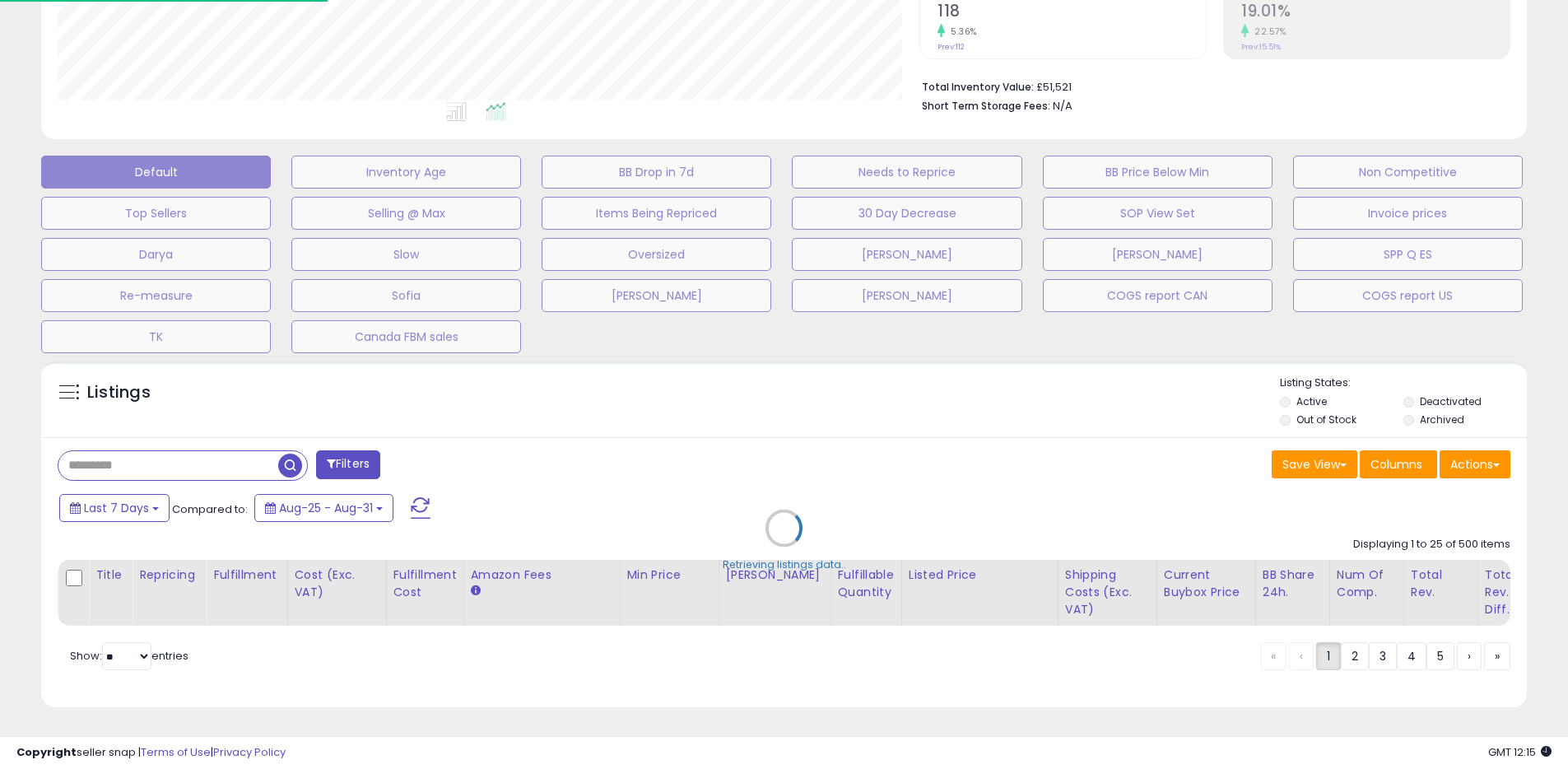
scroll to position [0, 0]
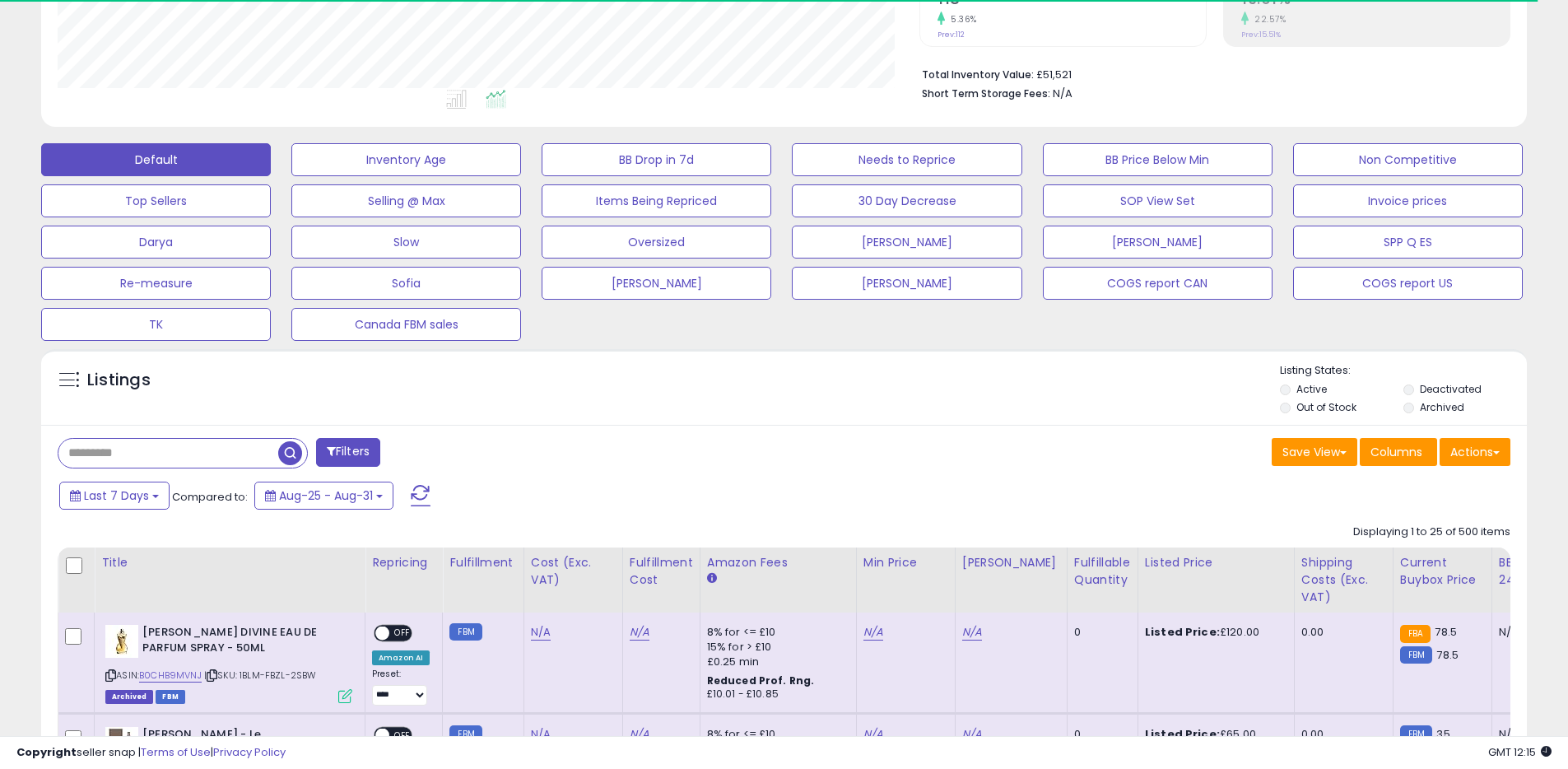
click at [1422, 405] on label "Archived" at bounding box center [1441, 407] width 44 height 14
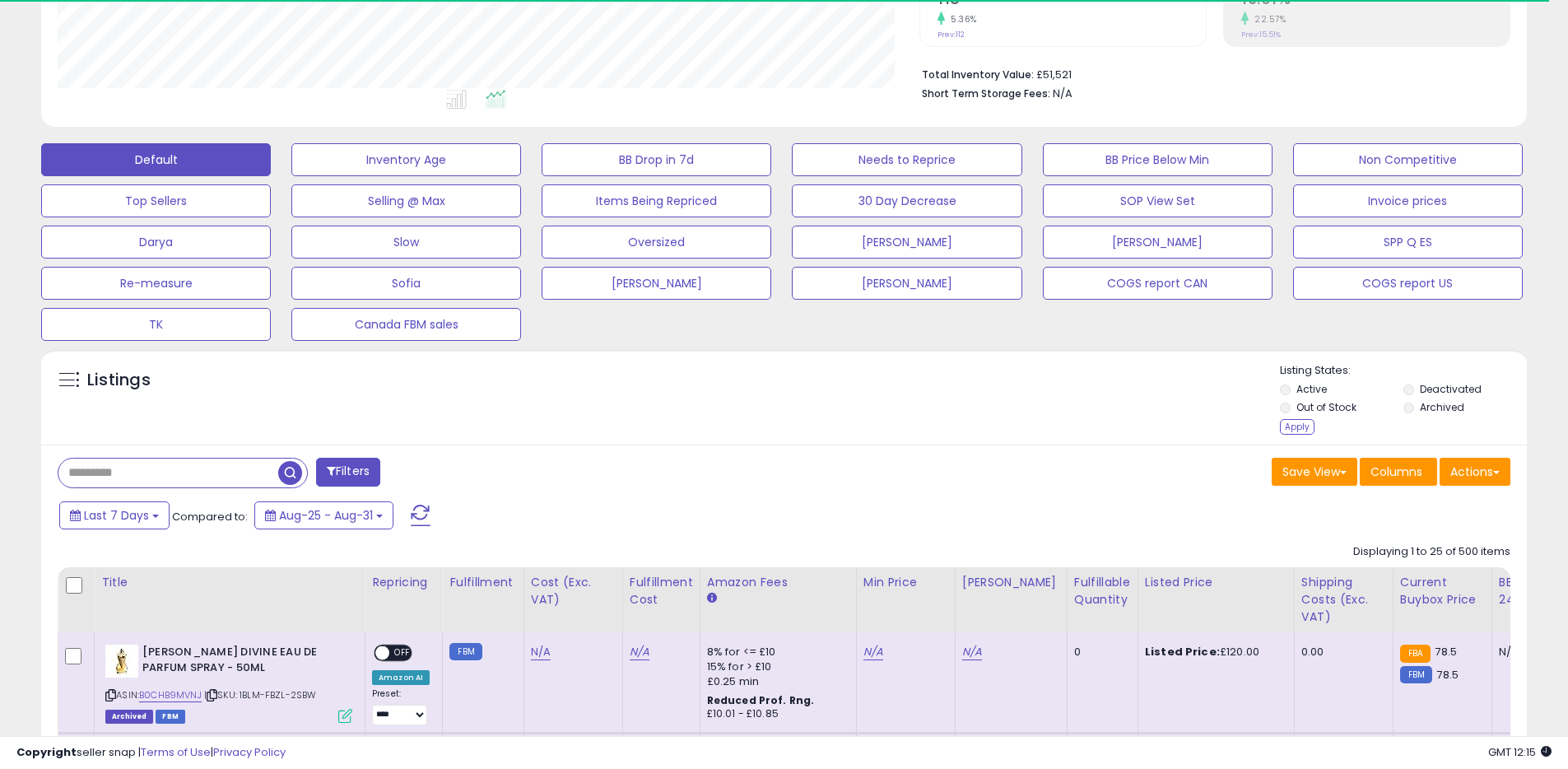
click at [291, 467] on span "button" at bounding box center [290, 473] width 24 height 24
click at [285, 474] on span "button" at bounding box center [290, 473] width 24 height 24
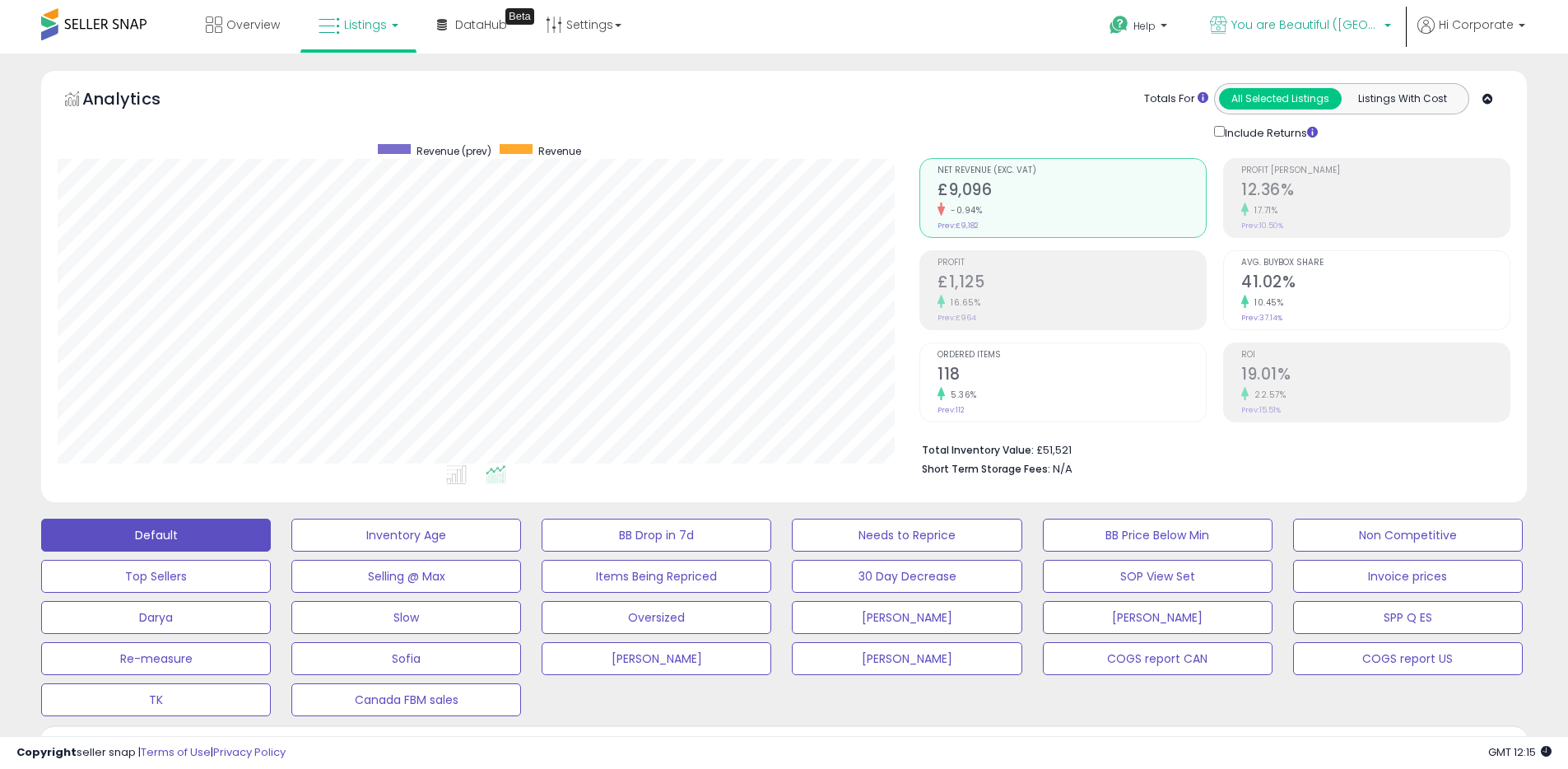
click at [1360, 24] on span "You are Beautiful ([GEOGRAPHIC_DATA])" at bounding box center [1305, 25] width 148 height 17
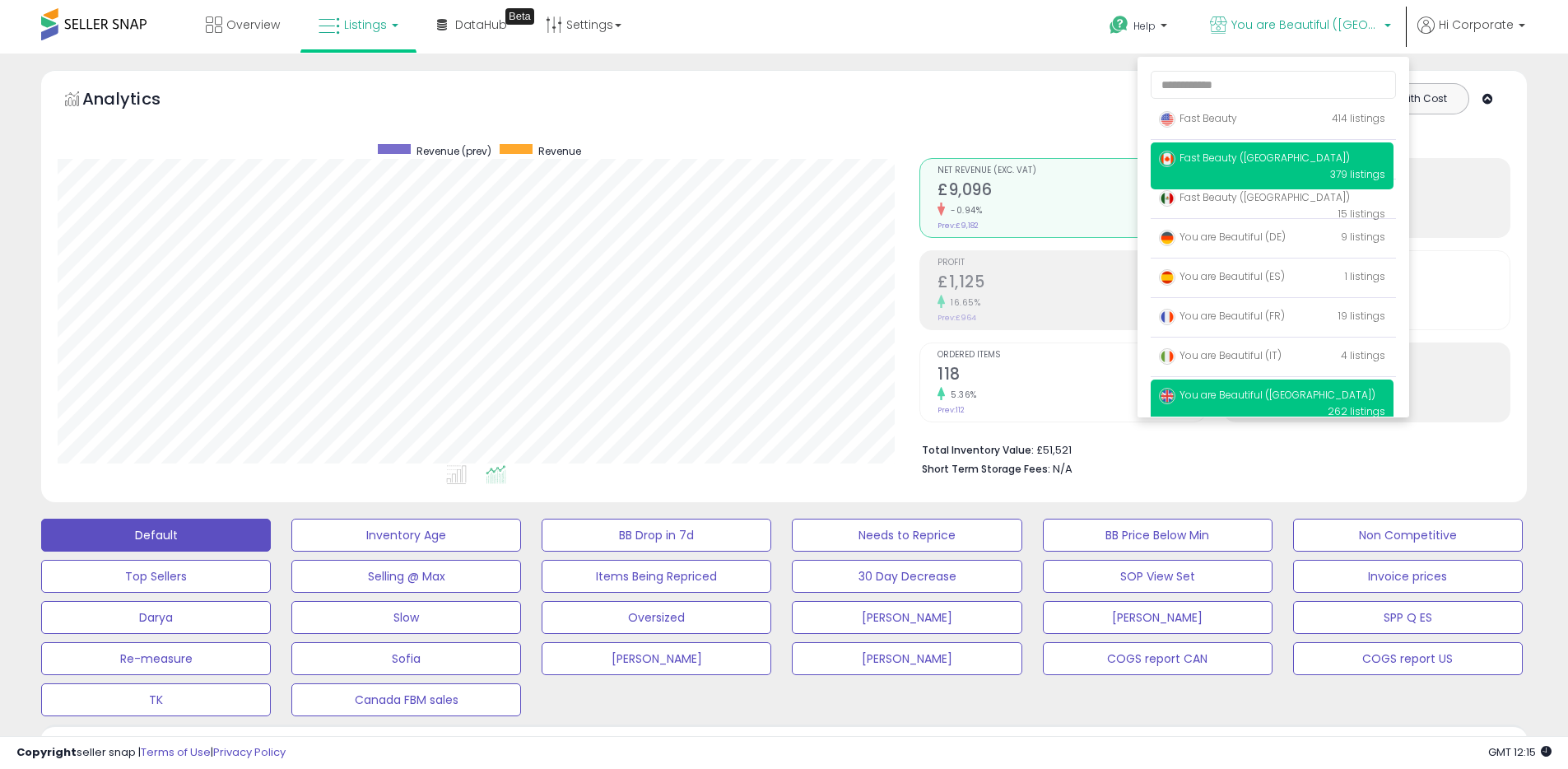
click at [1212, 151] on span "Fast Beauty ([GEOGRAPHIC_DATA])" at bounding box center [1253, 157] width 191 height 14
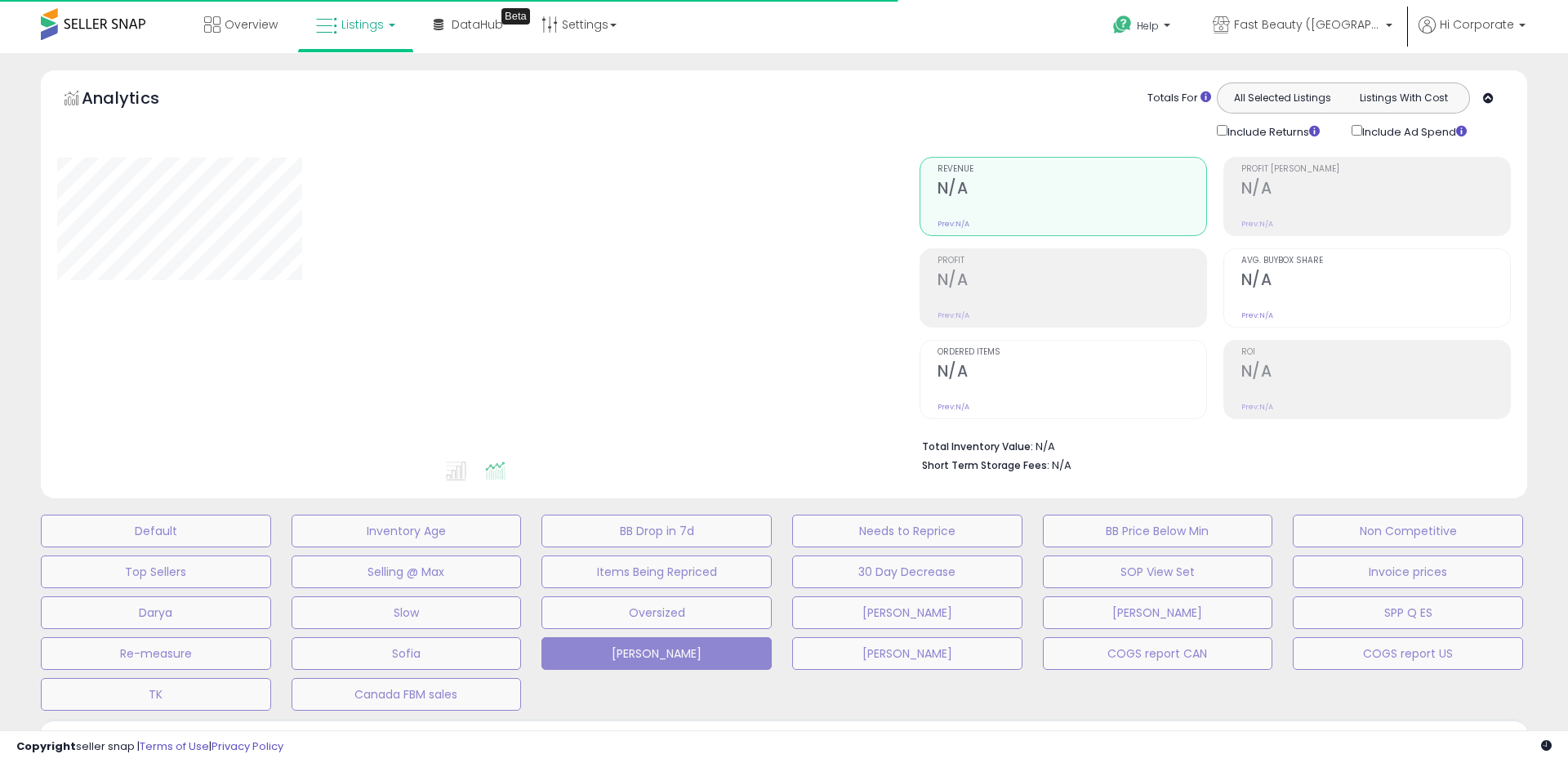
type input "**********"
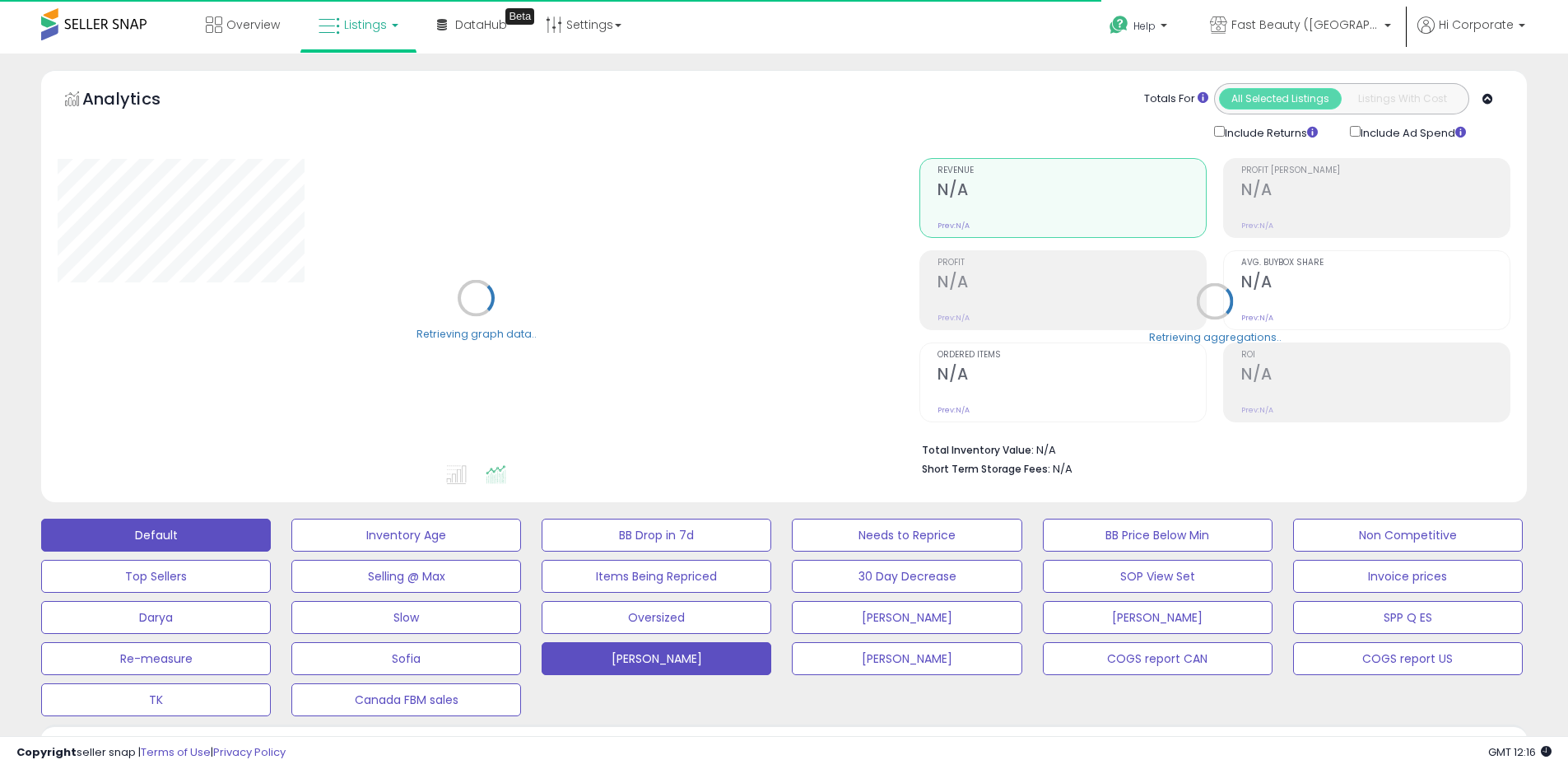
click at [259, 527] on button "Default" at bounding box center [156, 535] width 230 height 33
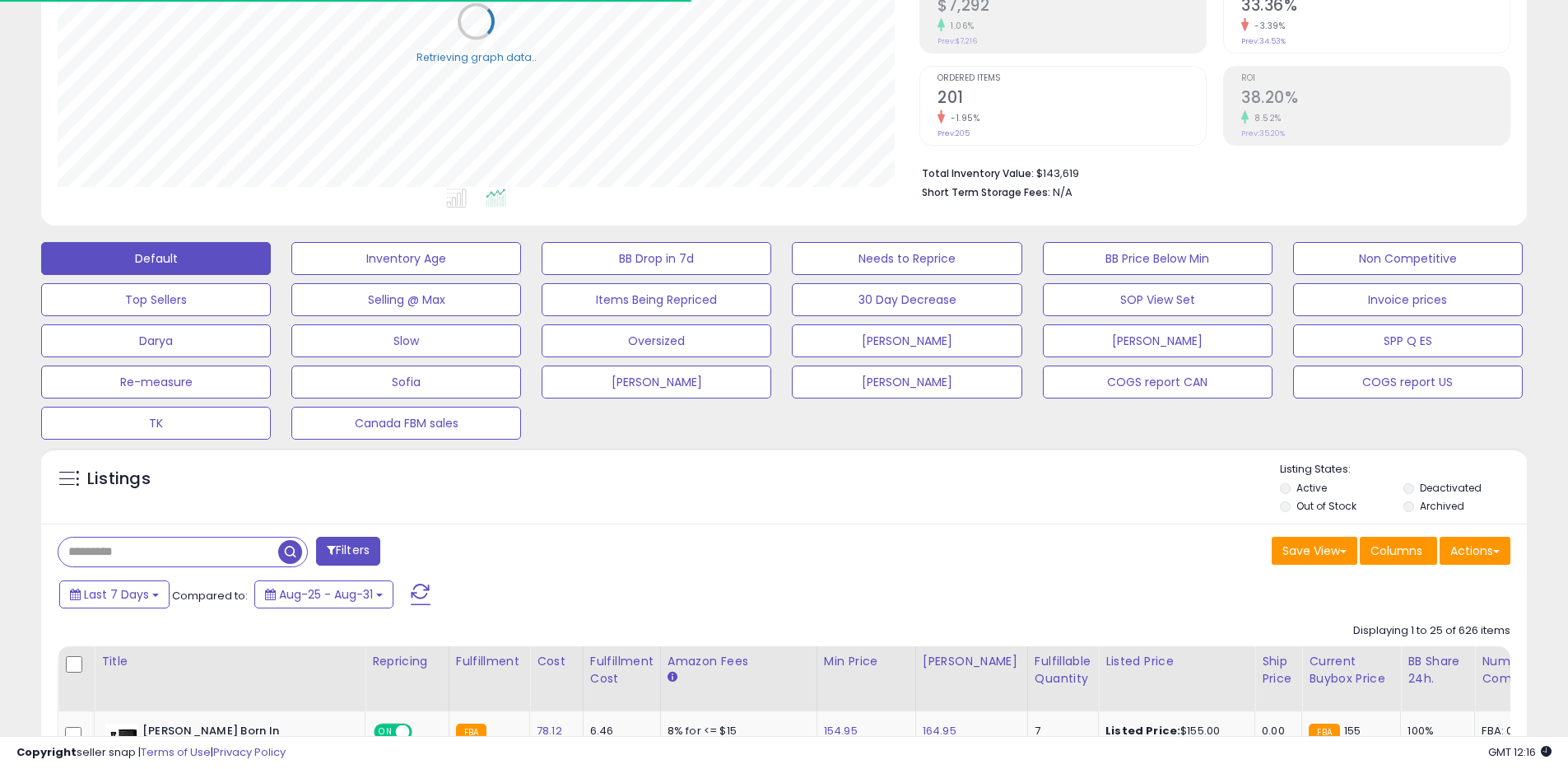
scroll to position [478, 0]
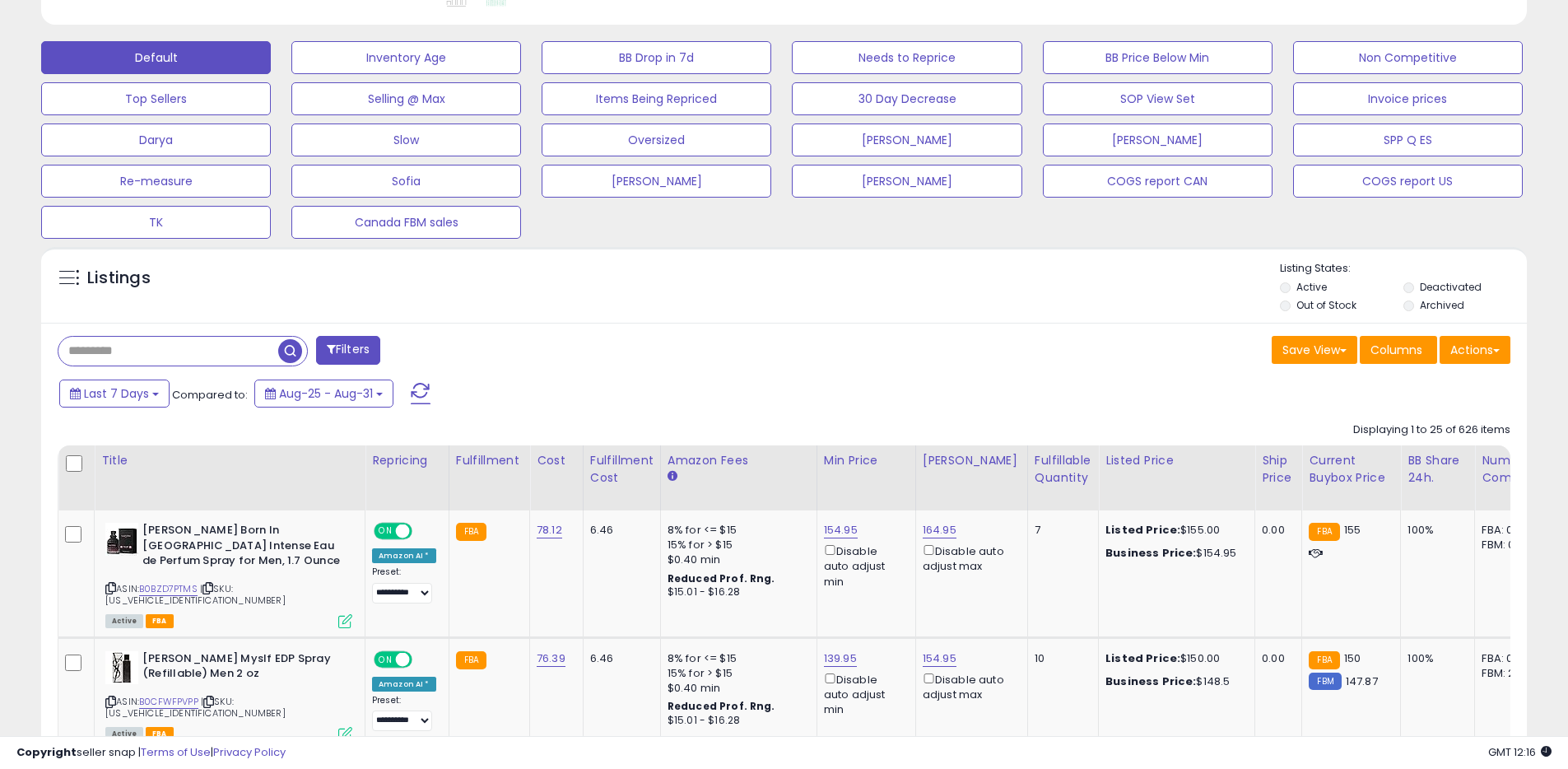
click at [1427, 306] on label "Archived" at bounding box center [1441, 305] width 44 height 14
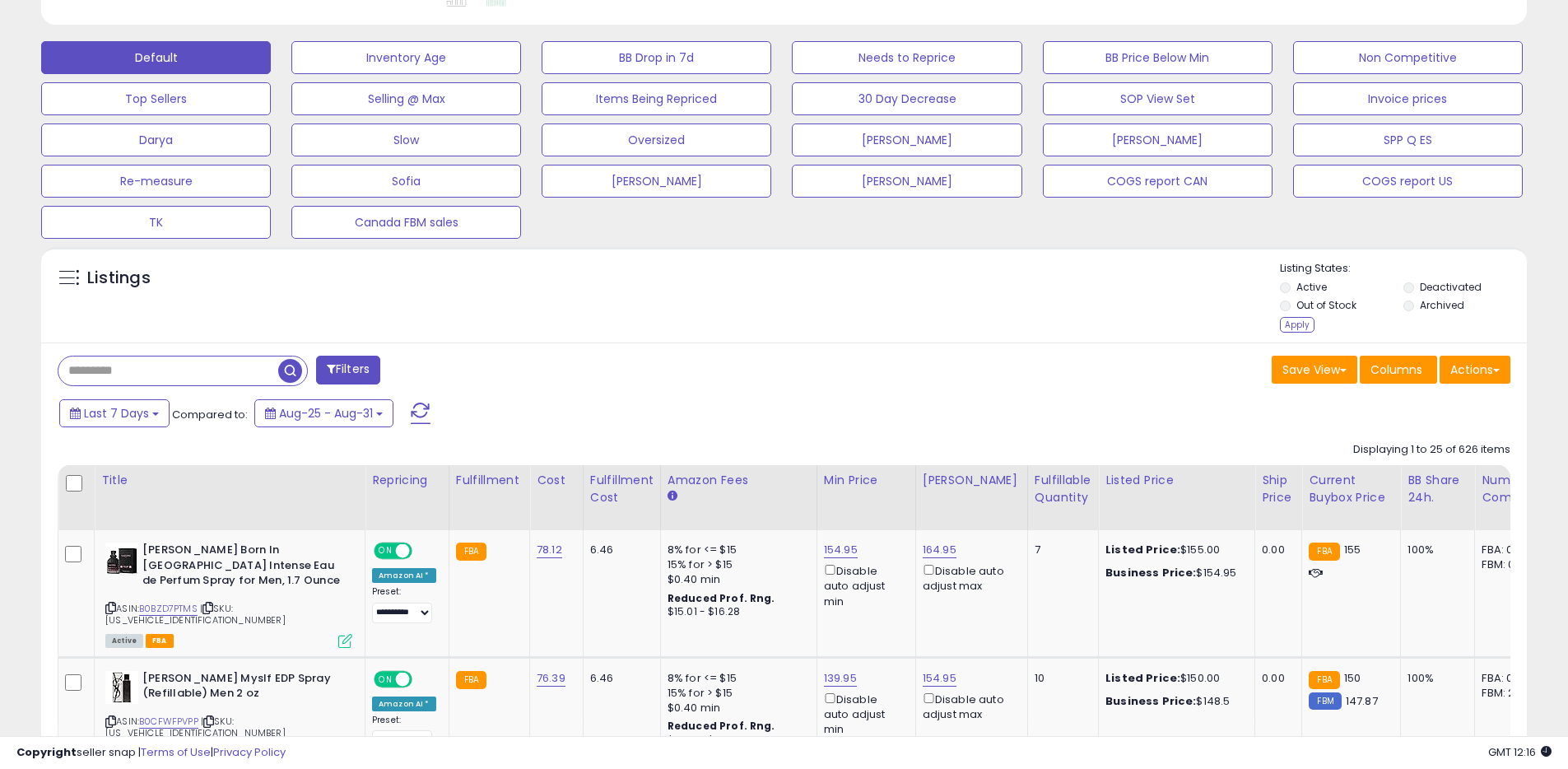
click at [1303, 333] on div "Listing States: Active Deactivated Out of Stock Archived Apply" at bounding box center [1403, 298] width 247 height 76
click at [1302, 330] on div "Apply" at bounding box center [1298, 325] width 35 height 16
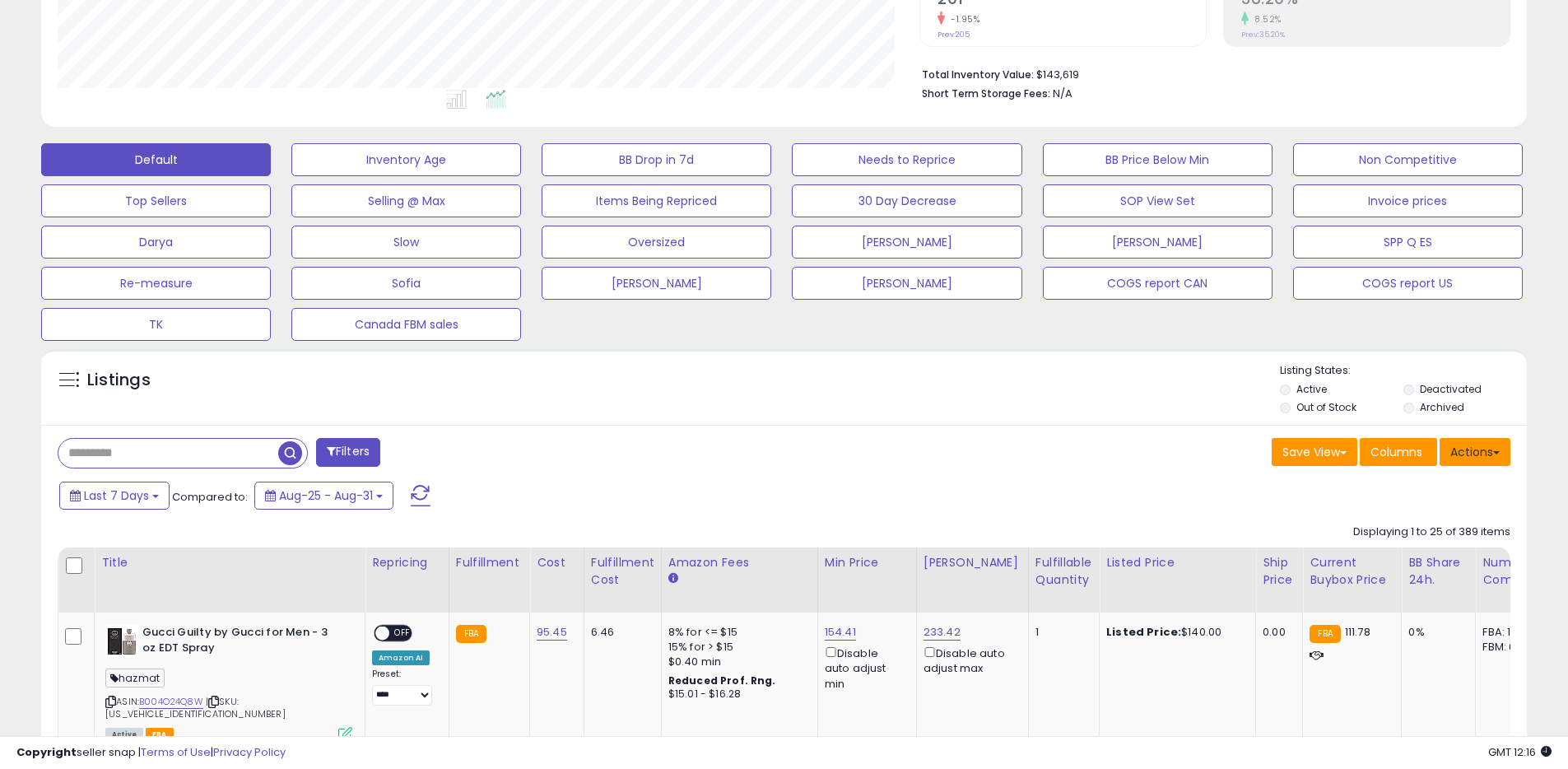
click at [1481, 458] on button "Actions" at bounding box center [1474, 452] width 71 height 28
click at [1397, 550] on link "Export All Columns" at bounding box center [1407, 557] width 181 height 26
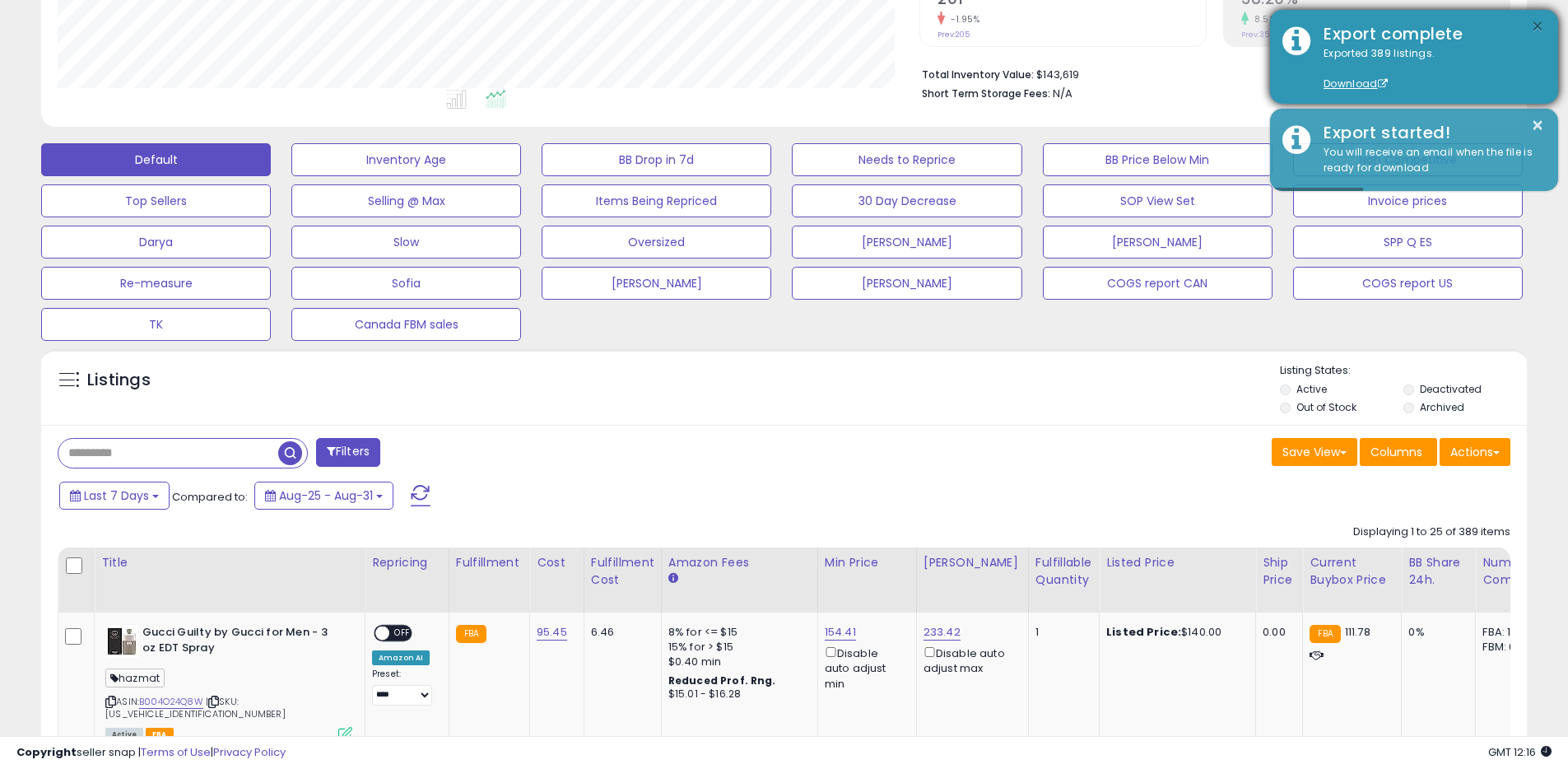
drag, startPoint x: 1530, startPoint y: 24, endPoint x: 1521, endPoint y: 26, distance: 9.2
click at [1531, 24] on button "×" at bounding box center [1537, 27] width 13 height 21
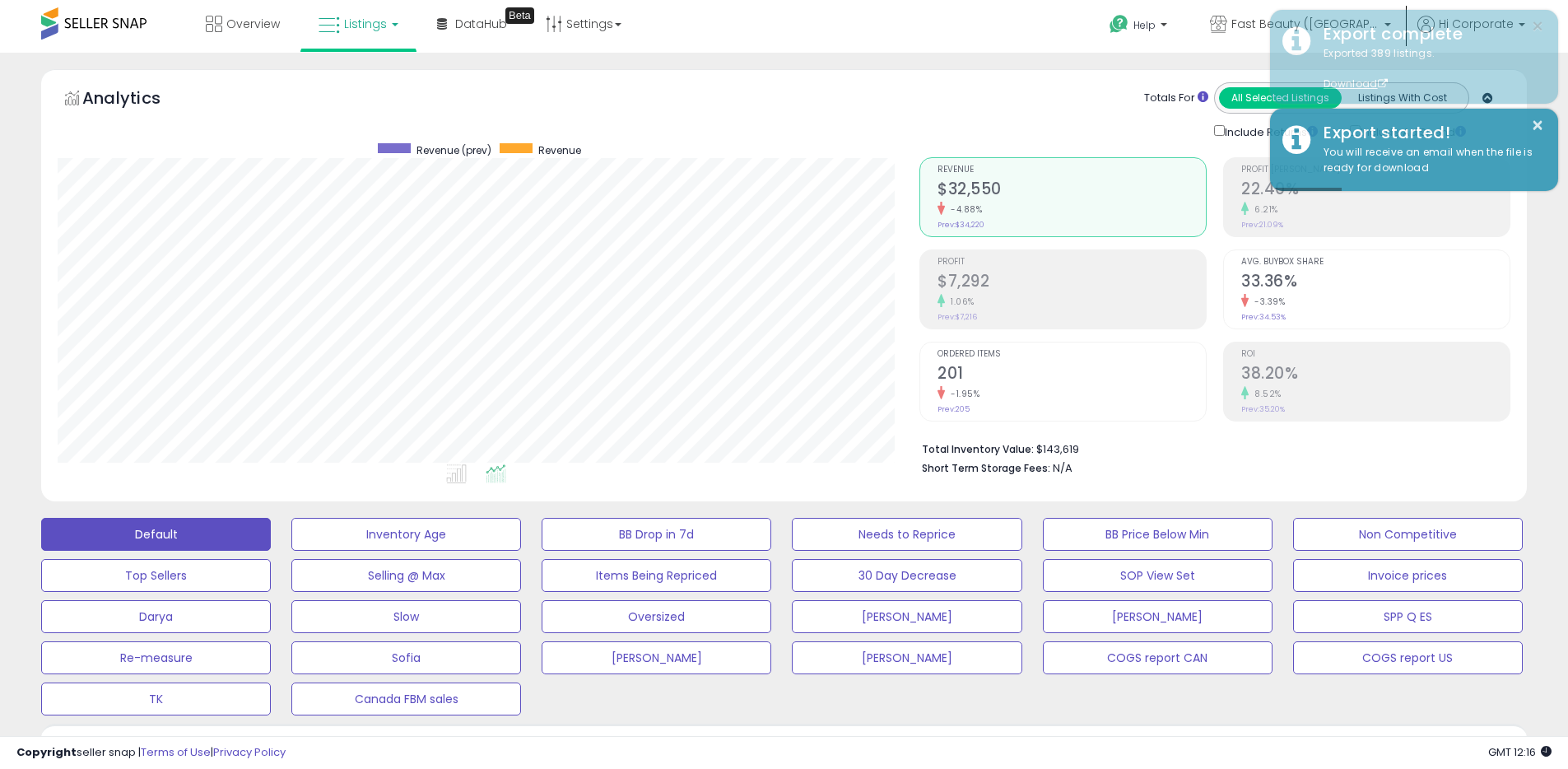
scroll to position [0, 0]
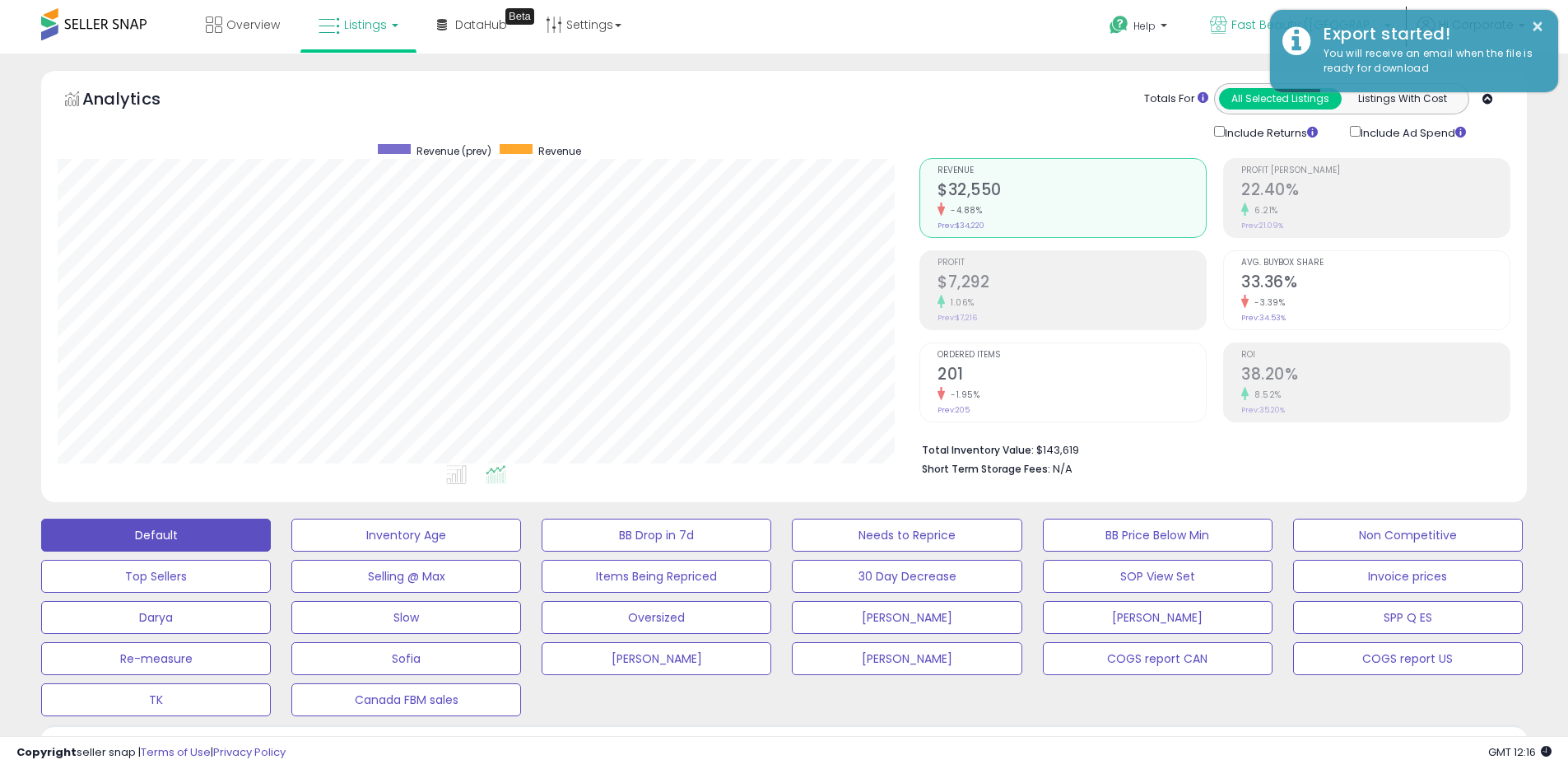
click at [1233, 30] on link "Fast Beauty ([GEOGRAPHIC_DATA])" at bounding box center [1300, 27] width 206 height 53
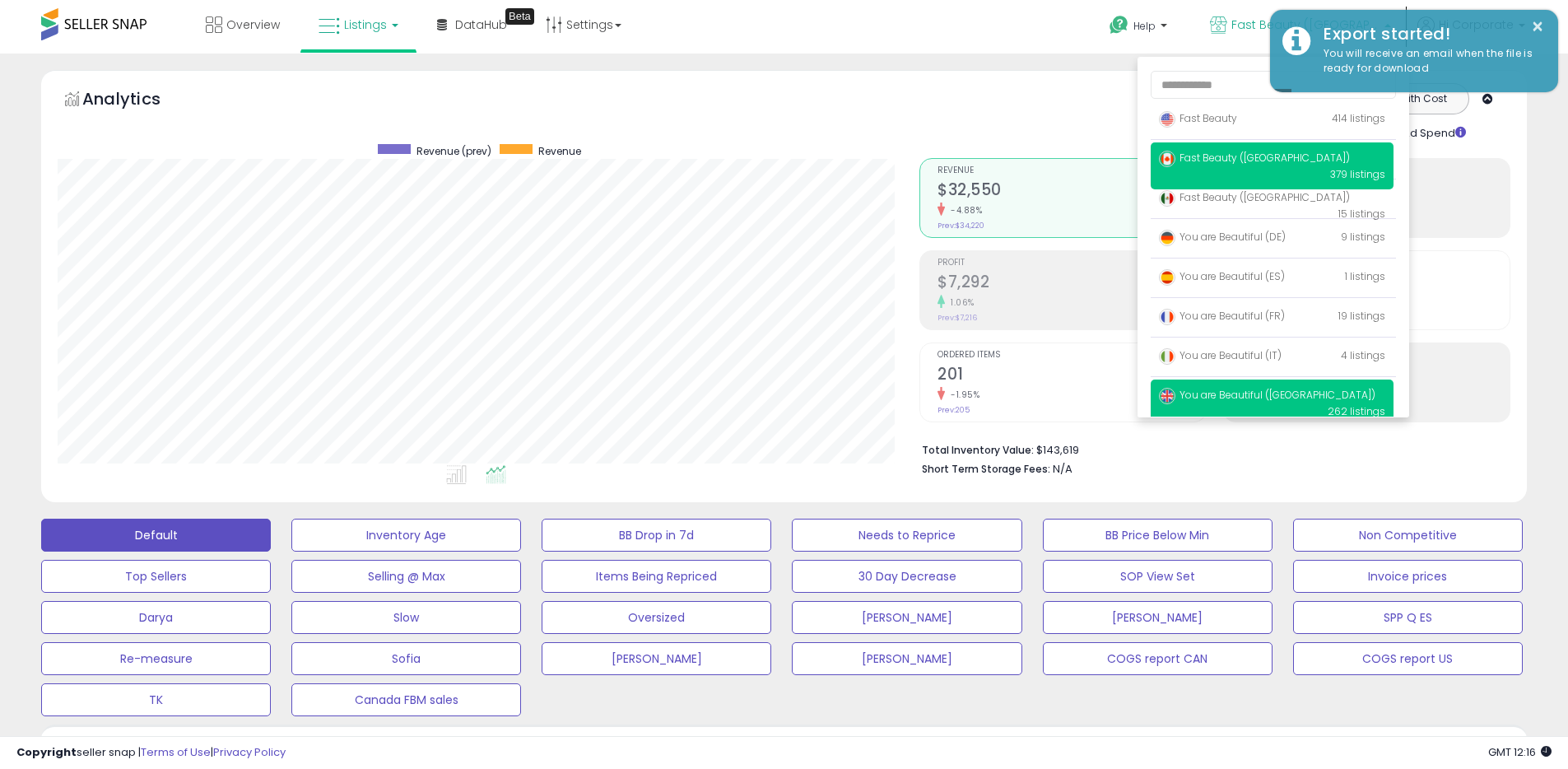
click at [1248, 394] on span "You are Beautiful ([GEOGRAPHIC_DATA])" at bounding box center [1267, 394] width 216 height 14
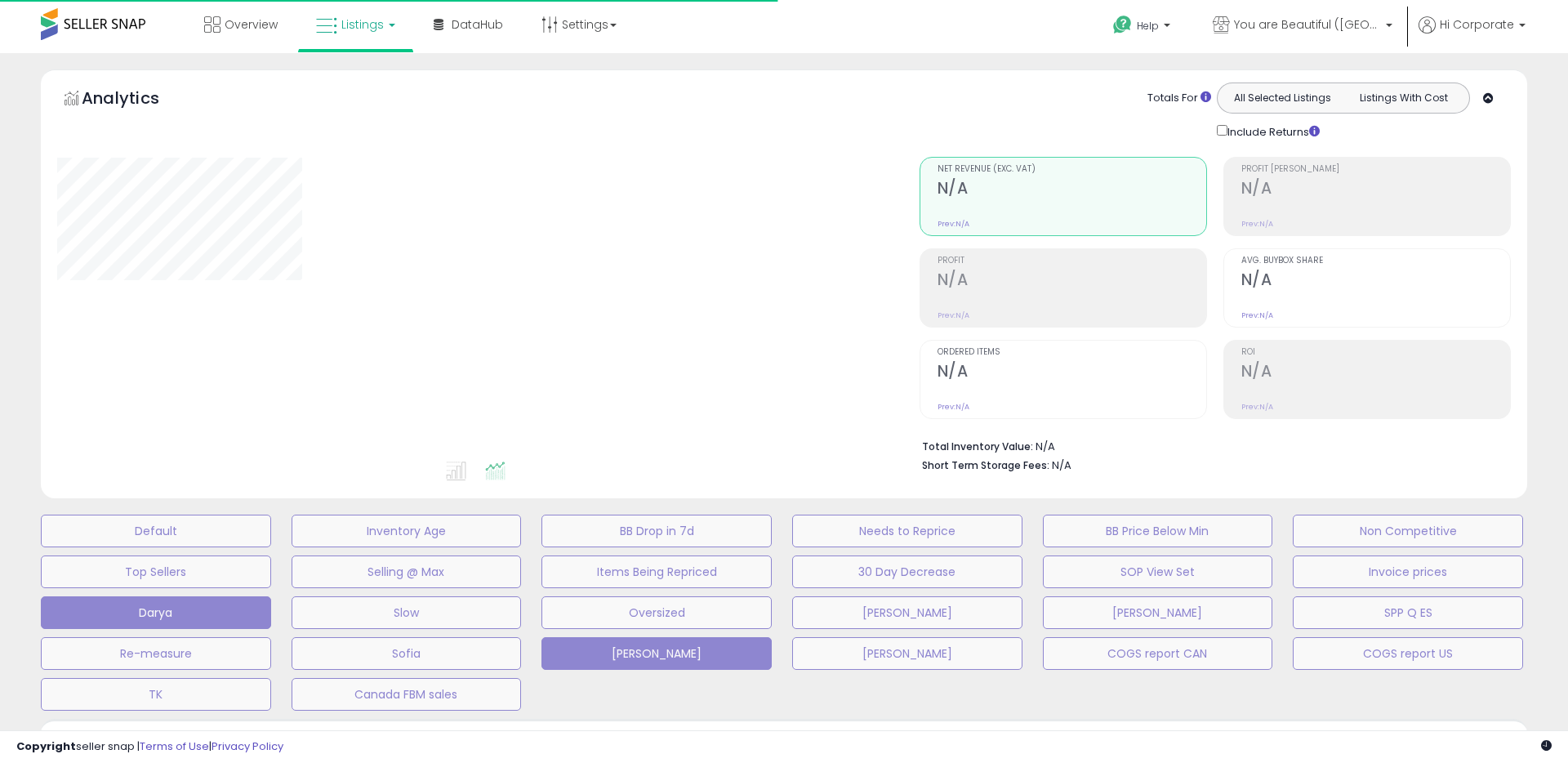
type input "**********"
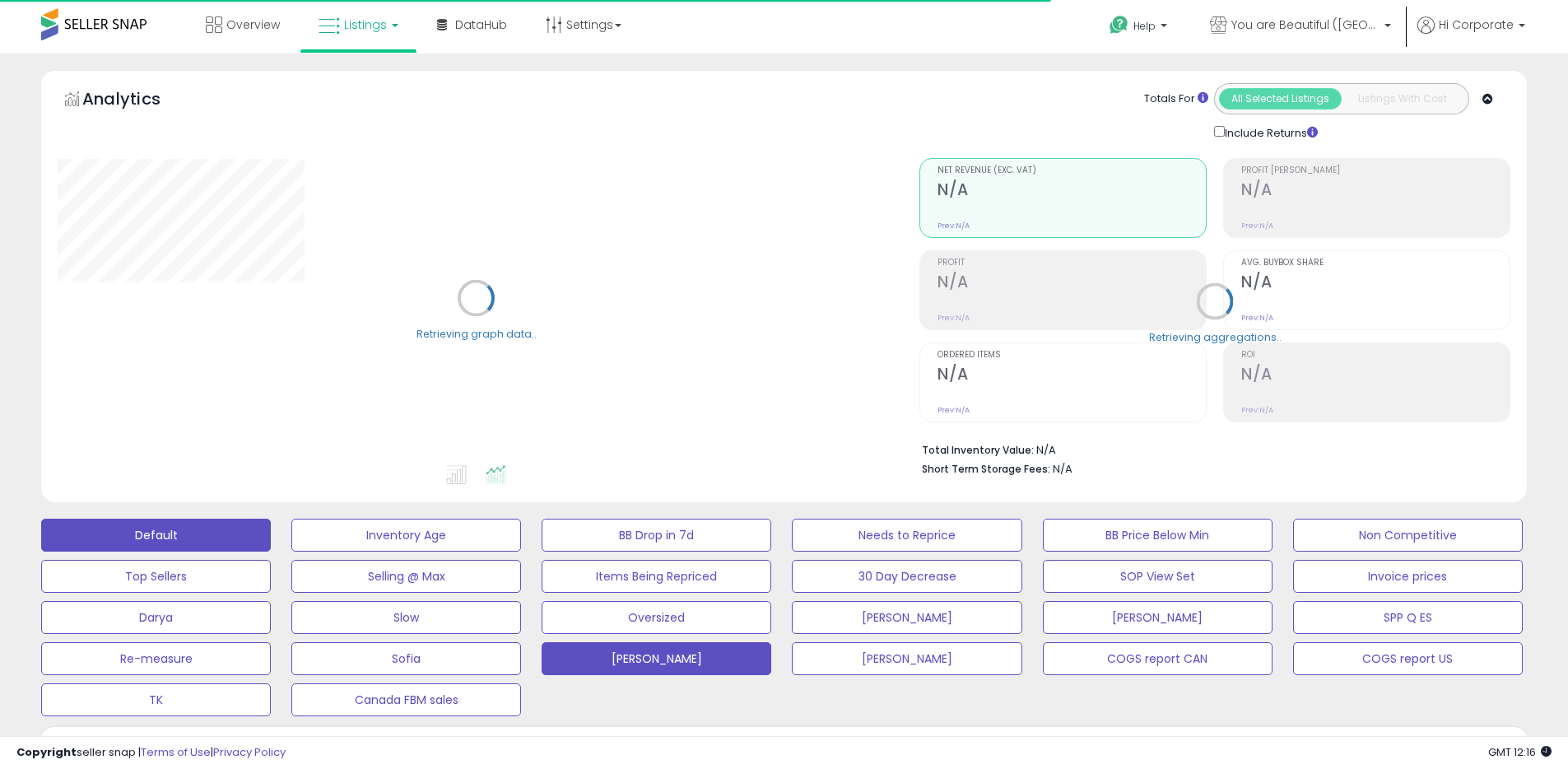
click at [237, 541] on button "Default" at bounding box center [156, 535] width 230 height 33
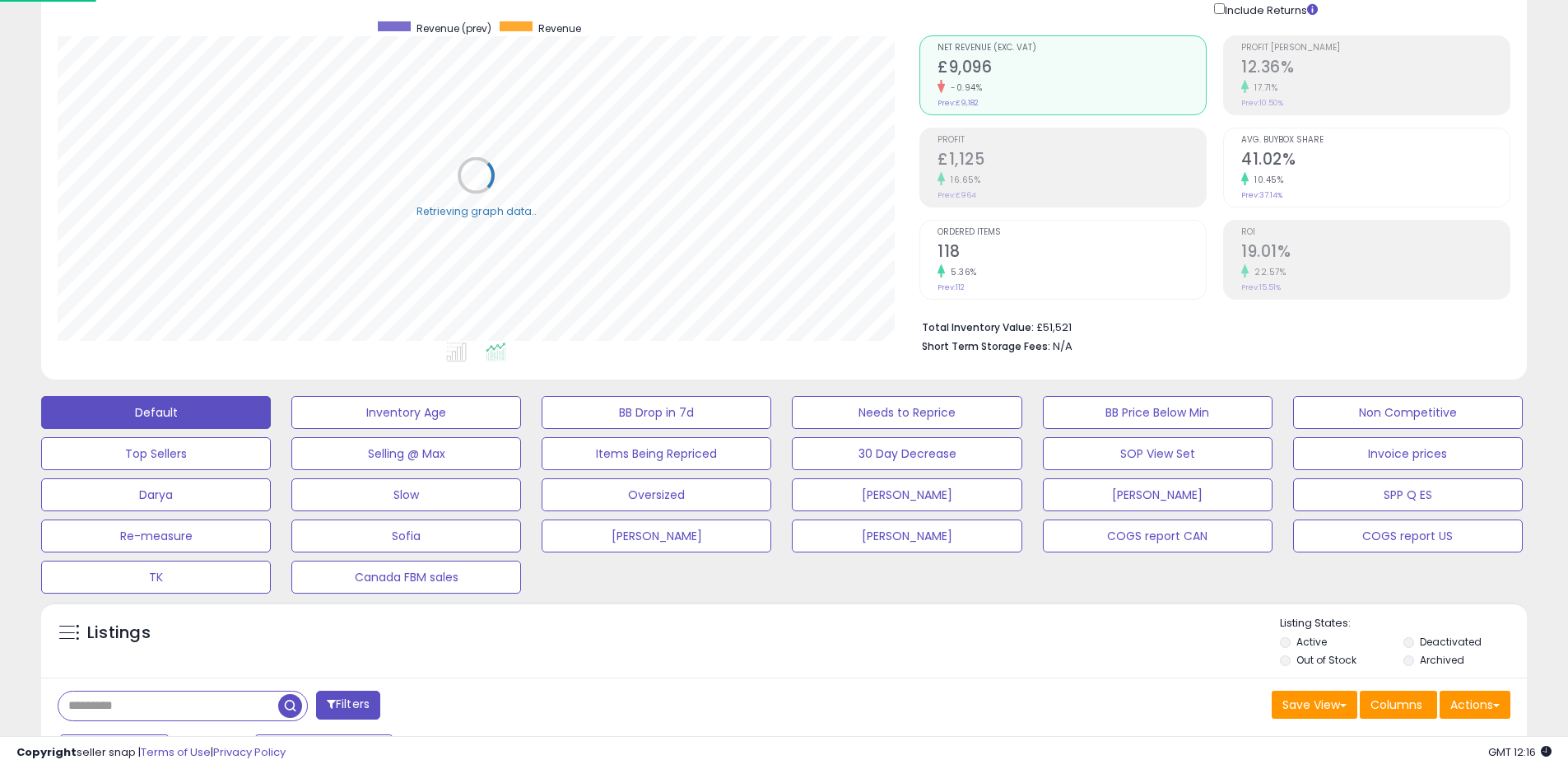
scroll to position [473, 0]
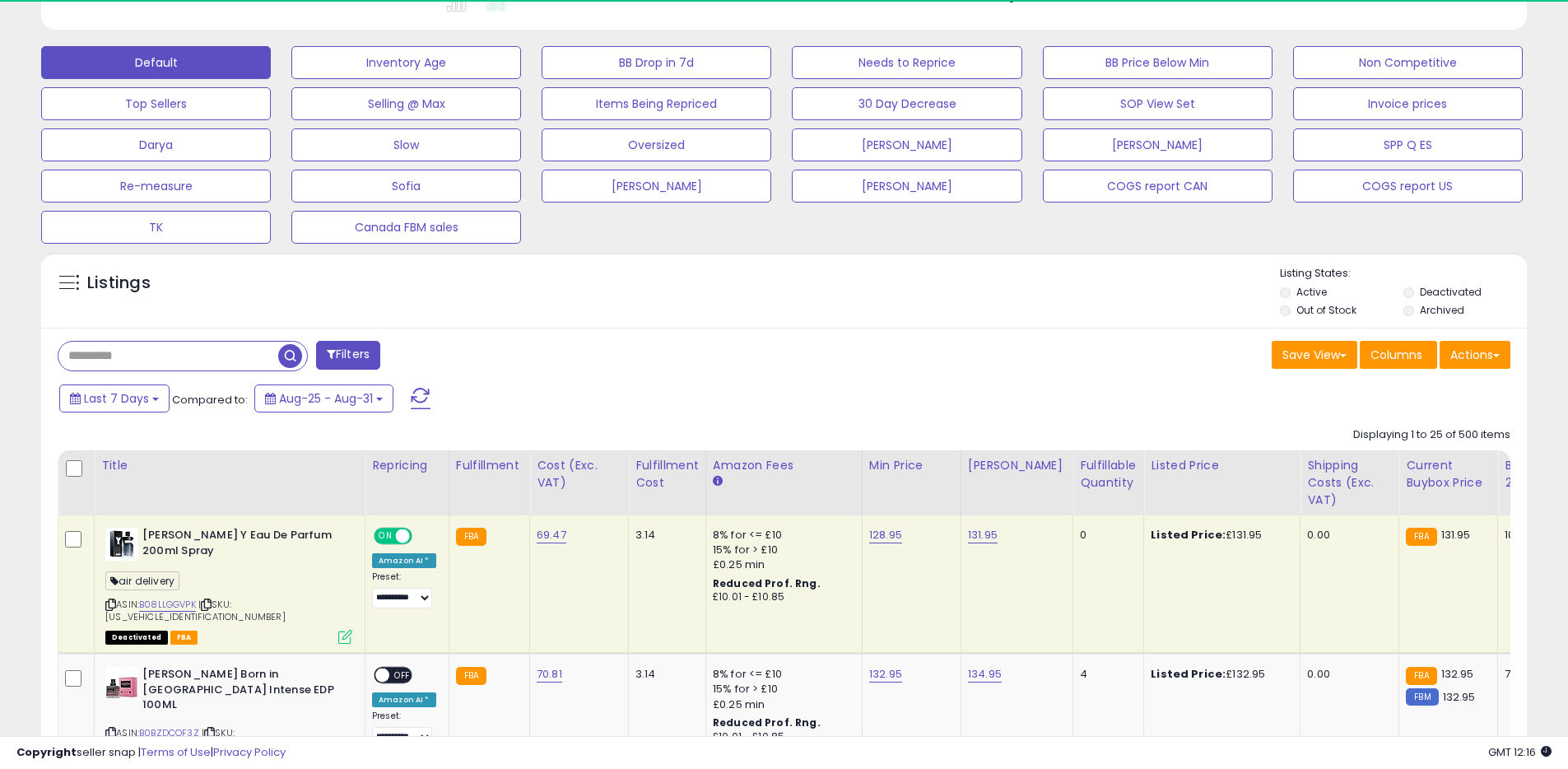
click at [1452, 311] on label "Archived" at bounding box center [1441, 310] width 44 height 14
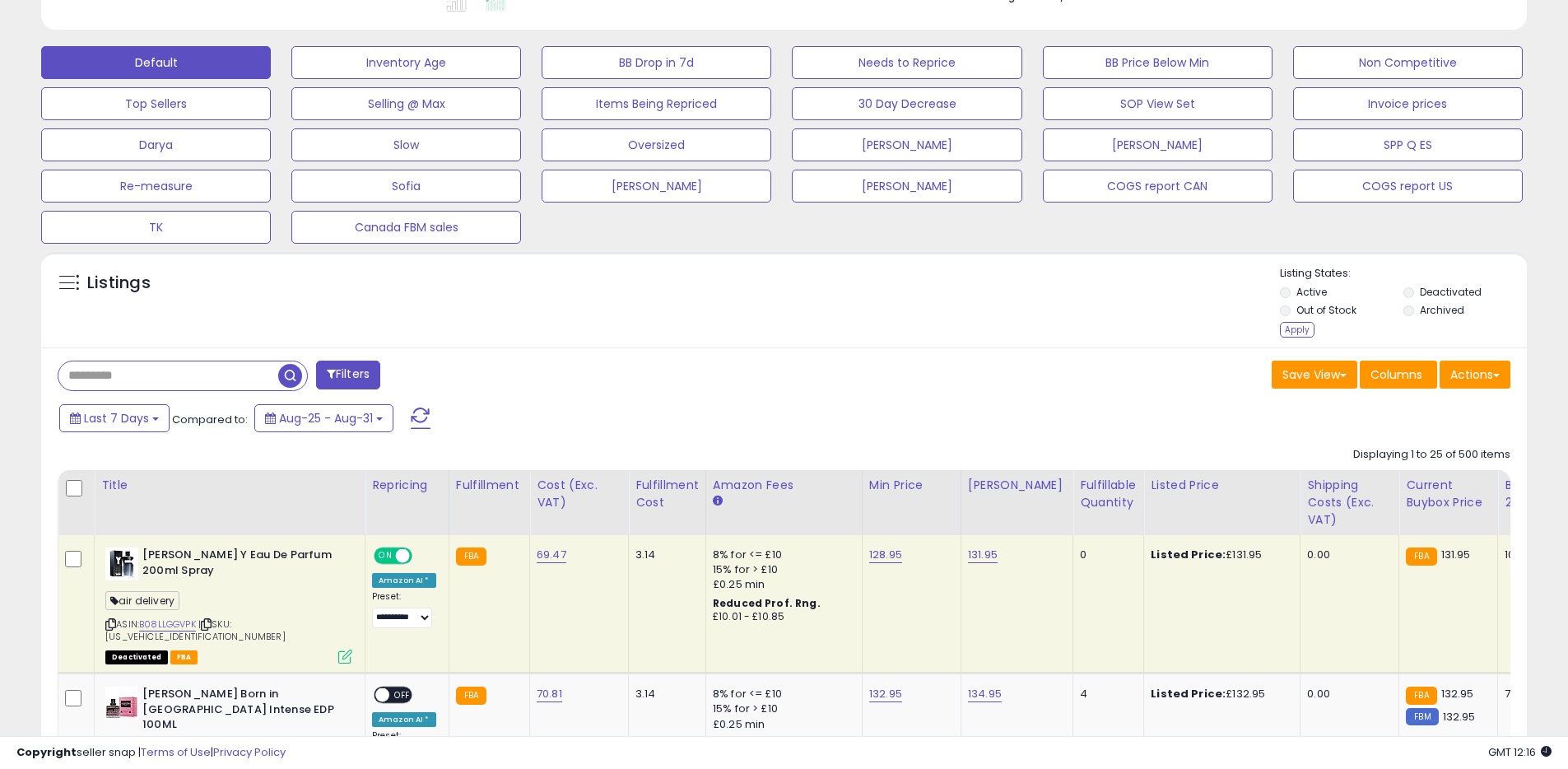
click at [1277, 329] on div "Listings" at bounding box center [783, 303] width 1486 height 76
click at [1288, 330] on div "Apply" at bounding box center [1298, 330] width 35 height 16
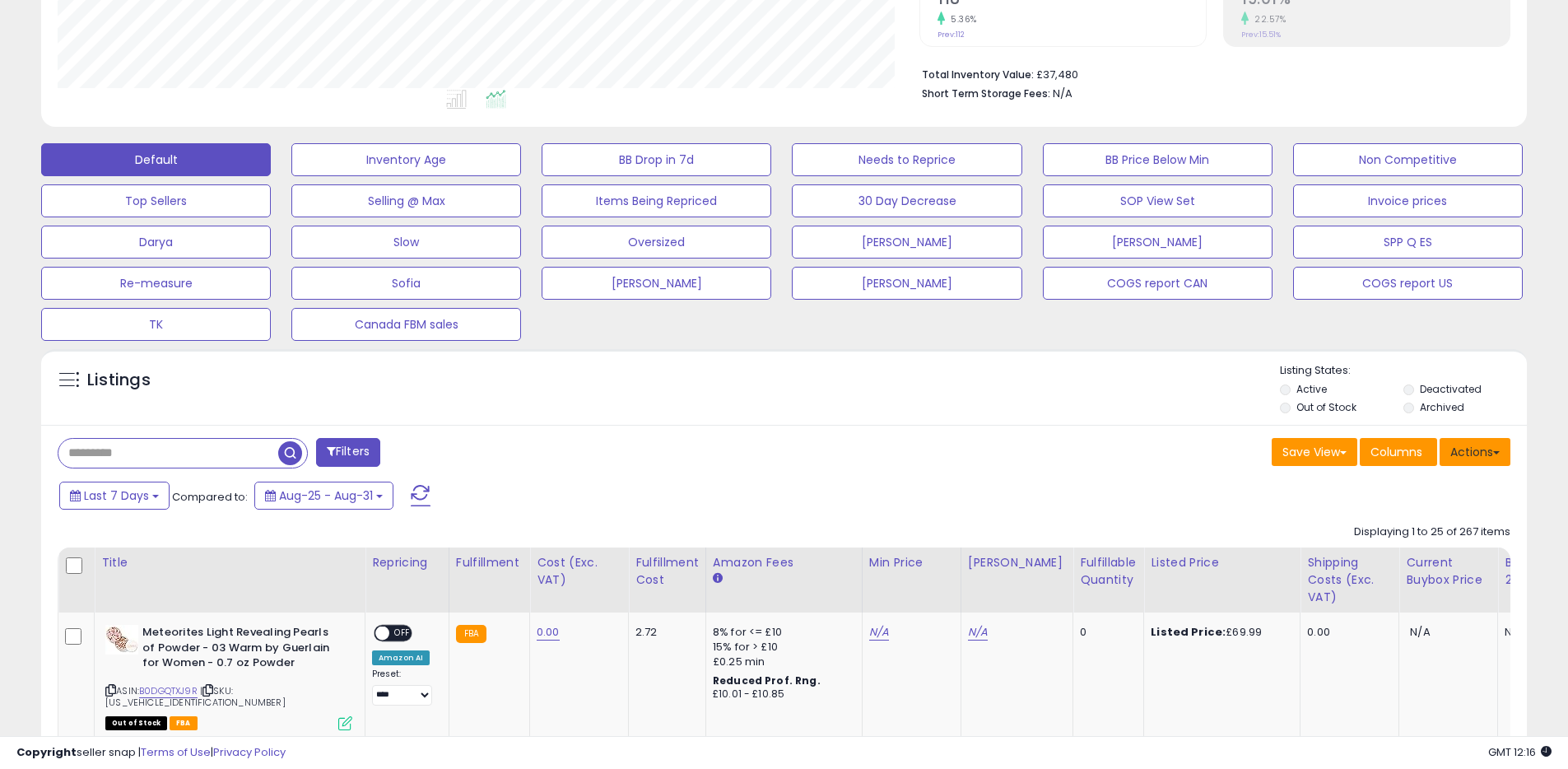
click at [1480, 454] on button "Actions" at bounding box center [1474, 452] width 71 height 28
click at [1425, 564] on link "Export All Columns" at bounding box center [1407, 557] width 181 height 26
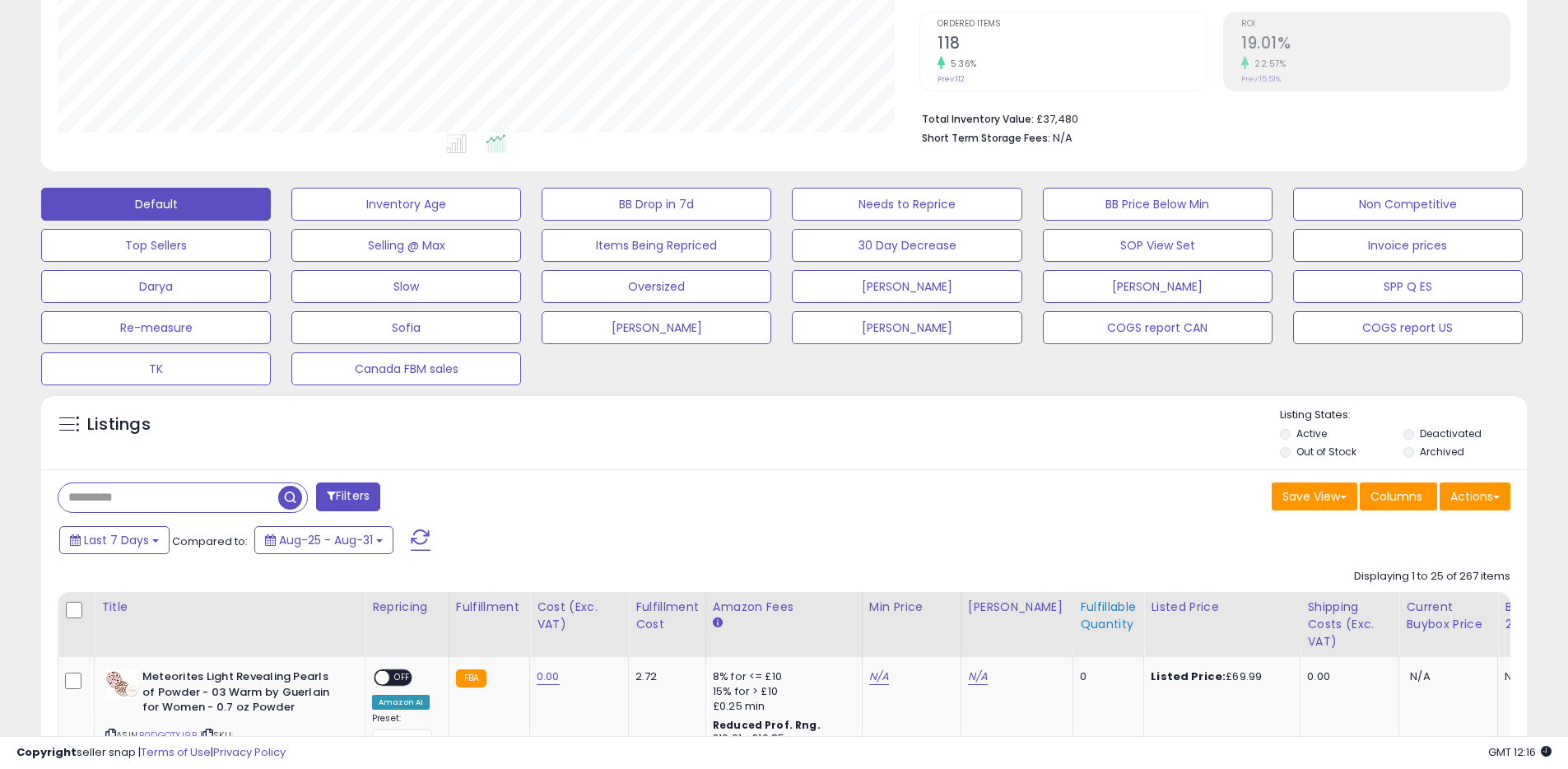
scroll to position [0, 0]
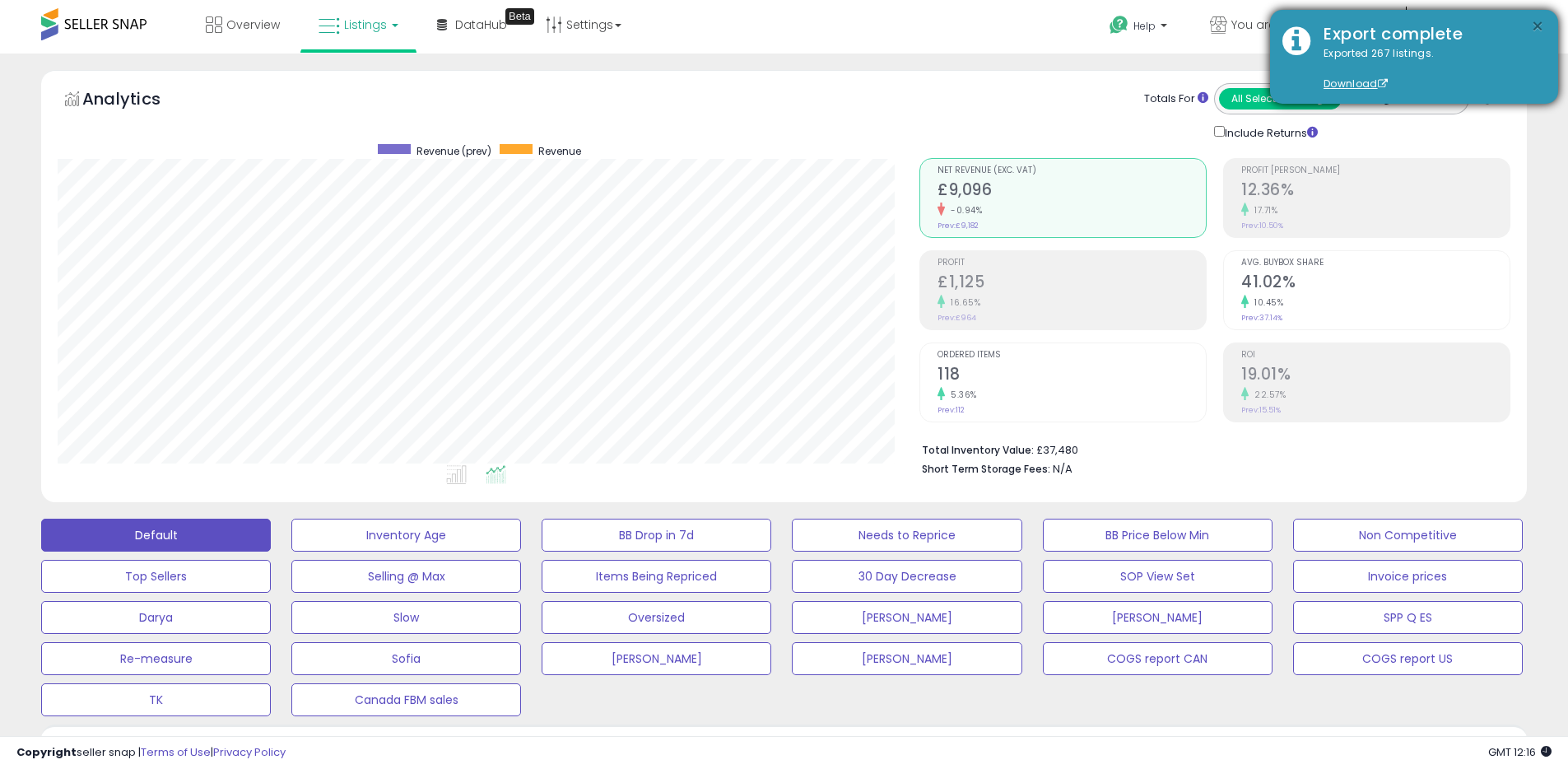
click at [1537, 33] on button "×" at bounding box center [1537, 27] width 13 height 21
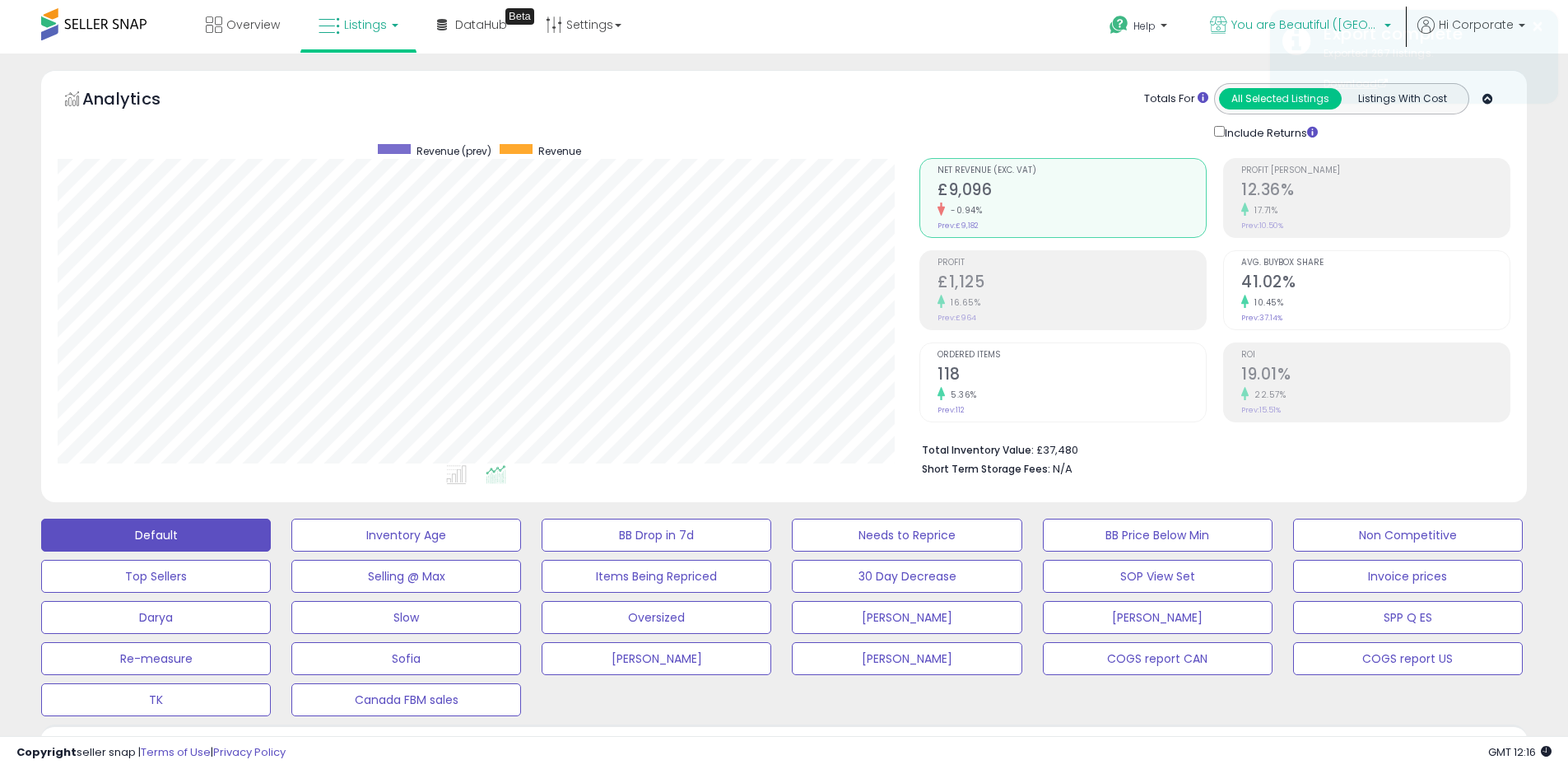
click at [1227, 27] on icon at bounding box center [1218, 25] width 17 height 17
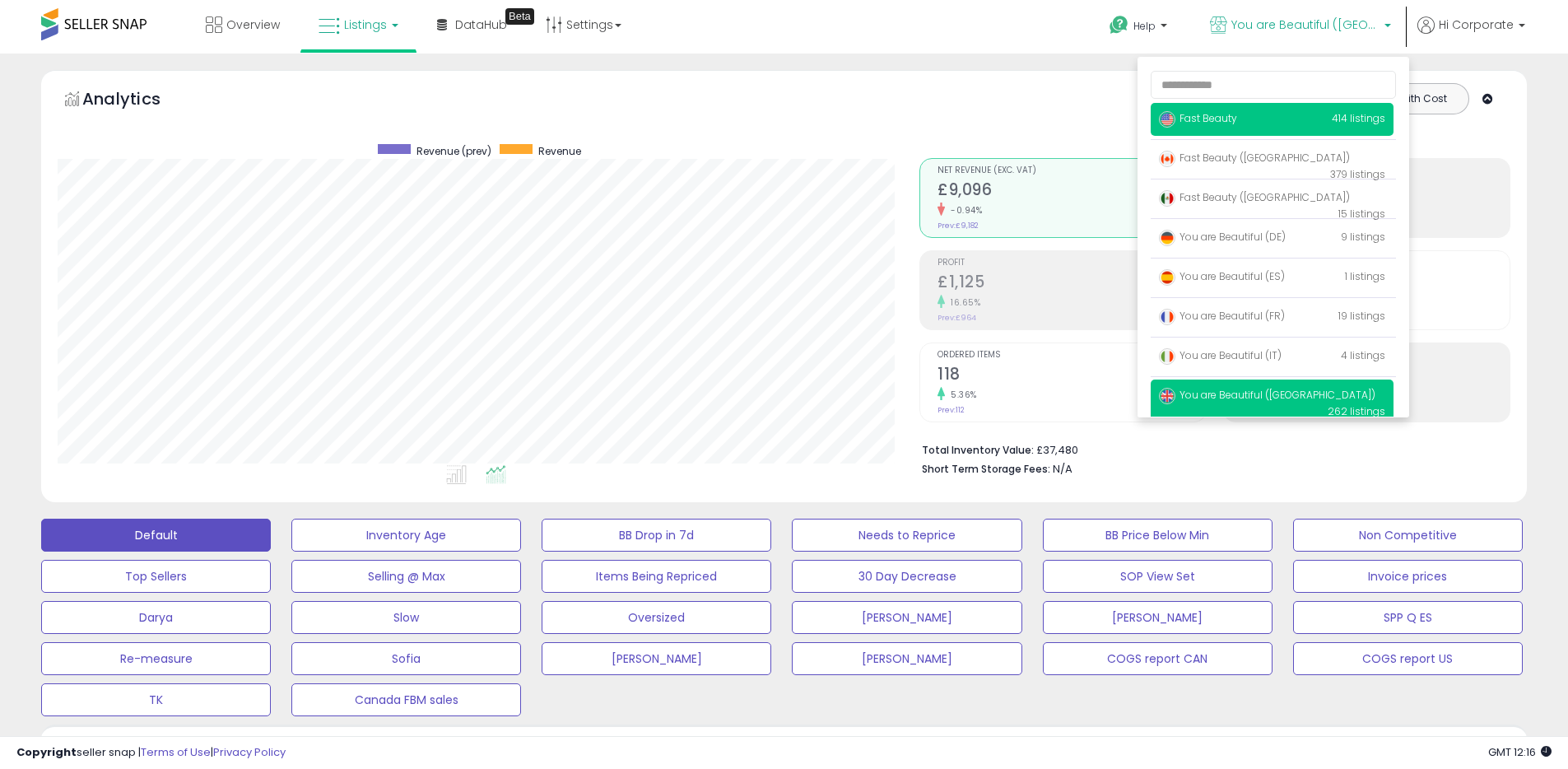
click at [1203, 112] on span "Fast Beauty" at bounding box center [1198, 117] width 78 height 14
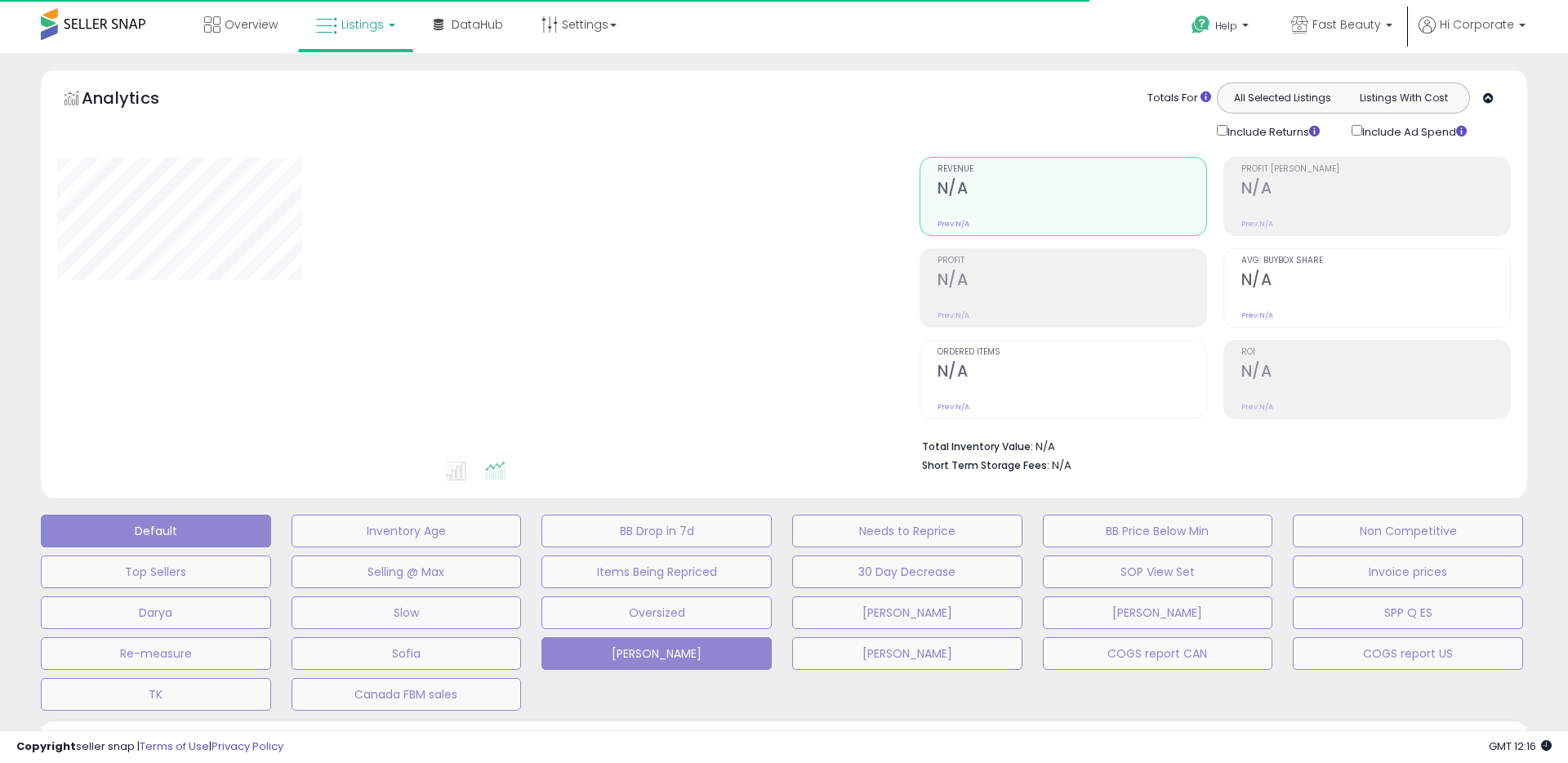
type input "**********"
click at [204, 533] on button "Default" at bounding box center [155, 531] width 230 height 33
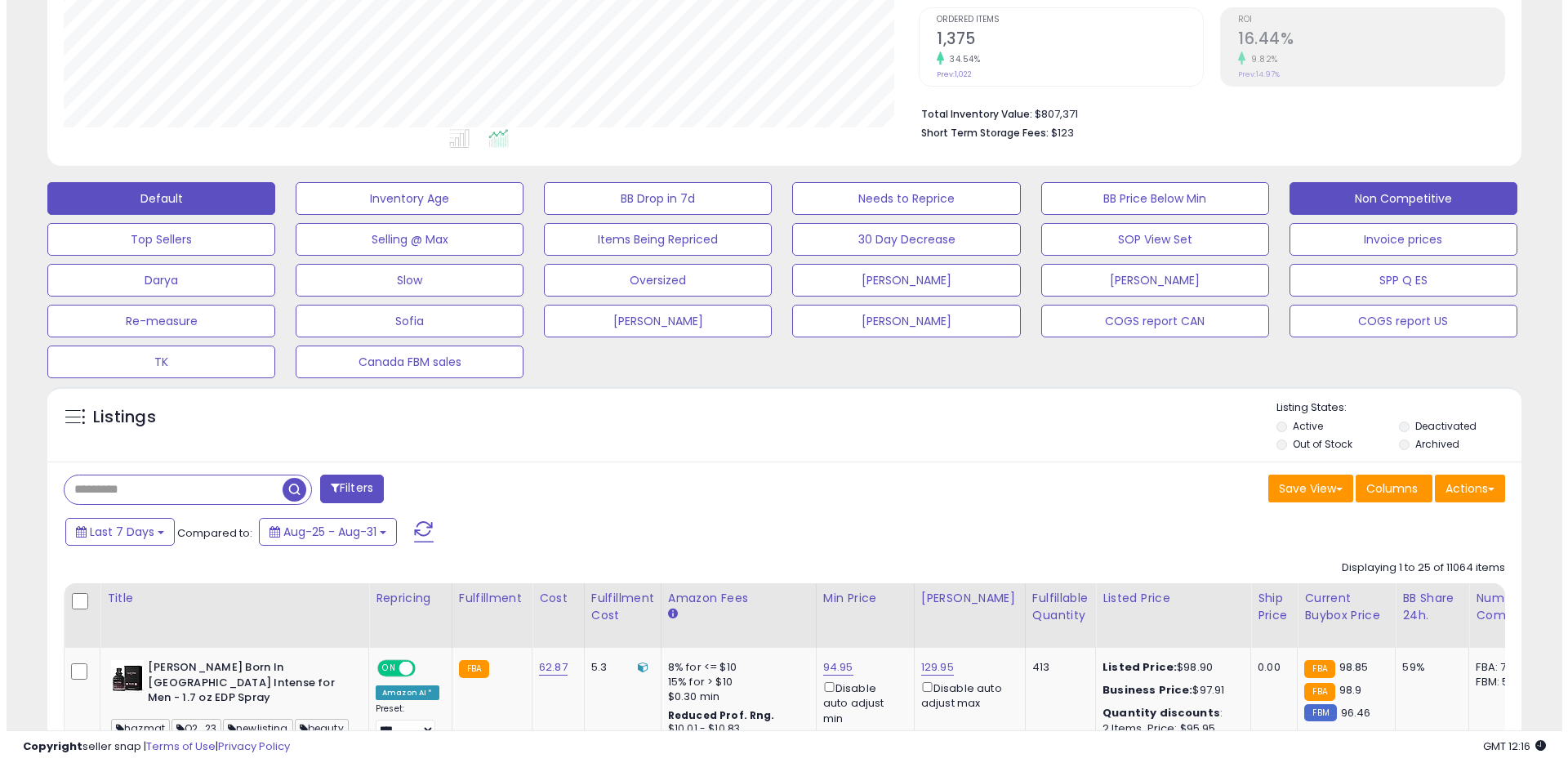
scroll to position [325, 0]
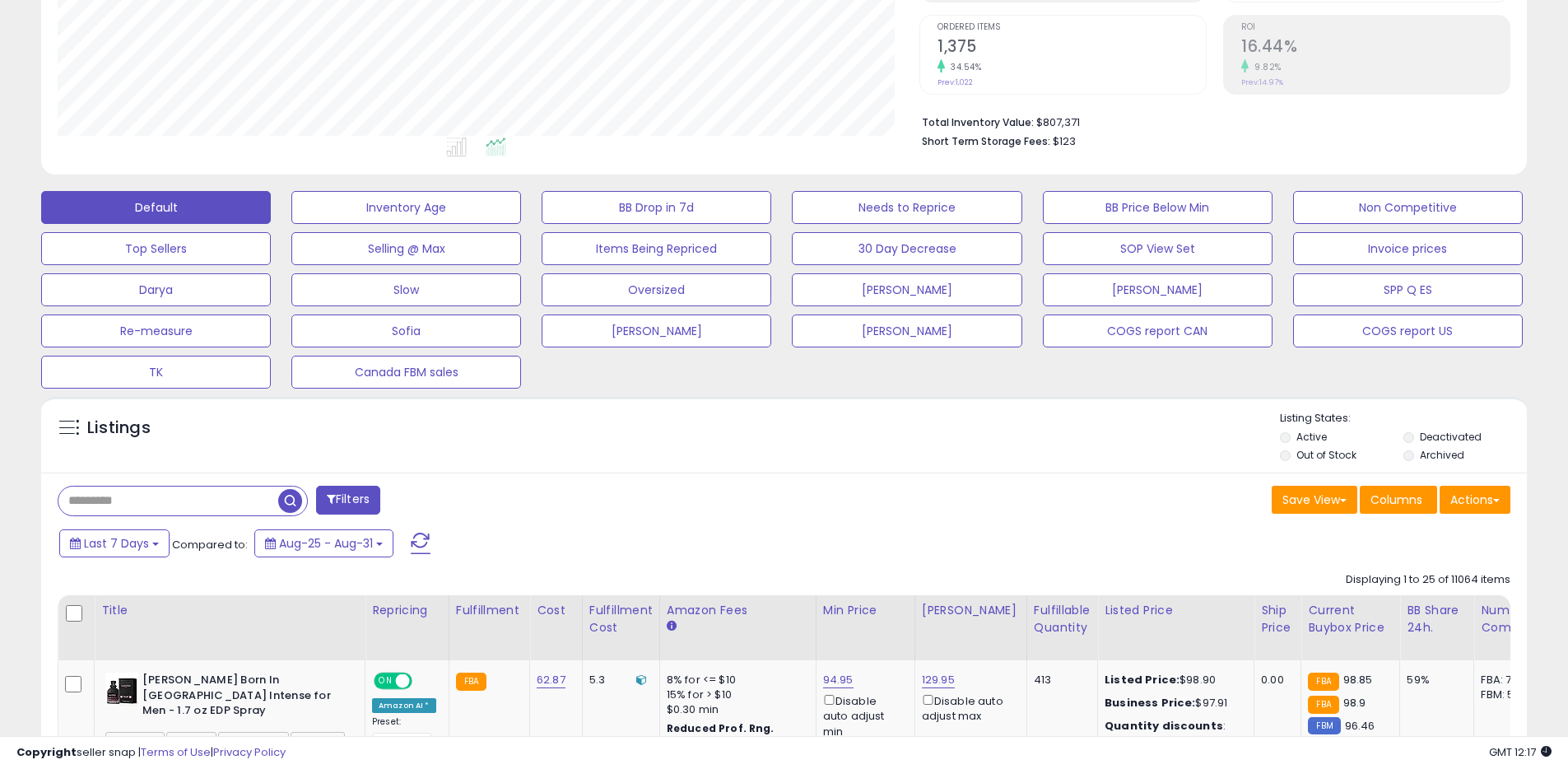
click at [1437, 454] on label "Archived" at bounding box center [1441, 454] width 44 height 14
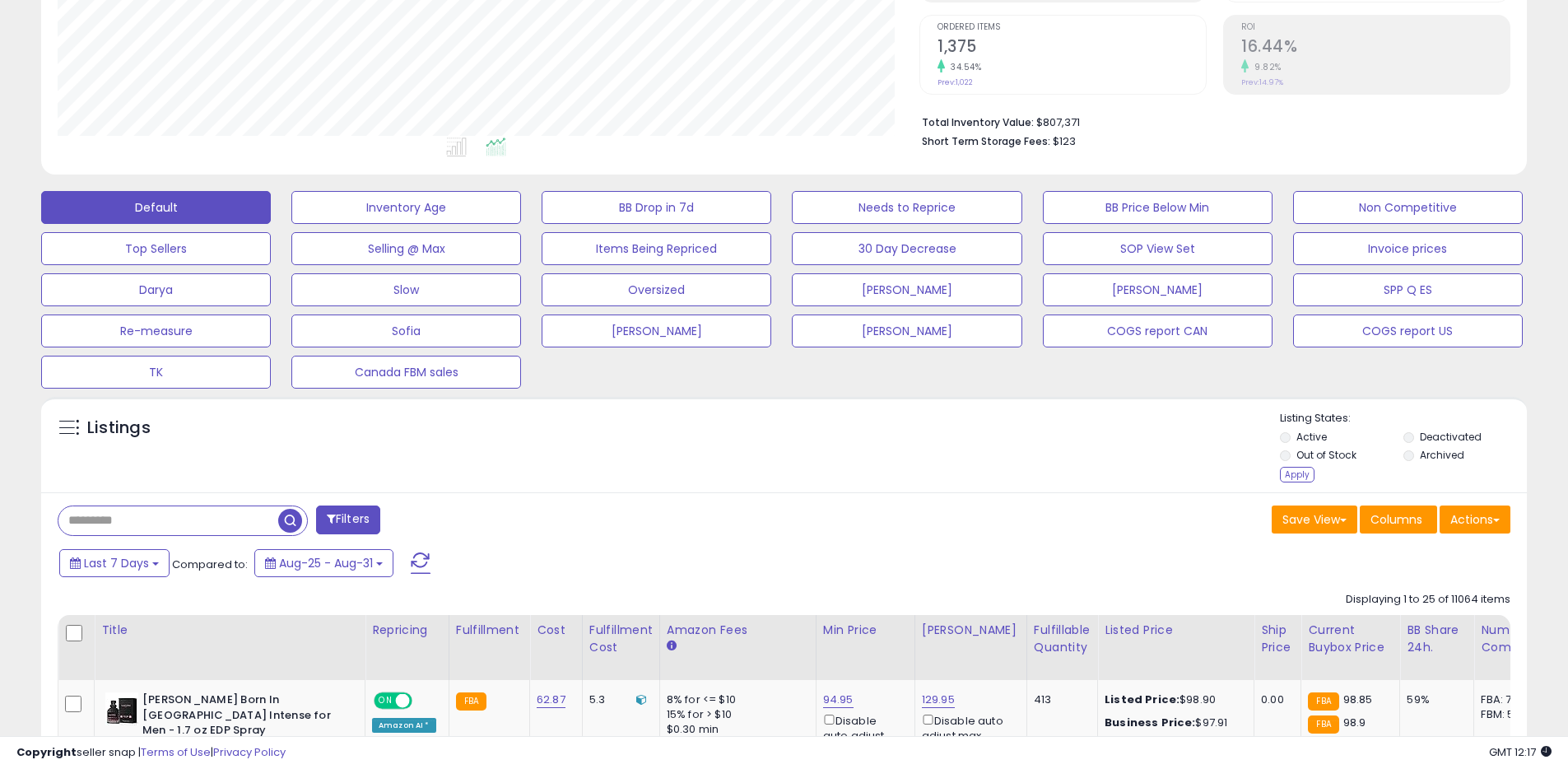
click at [1317, 470] on div "Listing States: Active Deactivated Out of Stock Archived Apply" at bounding box center [1403, 448] width 247 height 76
click at [1311, 471] on div "Apply" at bounding box center [1298, 474] width 35 height 16
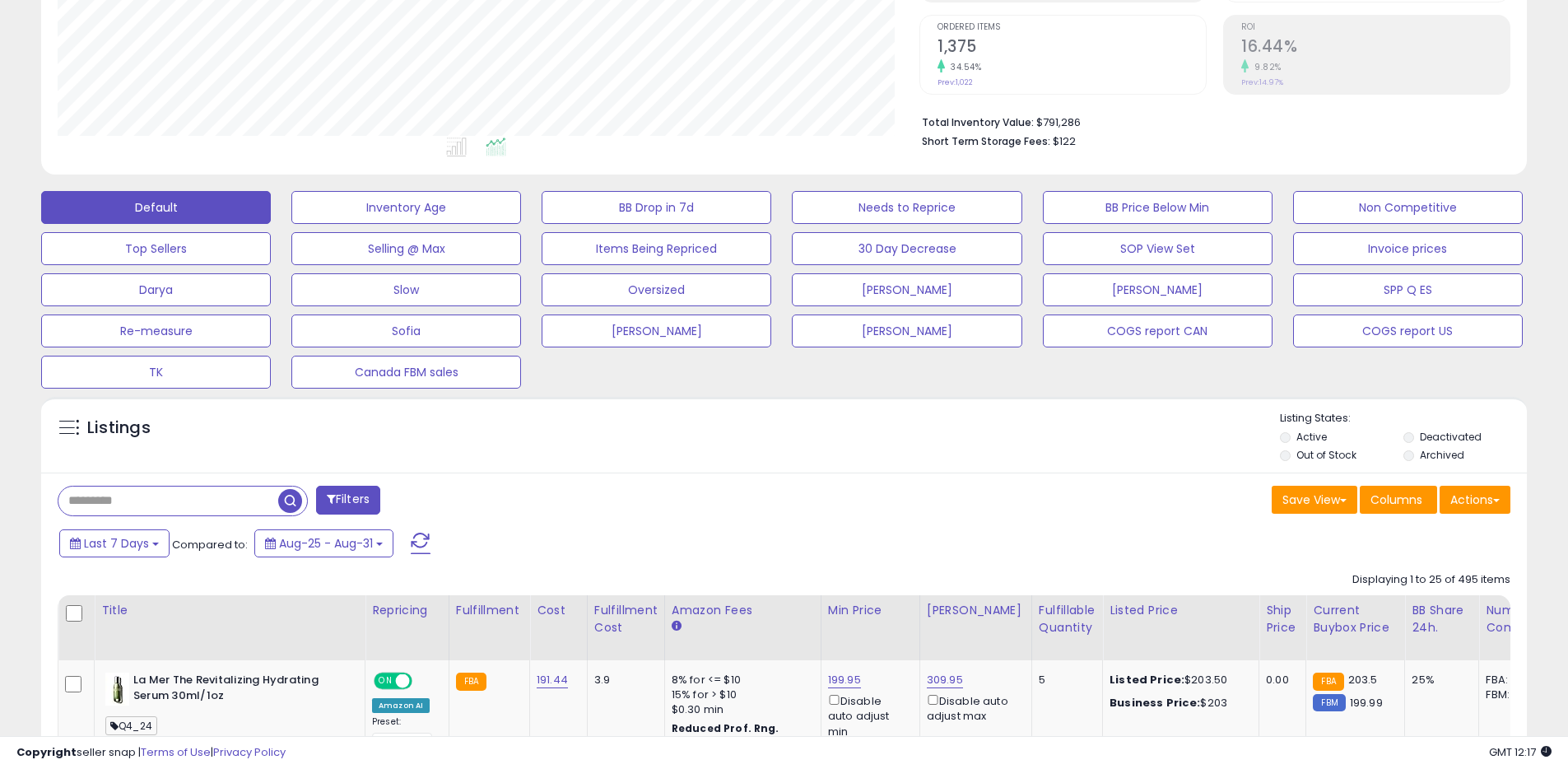
scroll to position [337, 861]
click at [1486, 504] on button "Actions" at bounding box center [1474, 499] width 71 height 28
click at [1405, 602] on link "Export All Columns" at bounding box center [1407, 604] width 181 height 26
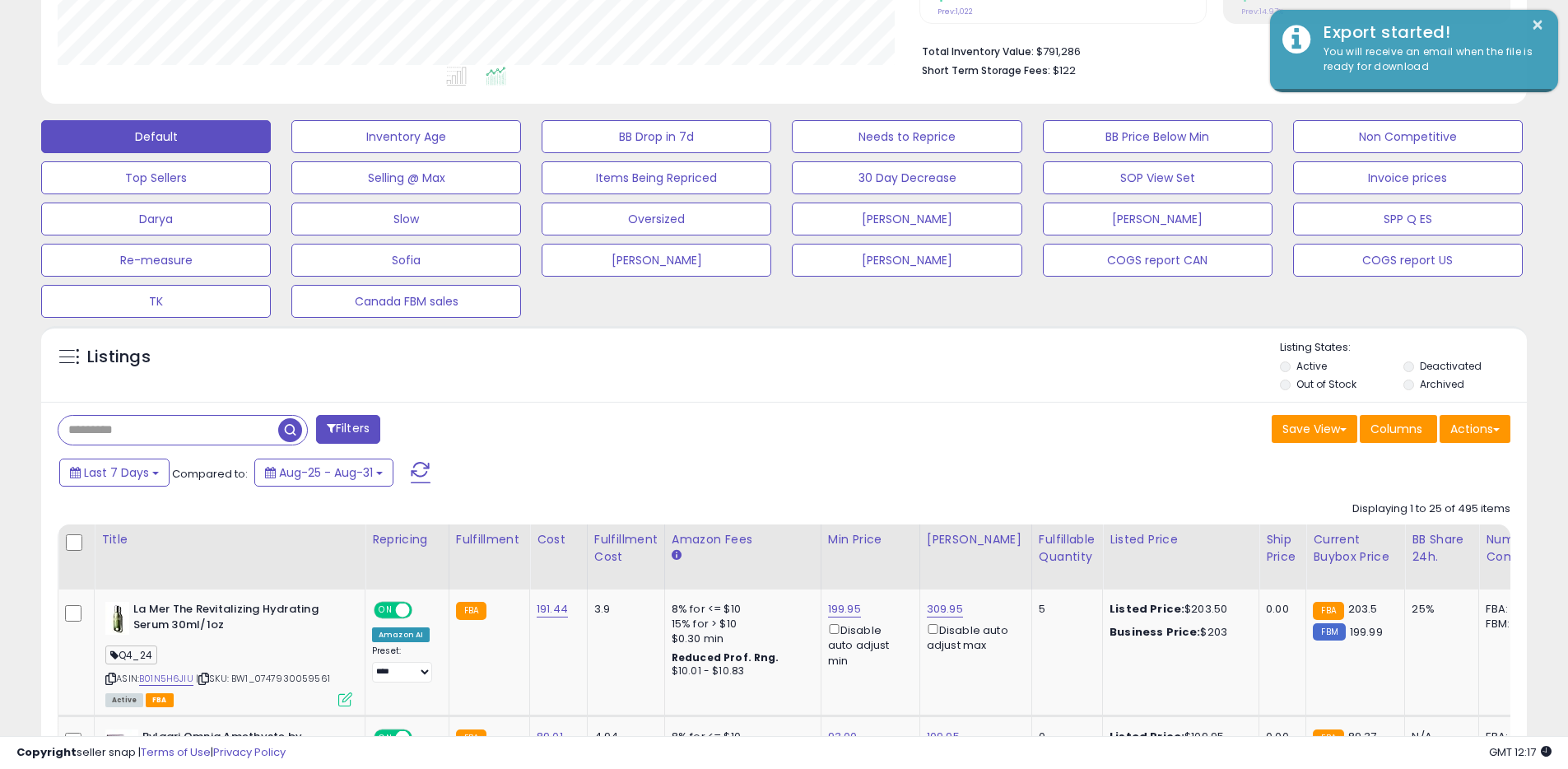
scroll to position [413, 0]
